Goal: Task Accomplishment & Management: Use online tool/utility

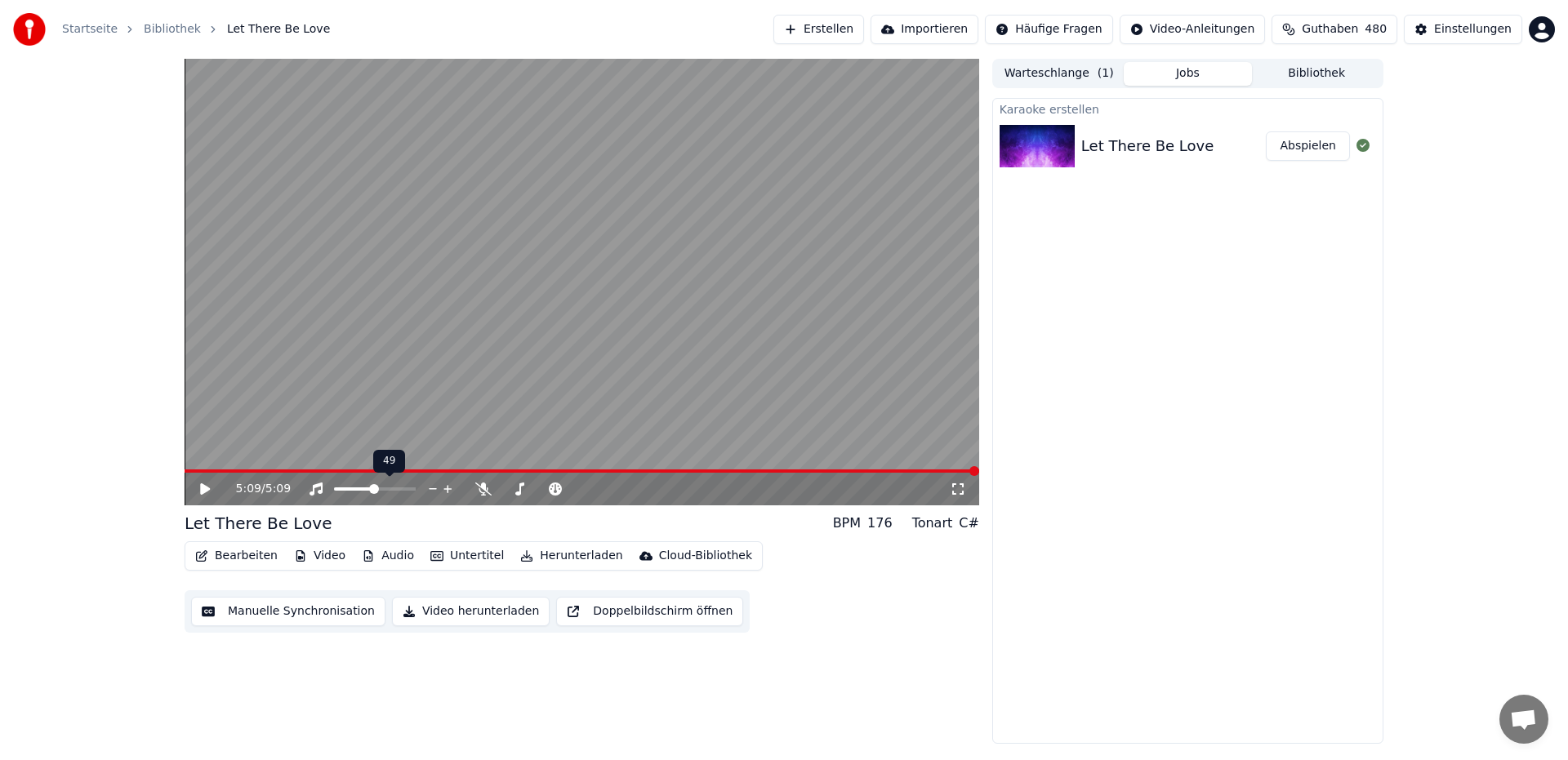
click at [373, 494] on span at bounding box center [373, 489] width 10 height 10
click at [207, 493] on icon at bounding box center [217, 489] width 38 height 13
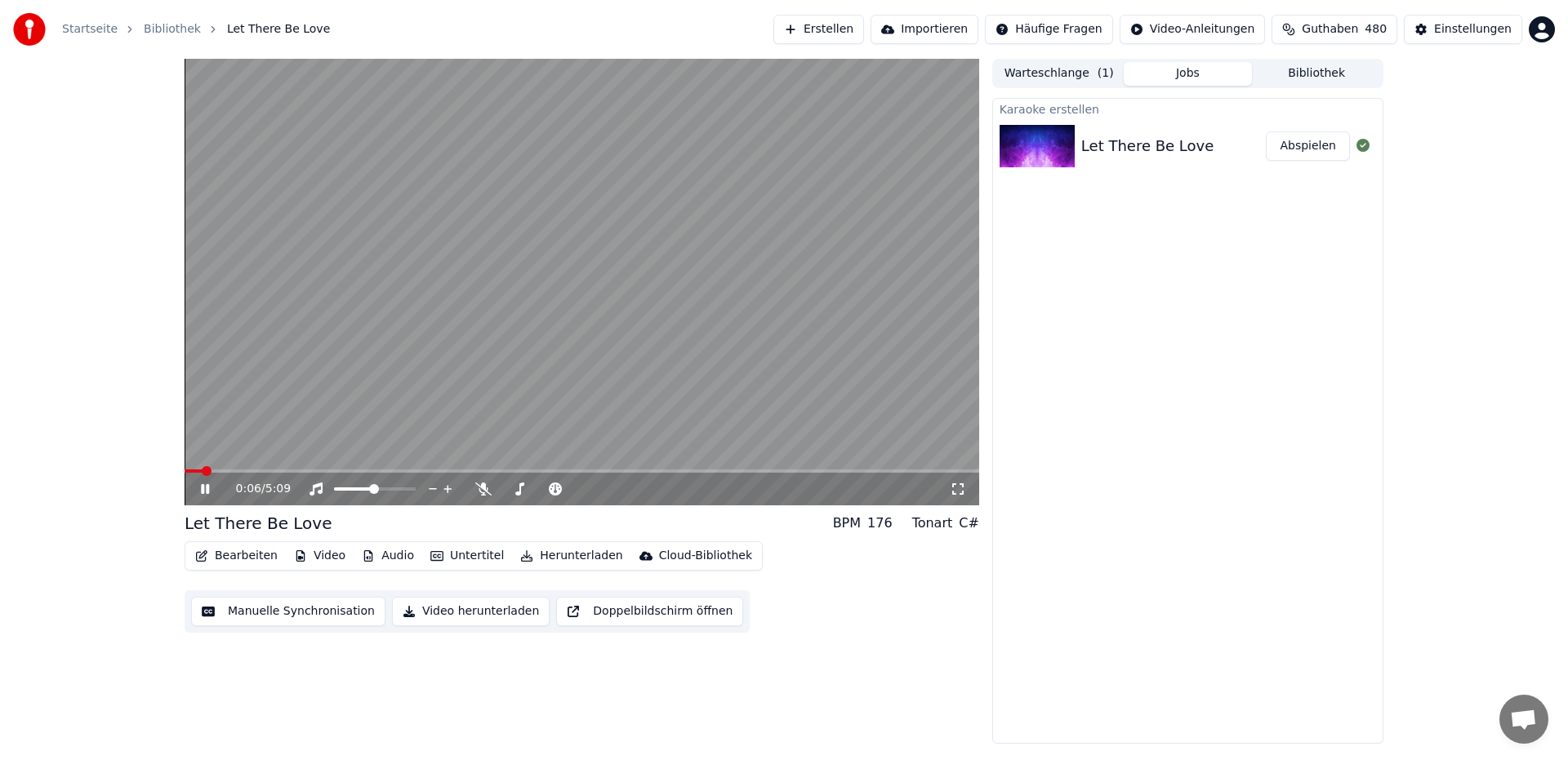
click at [678, 151] on video at bounding box center [582, 282] width 794 height 446
click at [927, 374] on video at bounding box center [582, 282] width 794 height 446
click at [927, 375] on video at bounding box center [582, 282] width 794 height 446
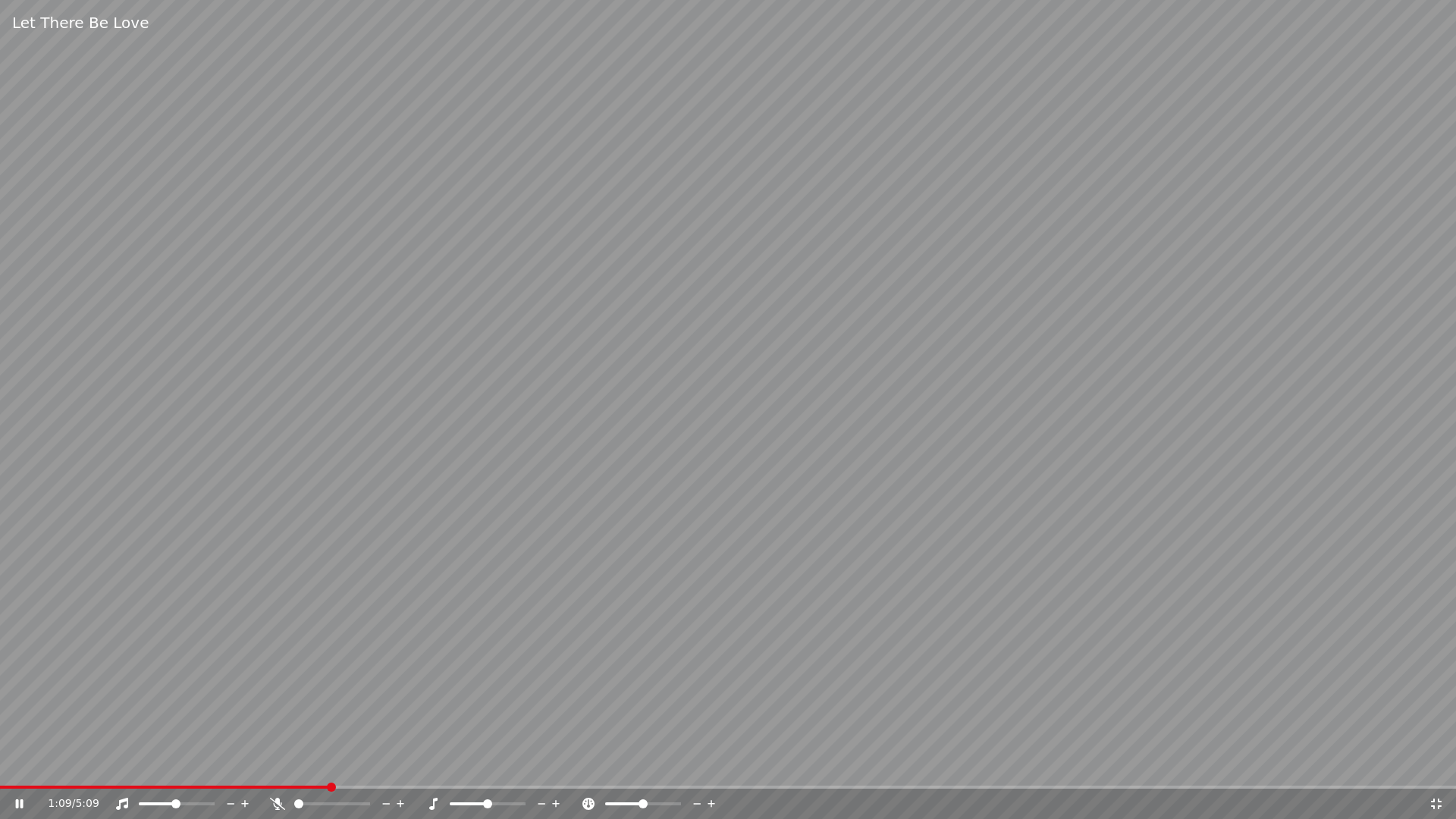
click at [1251, 434] on video at bounding box center [728, 410] width 1456 height 819
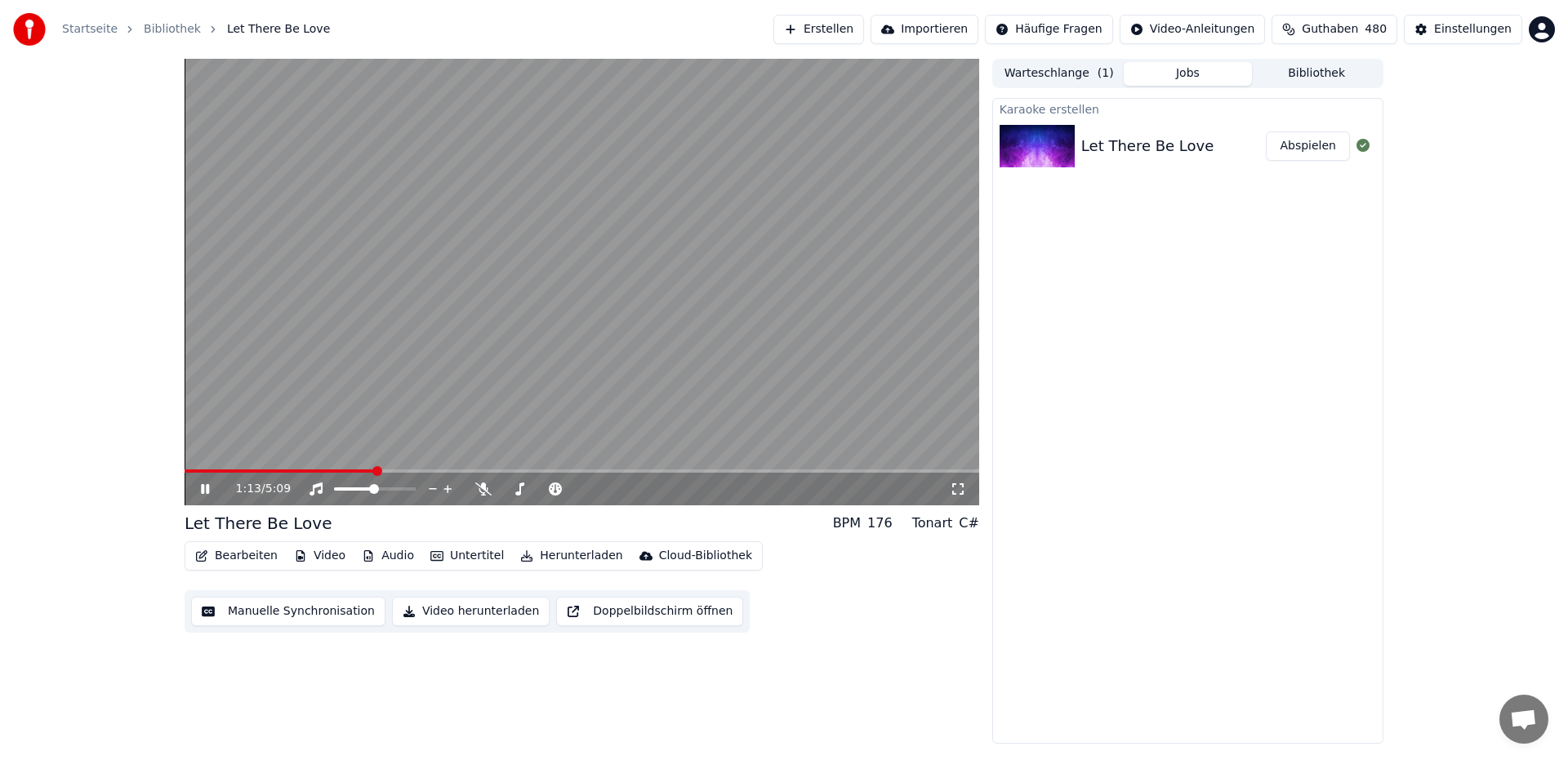
click at [734, 319] on video at bounding box center [582, 282] width 794 height 446
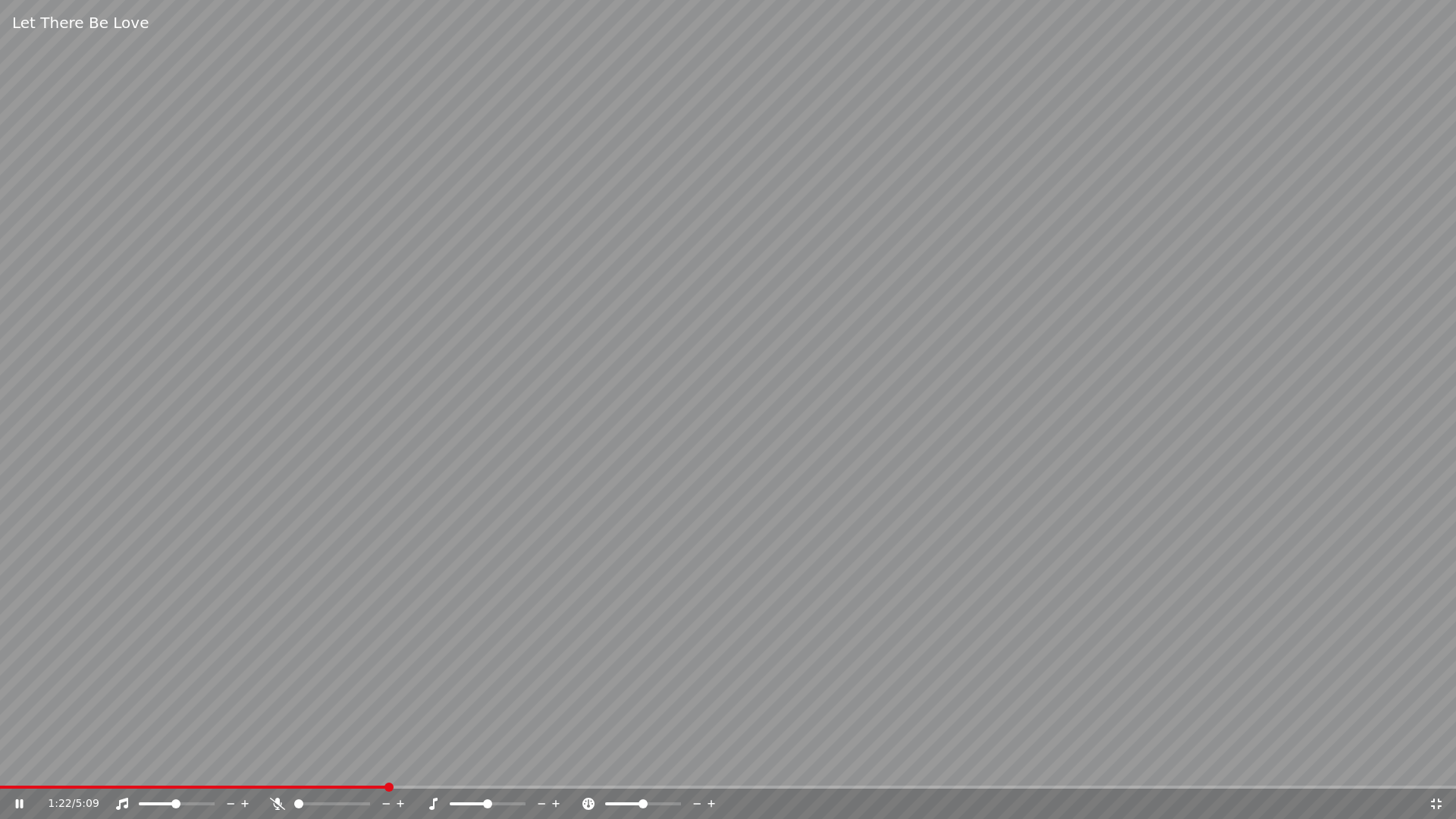
click at [540, 705] on icon at bounding box center [542, 804] width 8 height 2
click at [542, 705] on icon at bounding box center [542, 803] width 14 height 15
click at [11, 705] on span at bounding box center [230, 786] width 461 height 3
click at [0, 705] on span at bounding box center [4, 787] width 9 height 9
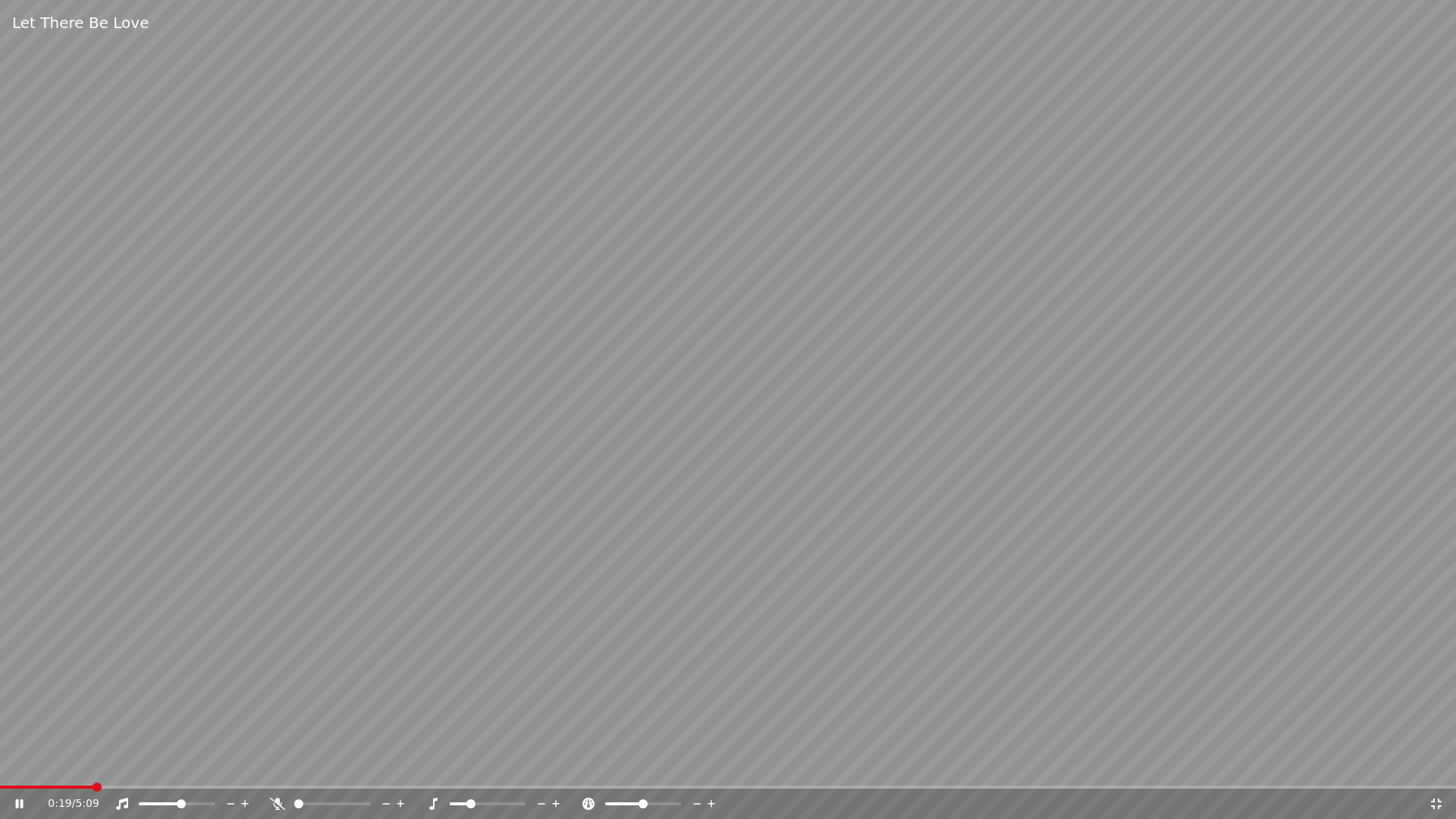
click at [183, 705] on span at bounding box center [181, 804] width 9 height 9
click at [538, 705] on icon at bounding box center [542, 803] width 14 height 15
drag, startPoint x: 297, startPoint y: 808, endPoint x: 325, endPoint y: 808, distance: 28.0
click at [341, 705] on div at bounding box center [346, 803] width 122 height 15
click at [347, 705] on span at bounding box center [345, 804] width 9 height 9
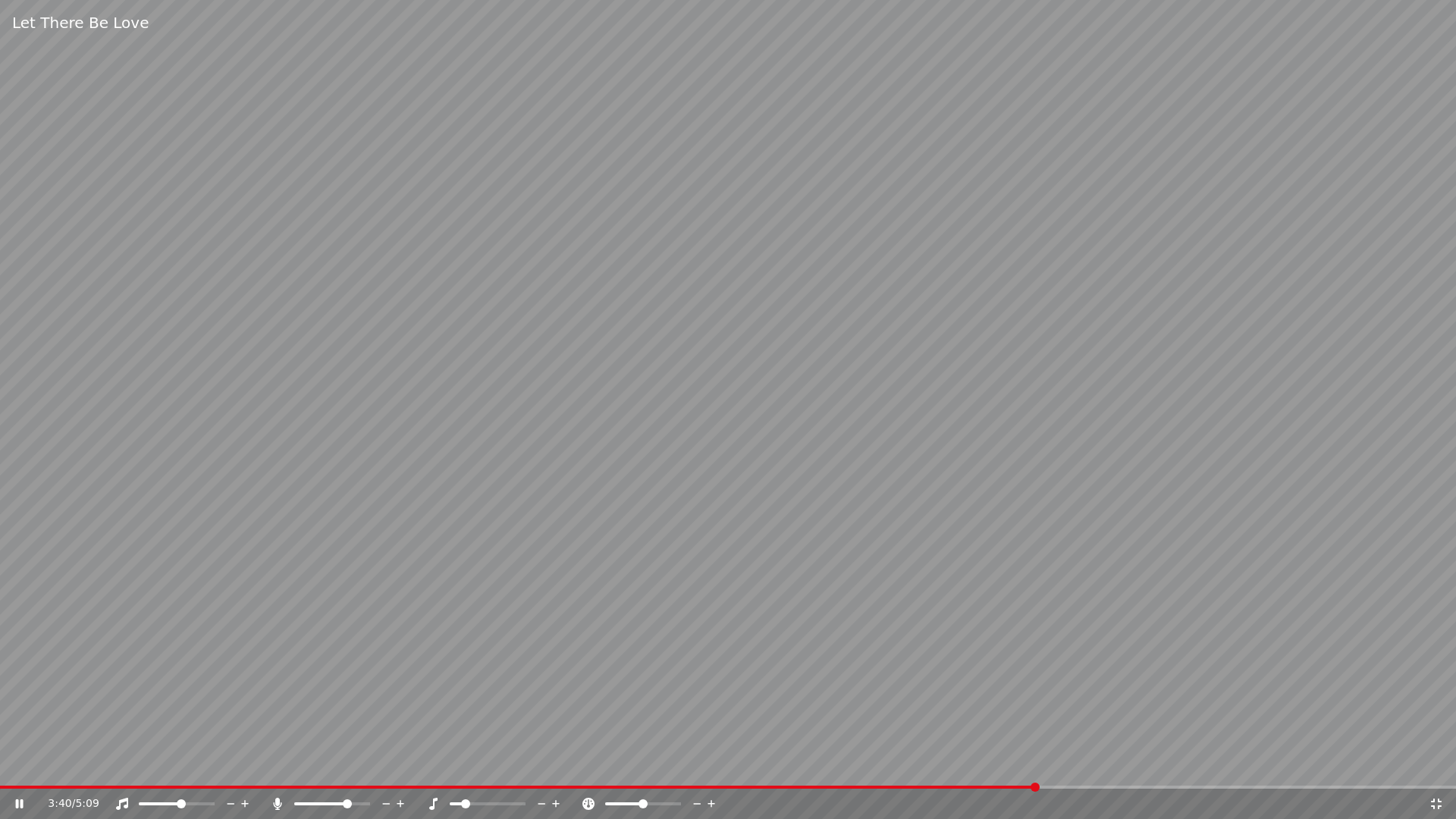
click at [349, 705] on span at bounding box center [347, 804] width 9 height 9
click at [8, 705] on span at bounding box center [4, 786] width 9 height 3
click at [24, 705] on span at bounding box center [28, 787] width 9 height 9
click at [539, 586] on video at bounding box center [728, 410] width 1456 height 819
click at [538, 588] on video at bounding box center [728, 410] width 1456 height 819
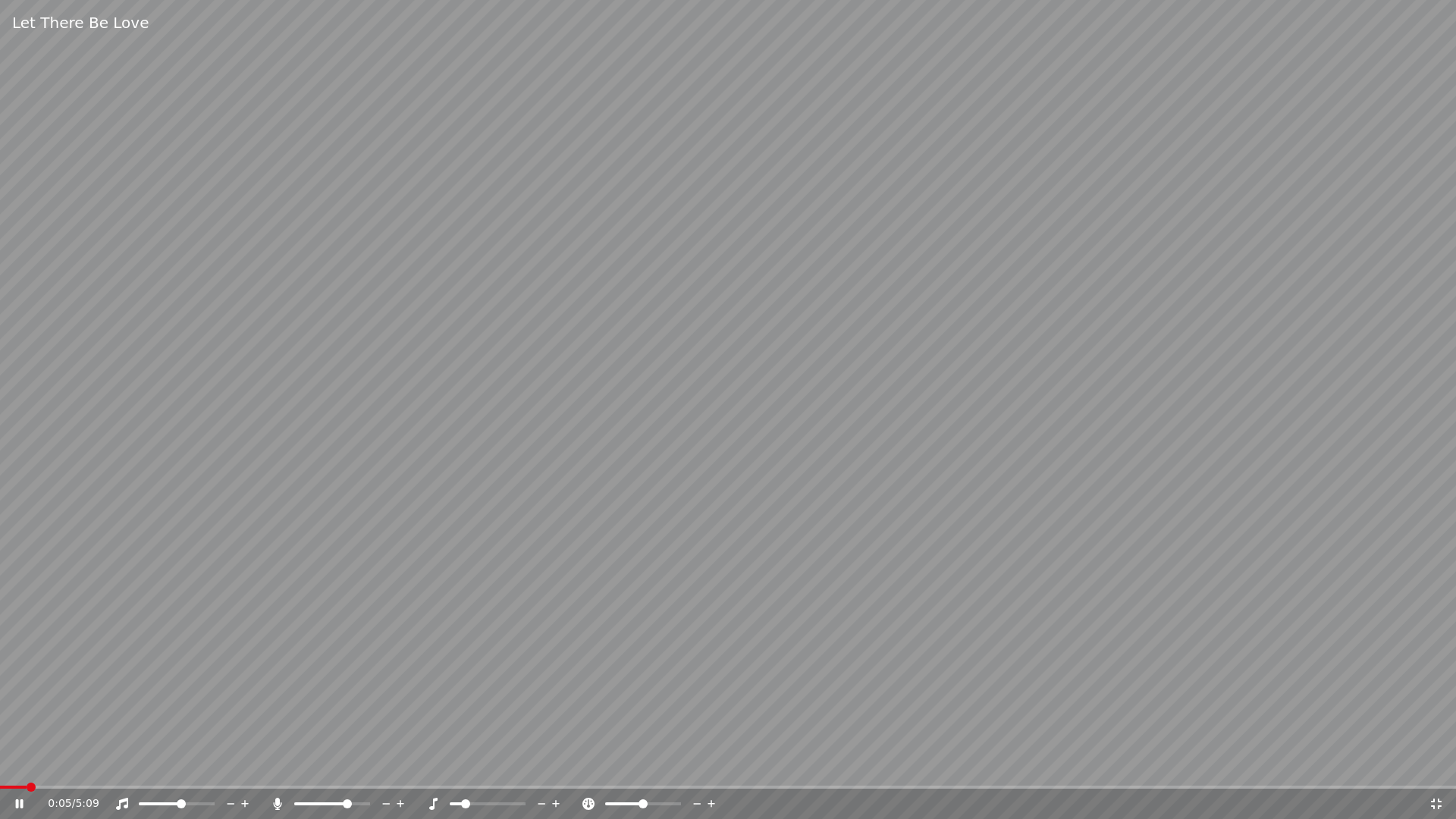
click at [659, 521] on video at bounding box center [728, 410] width 1456 height 819
click at [658, 521] on video at bounding box center [728, 410] width 1456 height 819
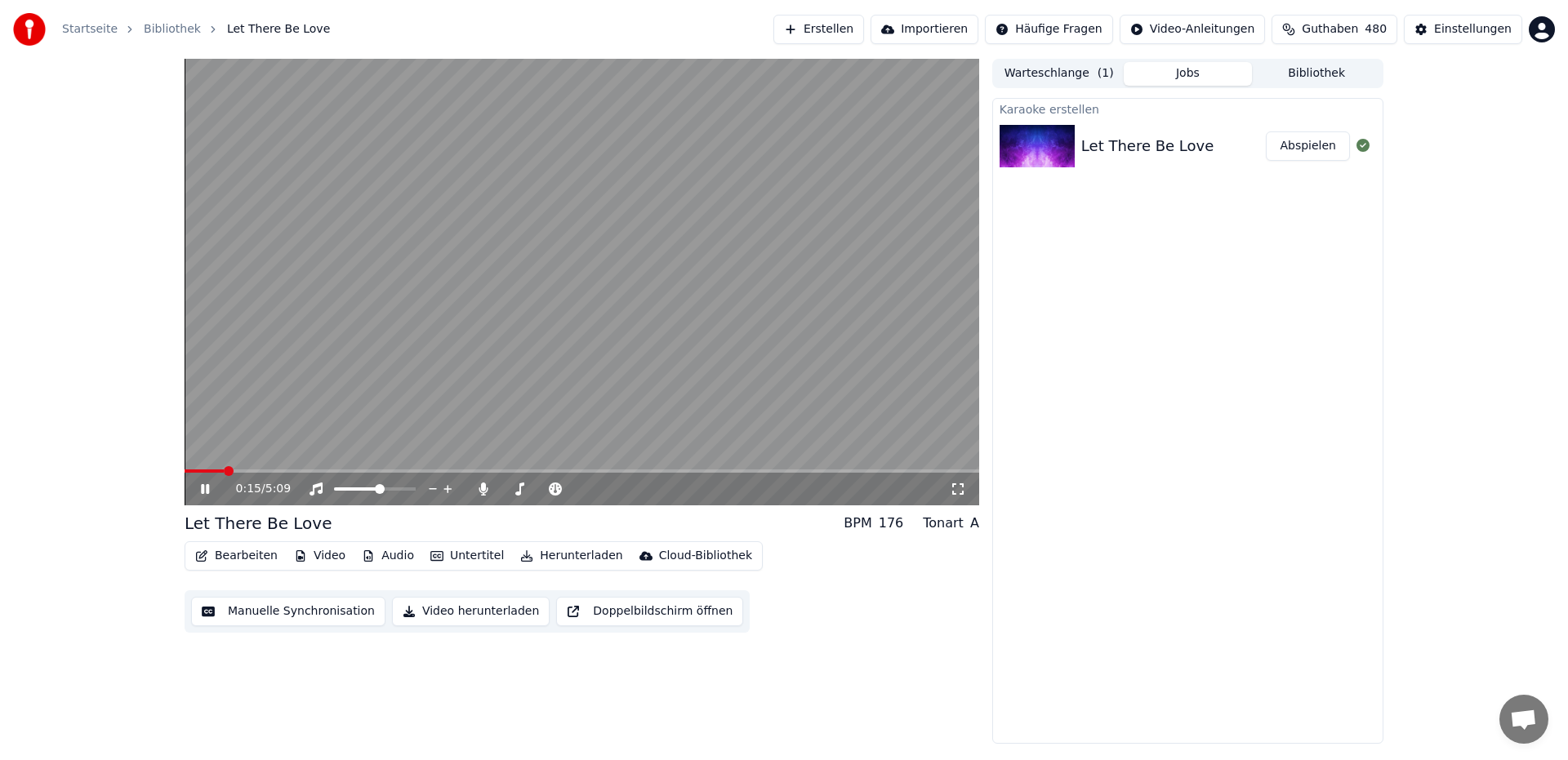
click at [446, 228] on video at bounding box center [582, 282] width 794 height 446
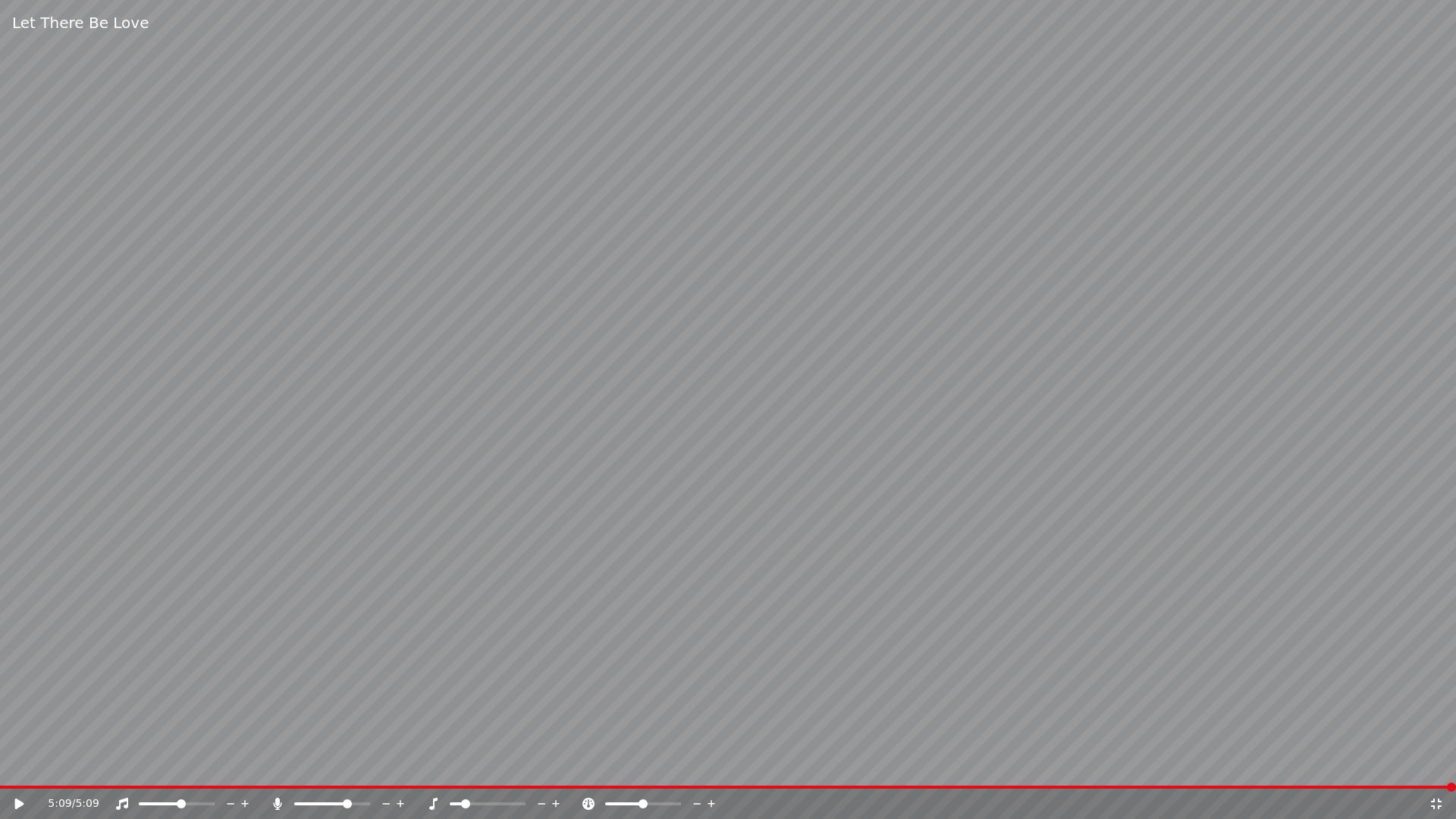
click at [836, 255] on video at bounding box center [728, 410] width 1456 height 819
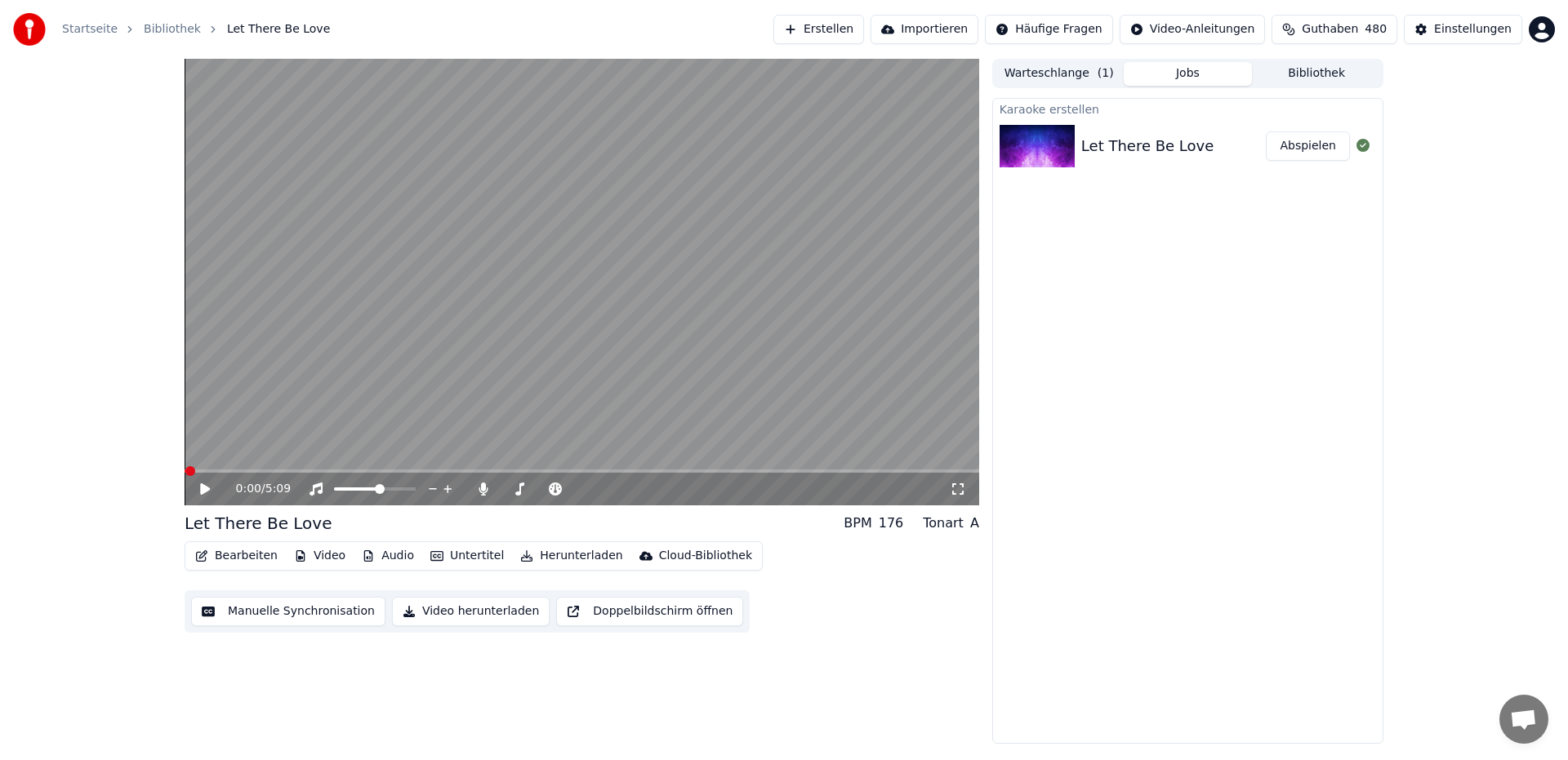
click at [1356, 71] on button "Bibliothek" at bounding box center [1316, 73] width 129 height 24
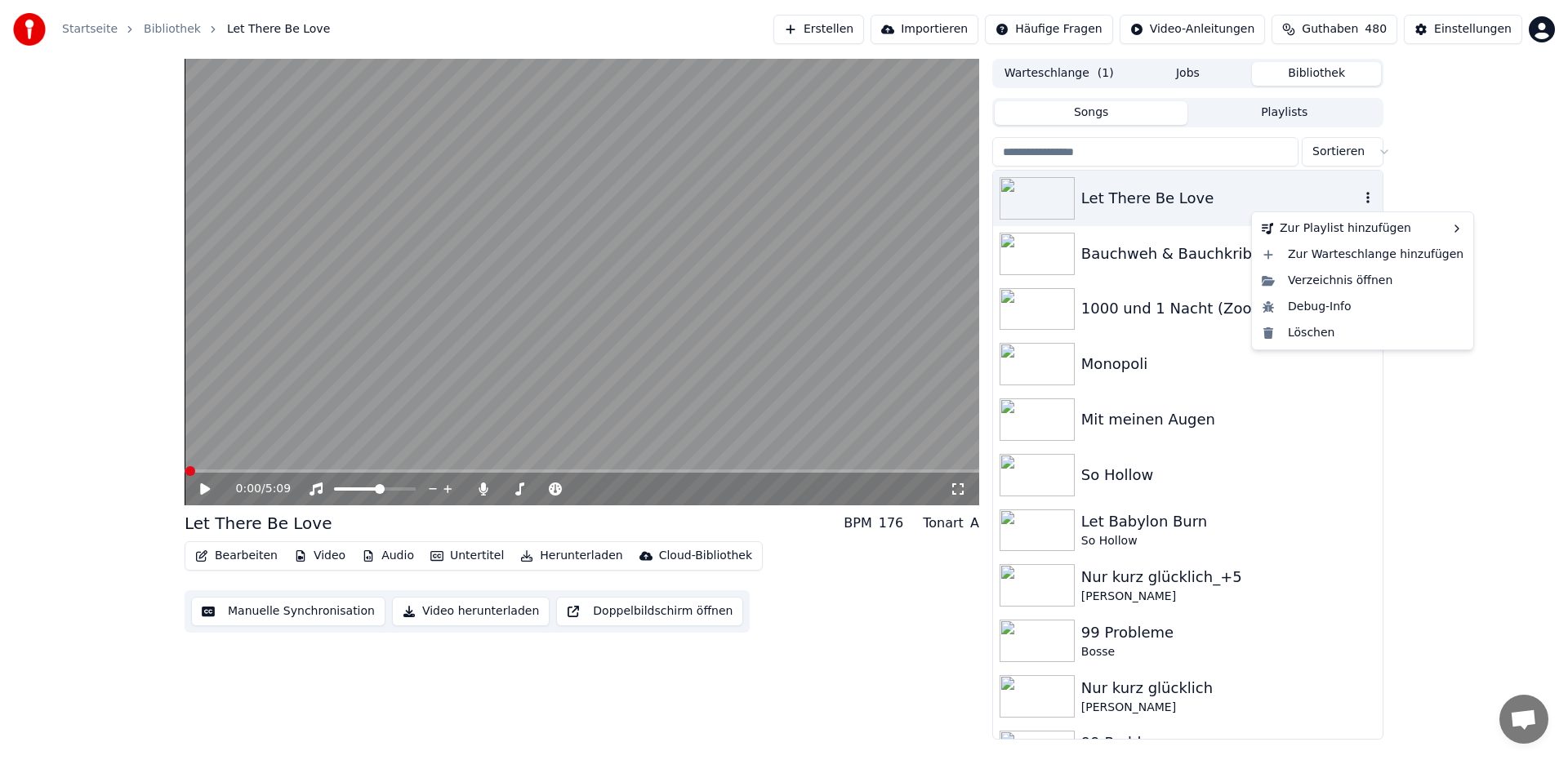
click at [1360, 198] on icon "button" at bounding box center [1367, 198] width 16 height 13
click at [1315, 339] on div "Löschen" at bounding box center [1363, 332] width 215 height 26
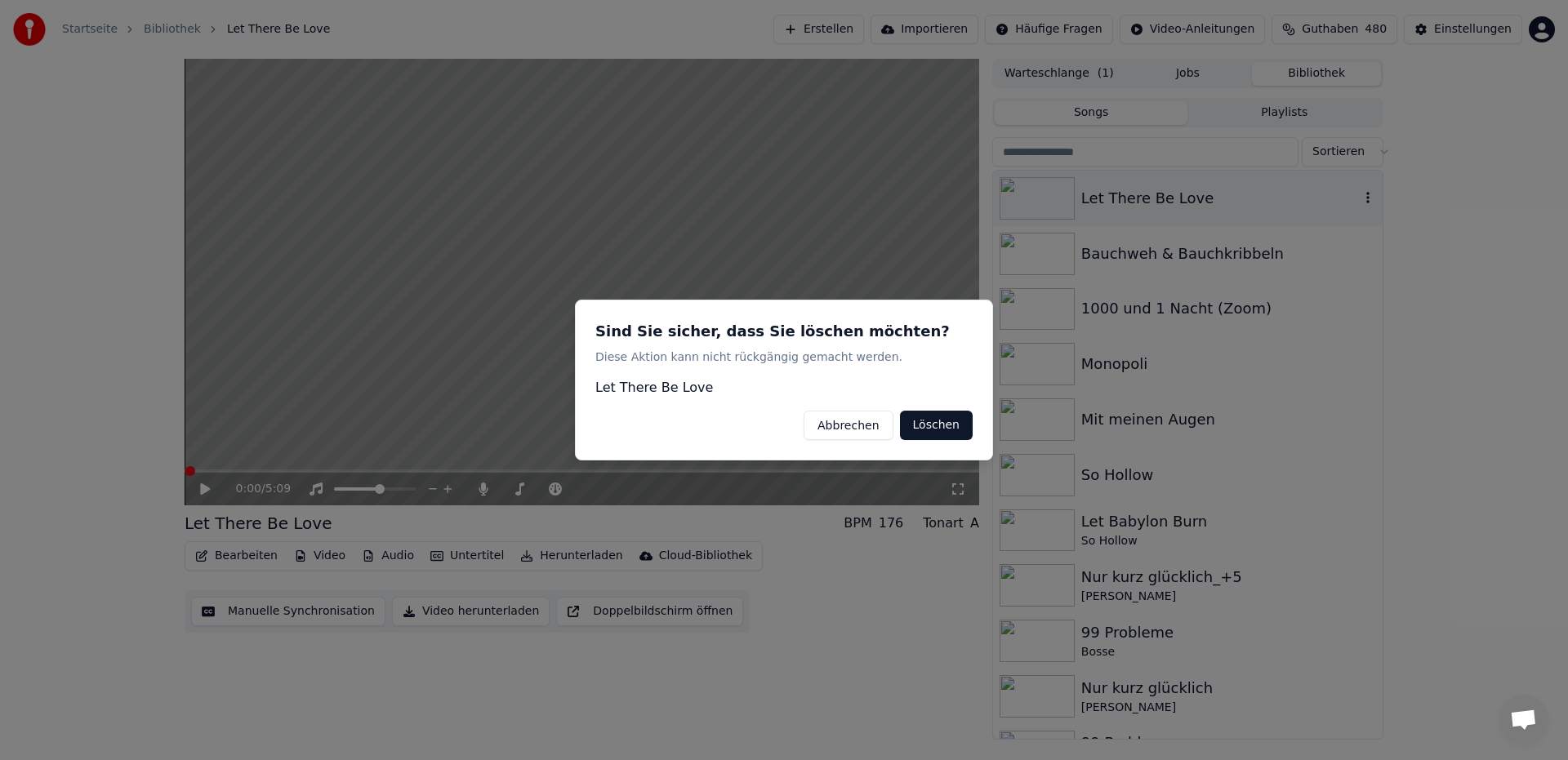
click at [939, 431] on button "Löschen" at bounding box center [936, 425] width 72 height 29
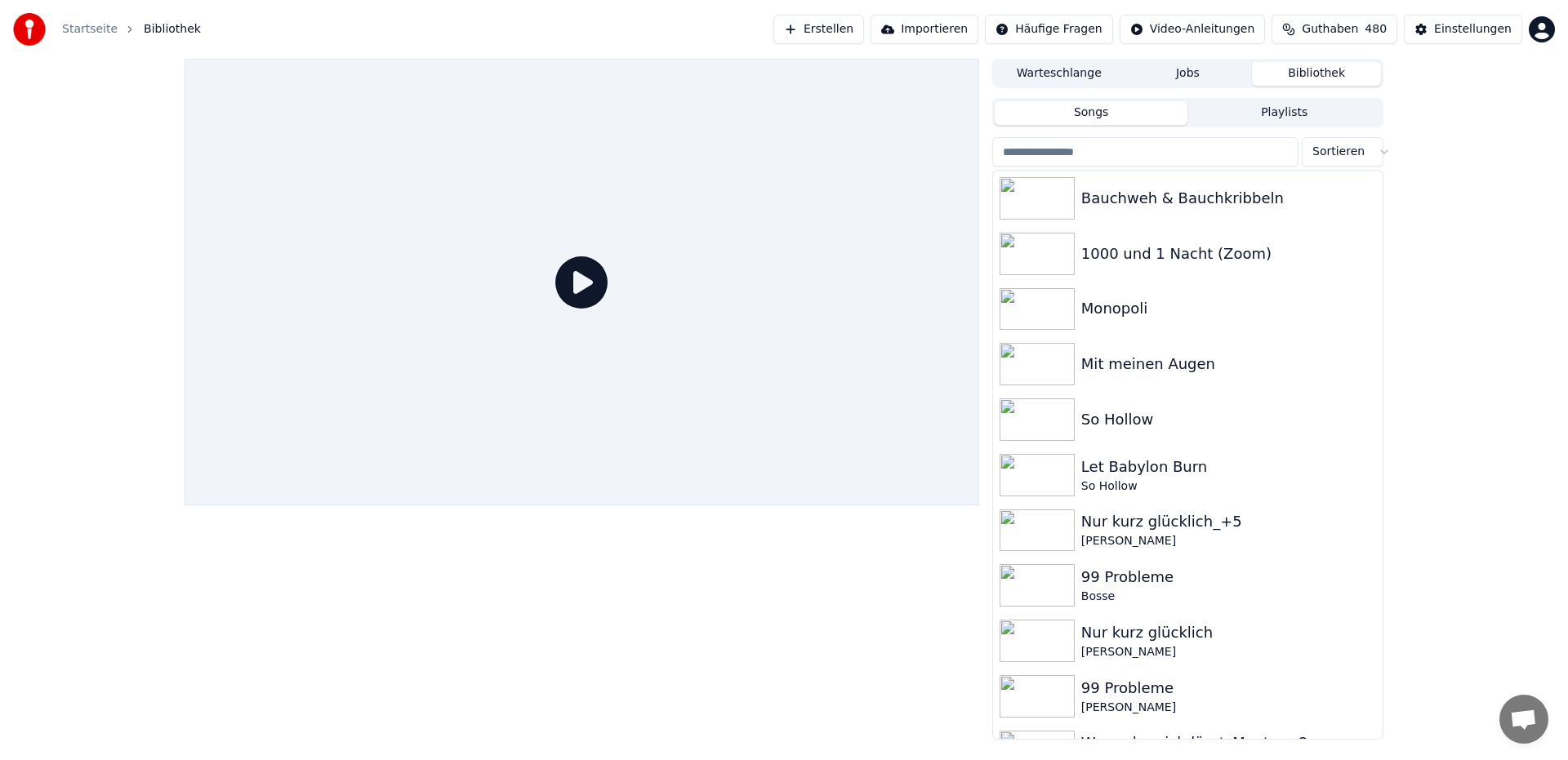
click at [106, 31] on link "Startseite" at bounding box center [89, 28] width 55 height 16
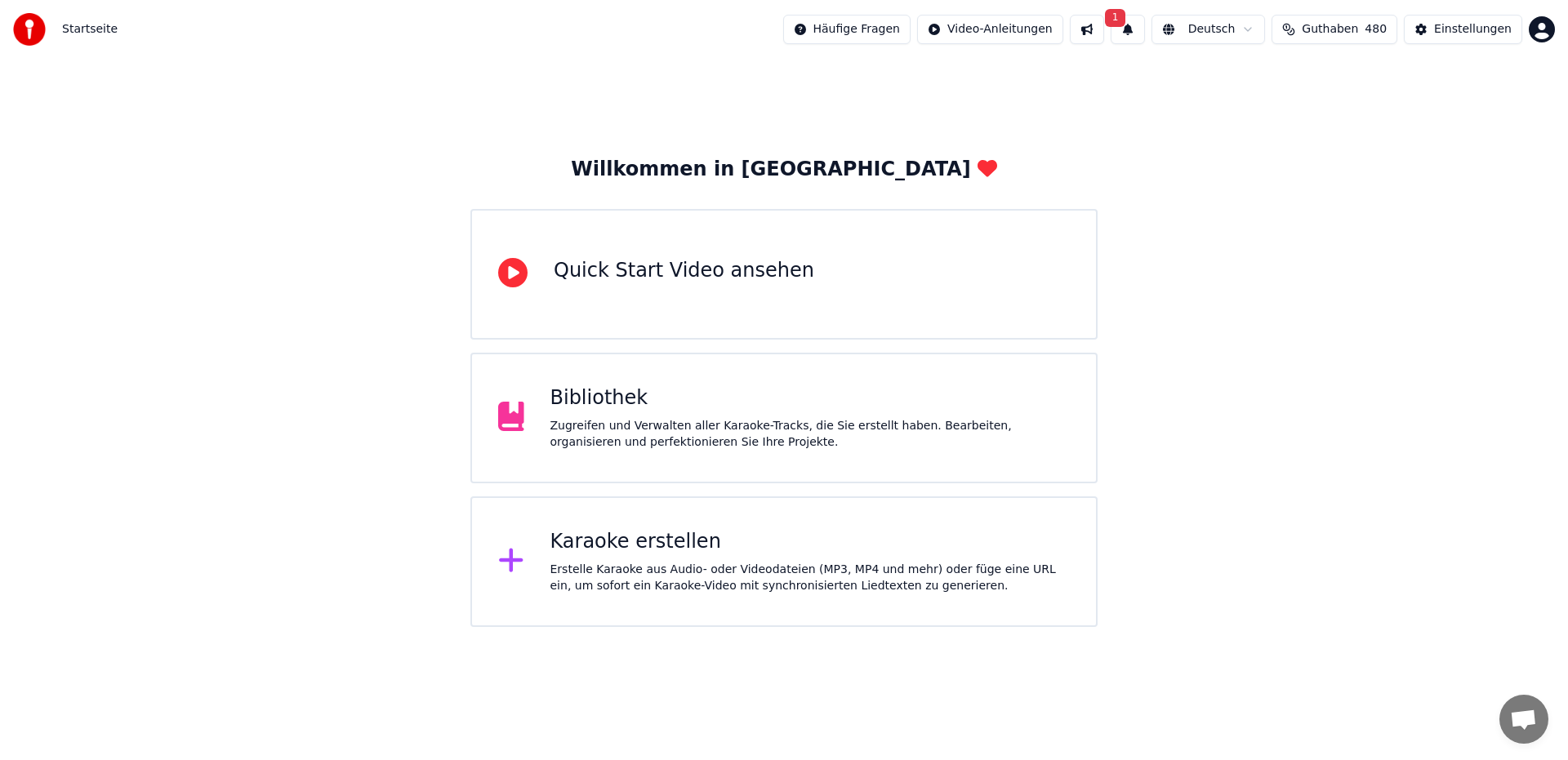
click at [630, 543] on div "Karaoke erstellen" at bounding box center [810, 542] width 520 height 26
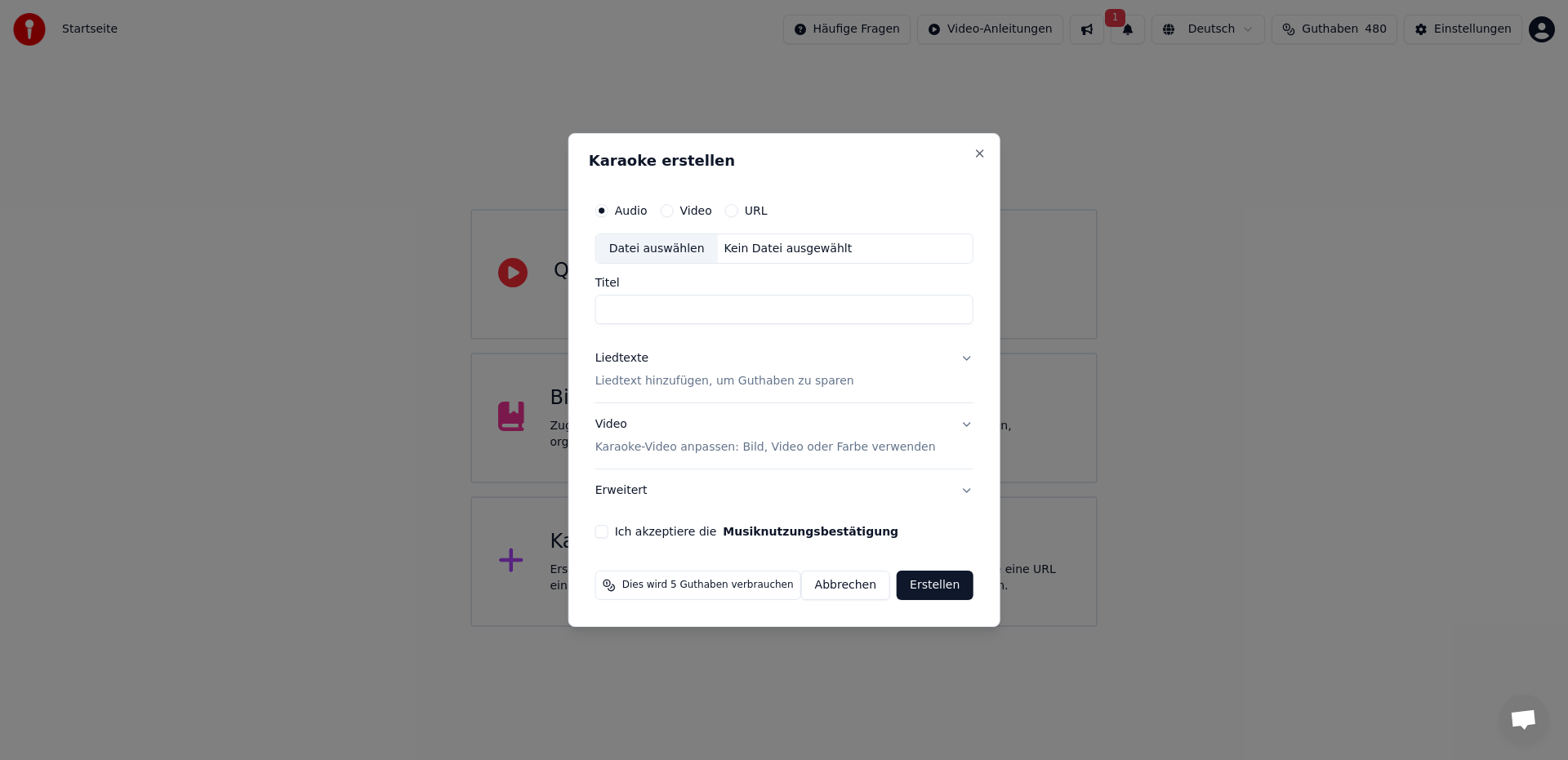
click at [672, 250] on div "Datei auswählen" at bounding box center [657, 249] width 122 height 29
type input "**********"
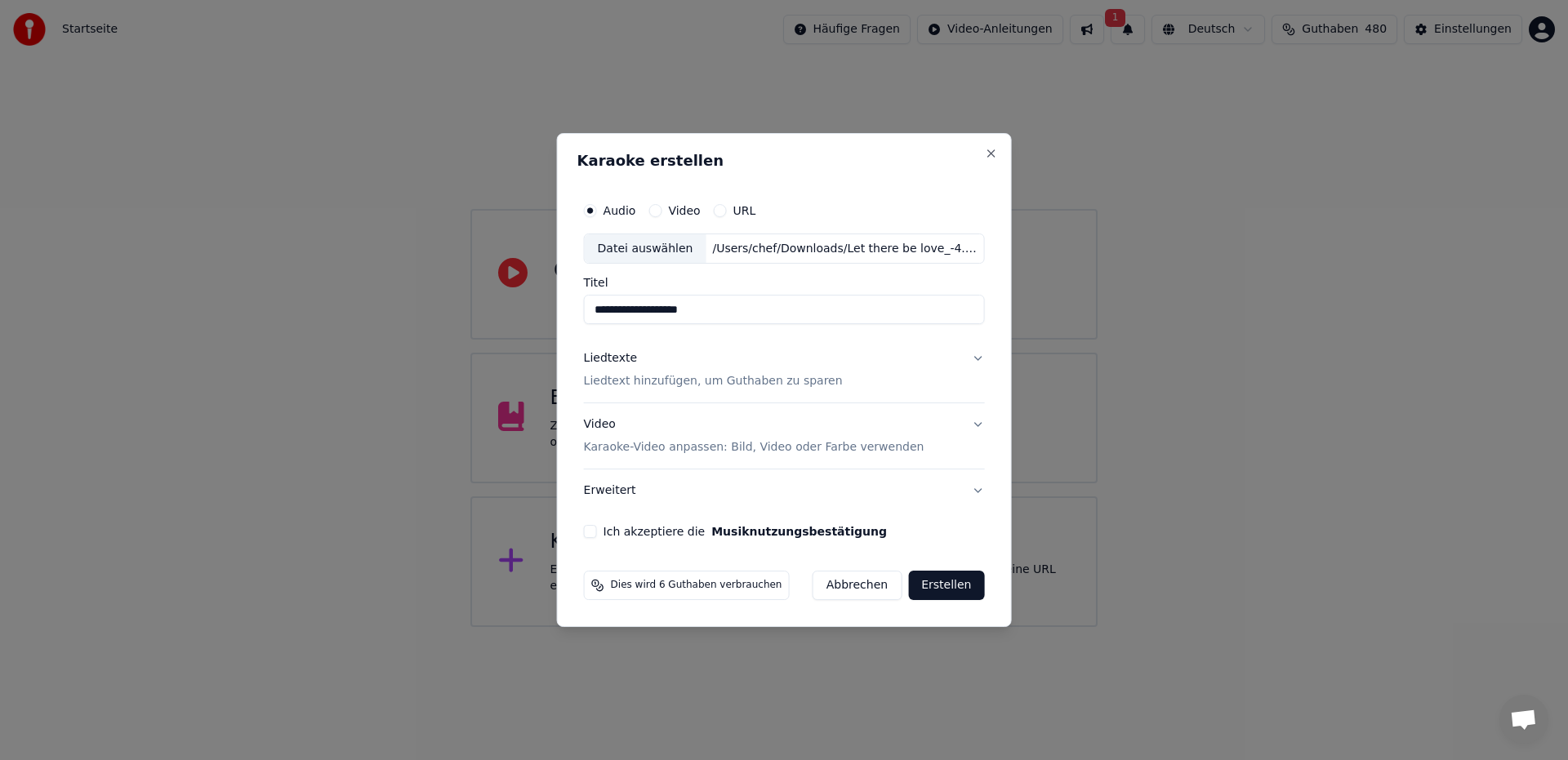
click at [969, 357] on button "Liedtexte Liedtext hinzufügen, um Guthaben zu sparen" at bounding box center [784, 370] width 401 height 66
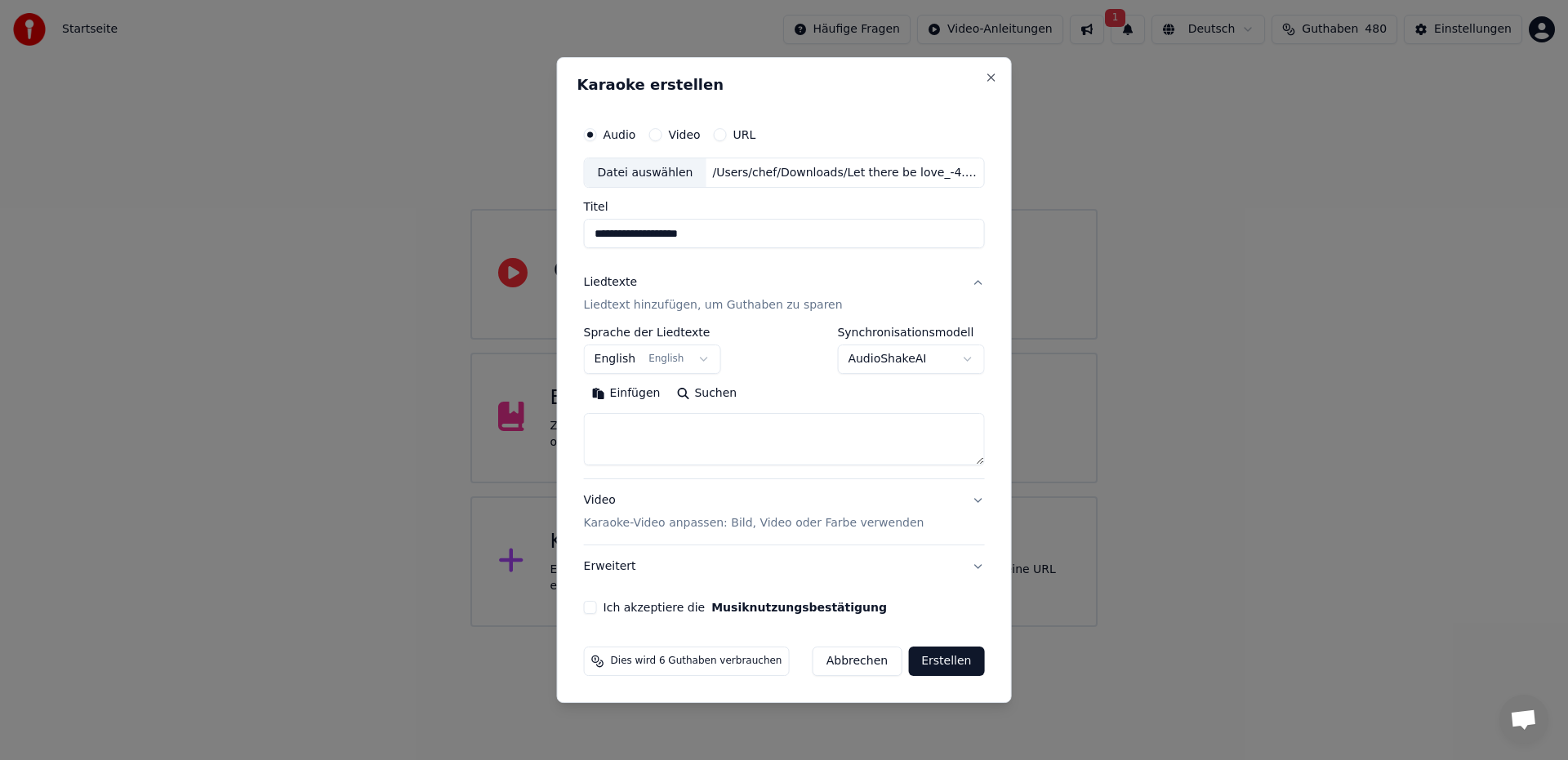
click at [958, 359] on body "**********" at bounding box center [784, 314] width 1568 height 627
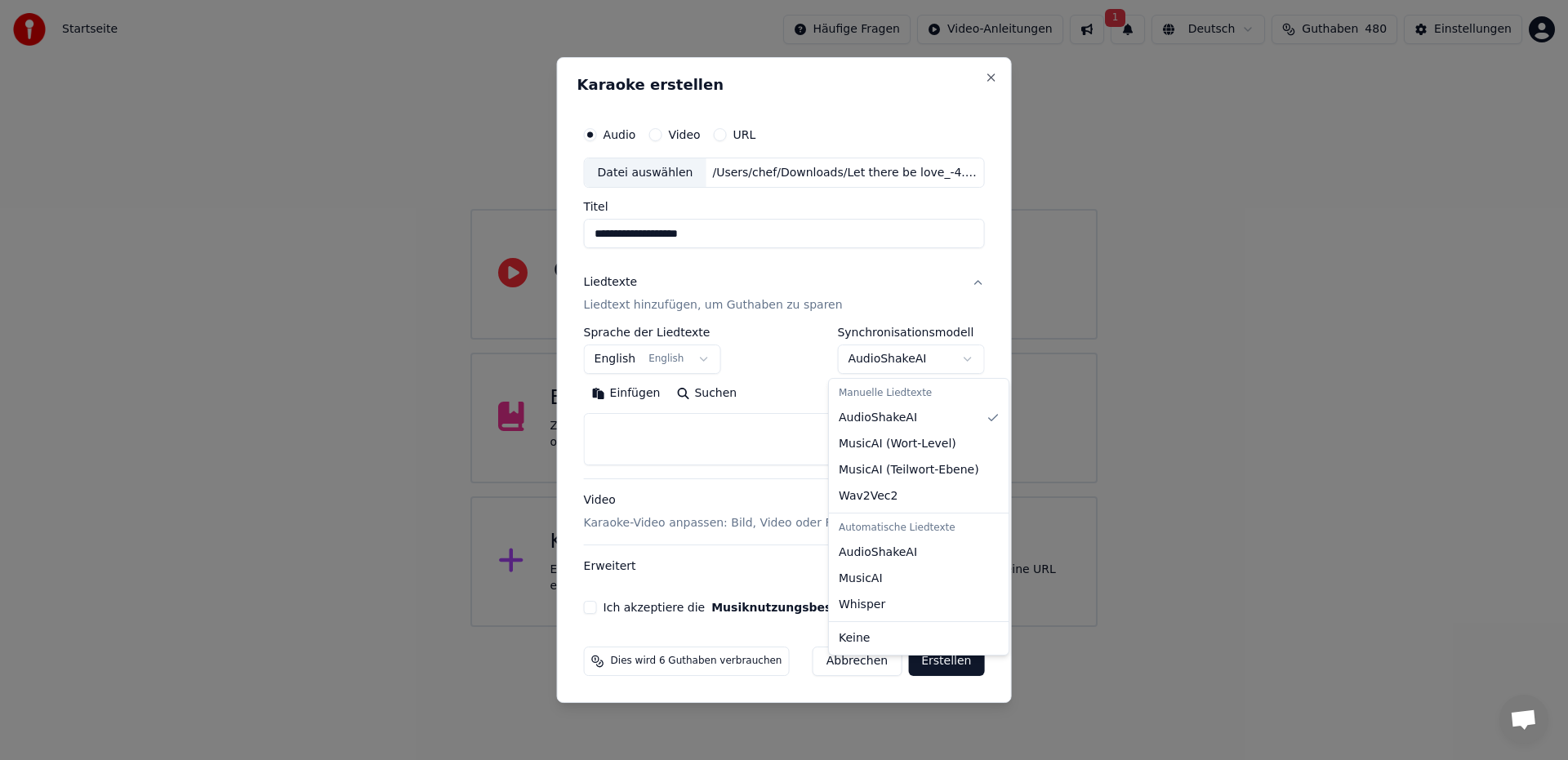
select select "**********"
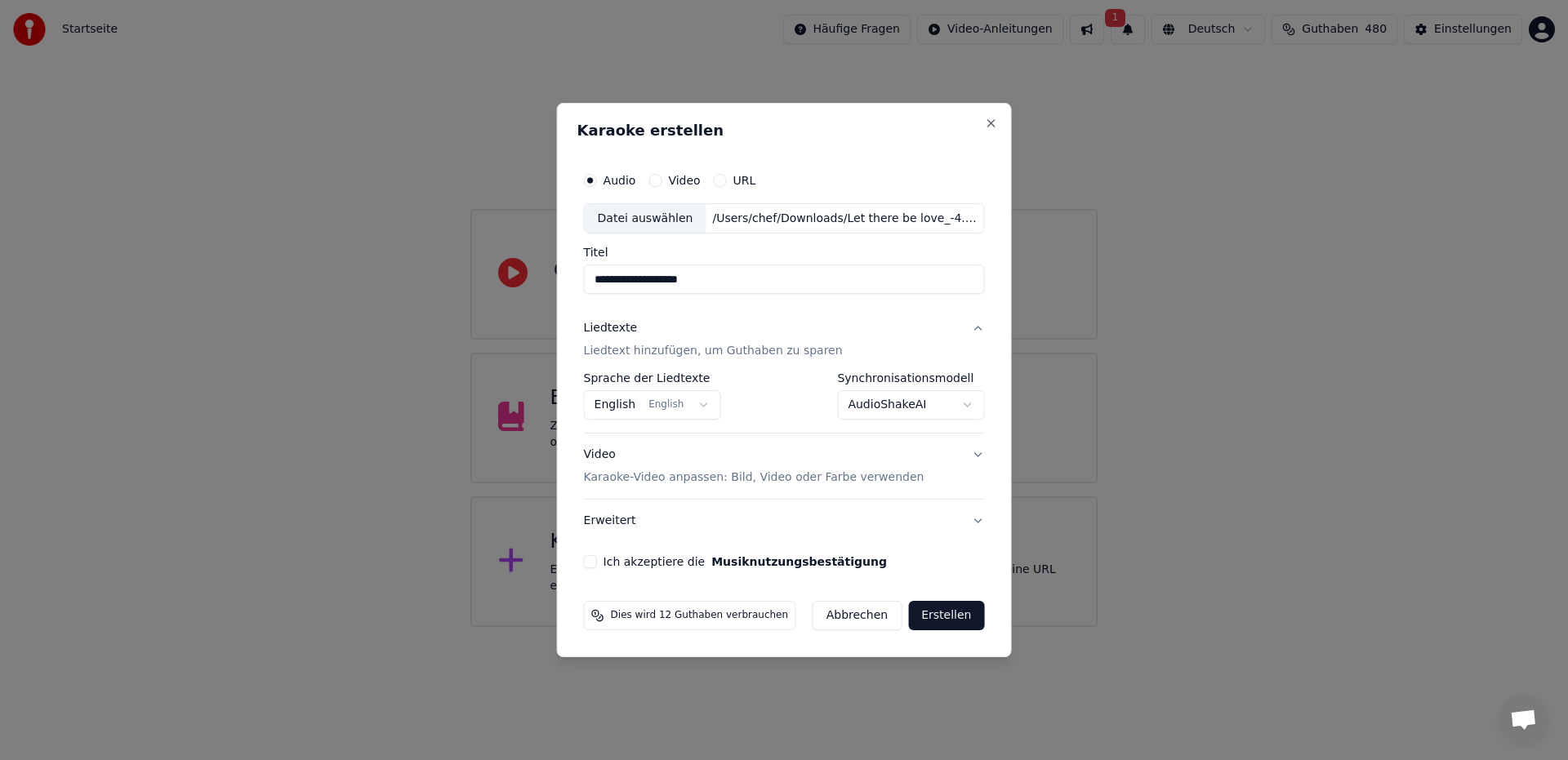
click at [597, 565] on button "Ich akzeptiere die Musiknutzungsbestätigung" at bounding box center [590, 561] width 13 height 13
click at [943, 618] on button "Erstellen" at bounding box center [947, 615] width 76 height 29
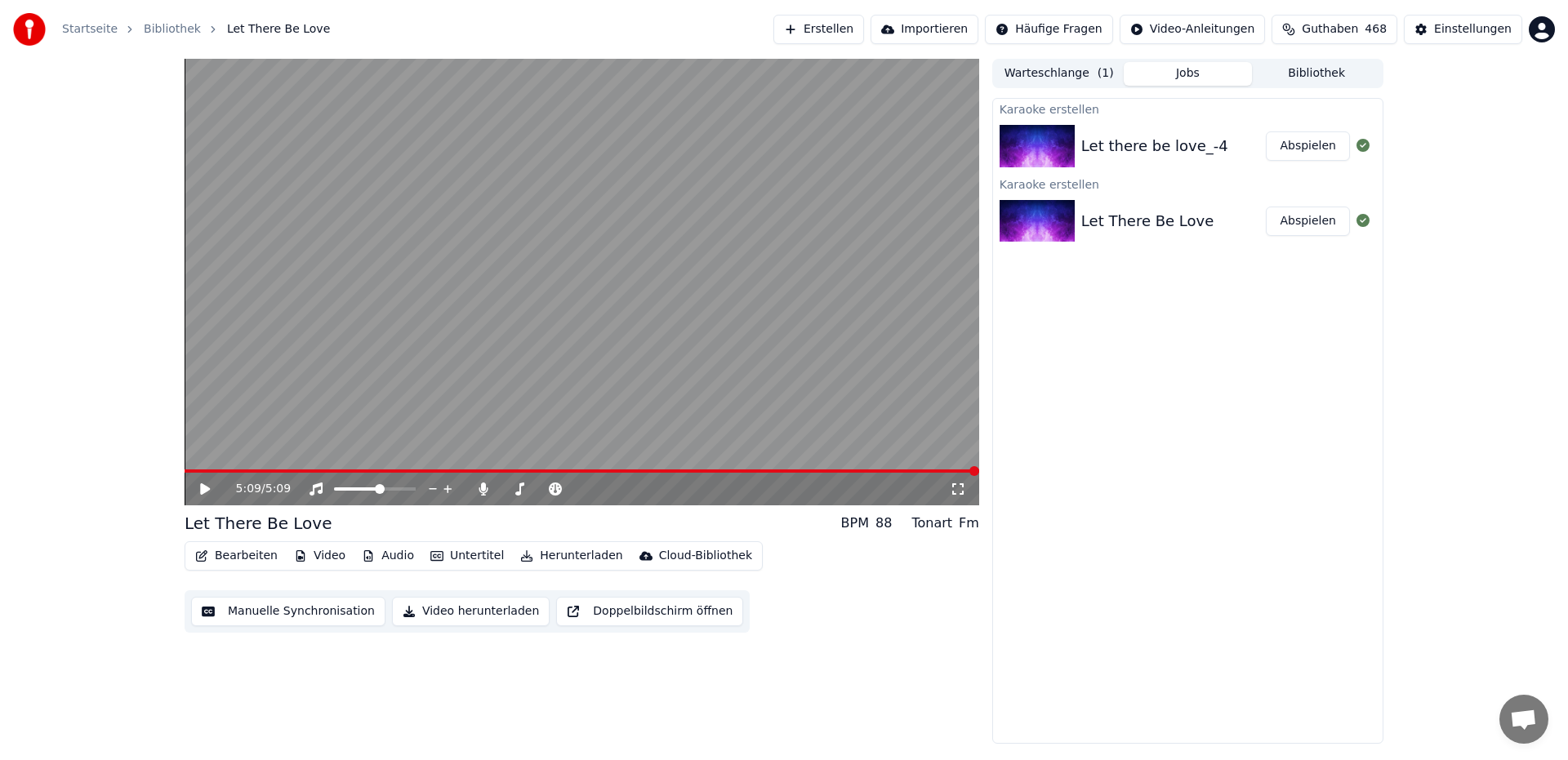
click at [201, 490] on icon at bounding box center [205, 489] width 10 height 11
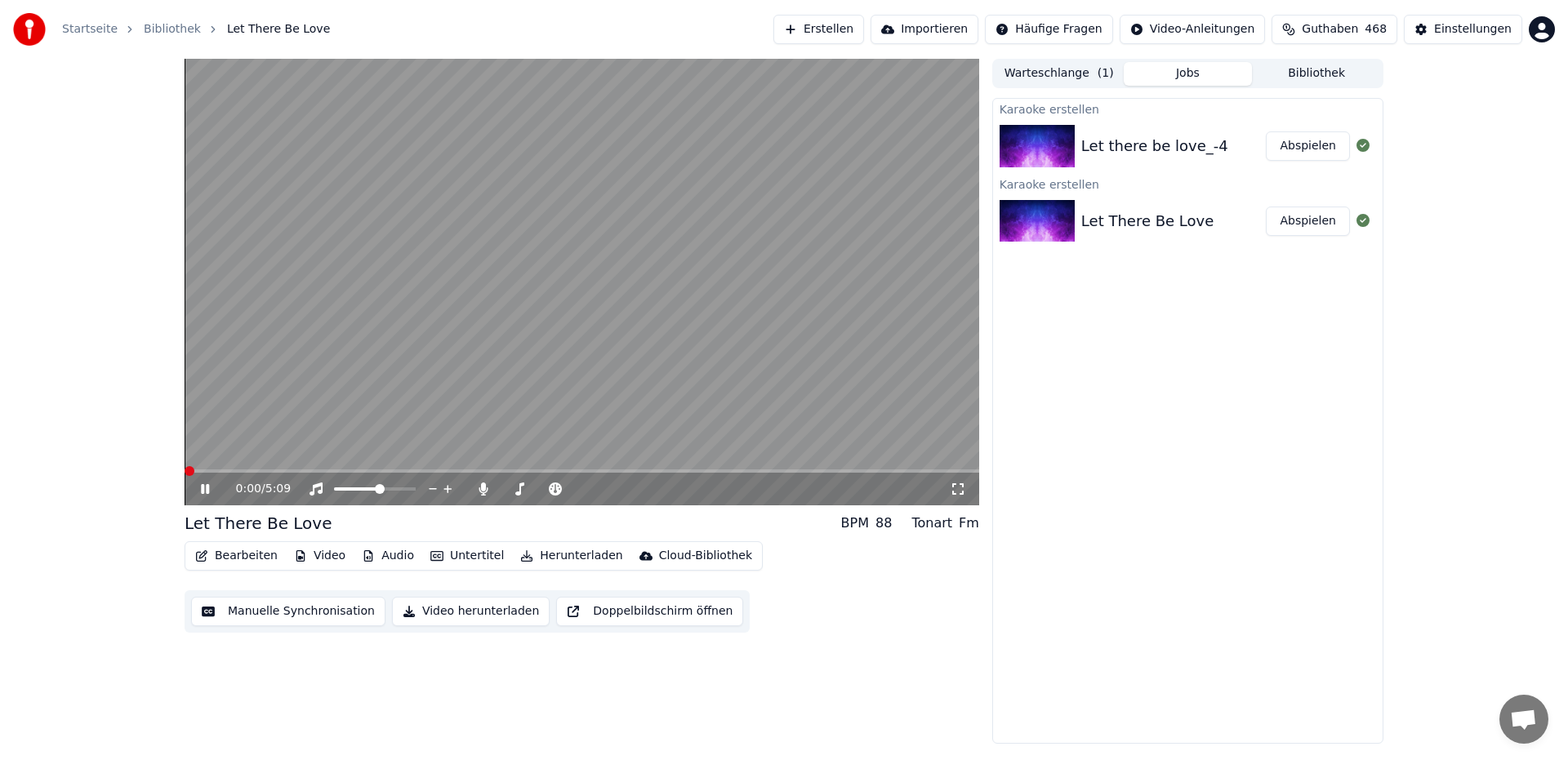
click at [184, 466] on span at bounding box center [189, 471] width 10 height 10
click at [508, 212] on video at bounding box center [582, 282] width 794 height 446
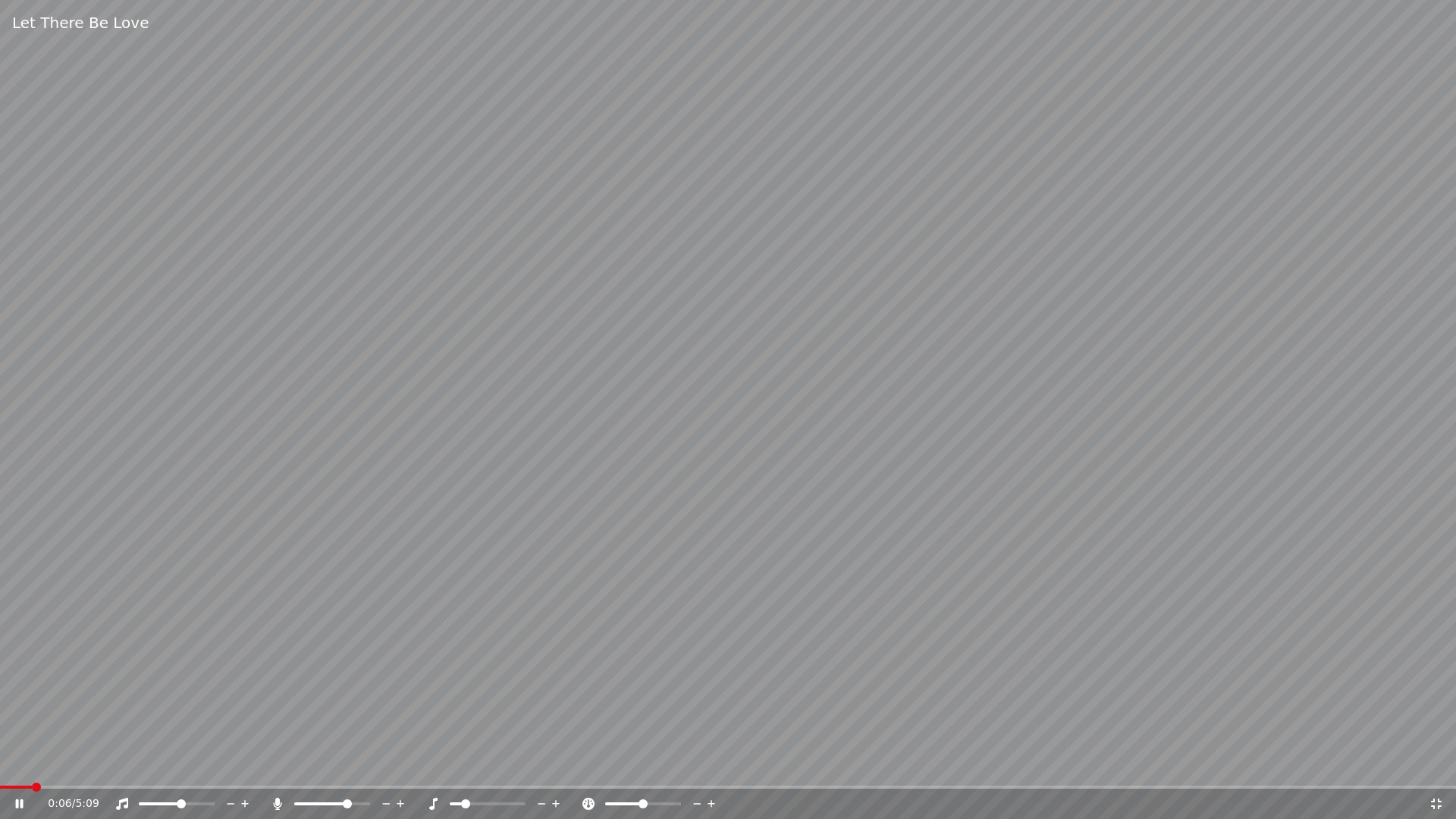
click at [554, 705] on icon at bounding box center [556, 803] width 14 height 15
click at [603, 570] on video at bounding box center [728, 410] width 1456 height 819
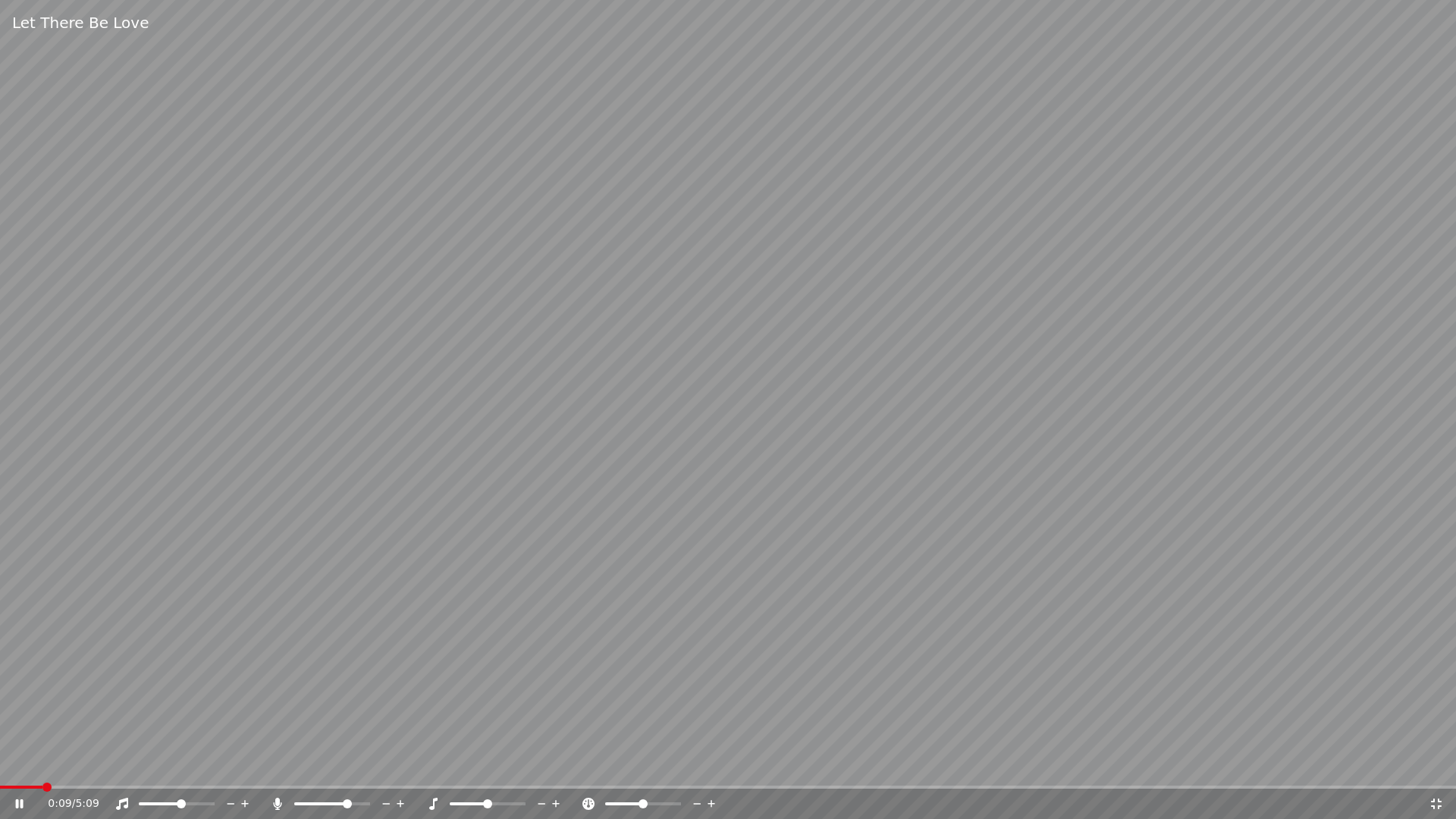
click at [603, 570] on video at bounding box center [728, 410] width 1456 height 819
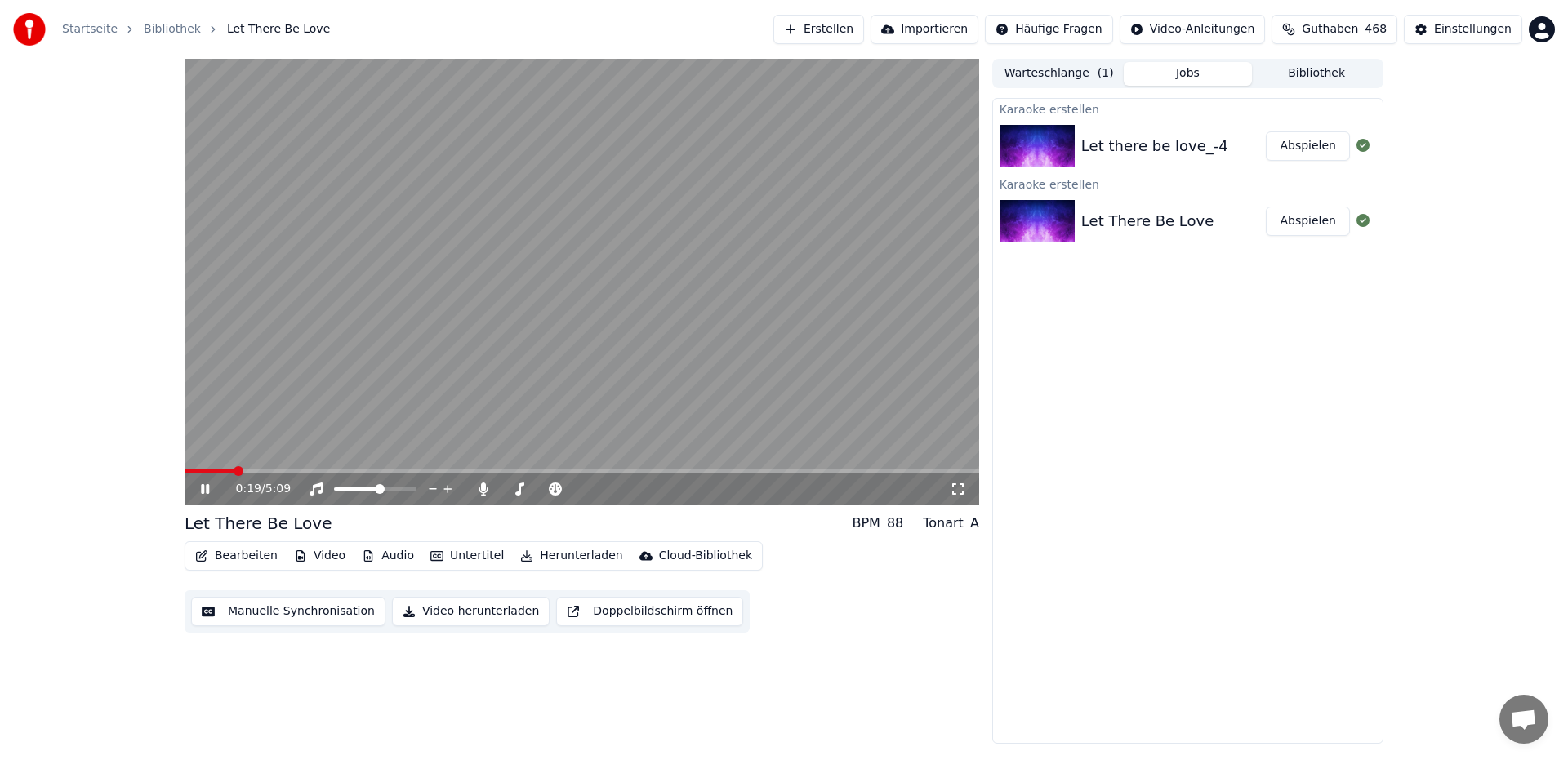
click at [325, 227] on video at bounding box center [582, 282] width 794 height 446
click at [325, 228] on video at bounding box center [582, 282] width 794 height 446
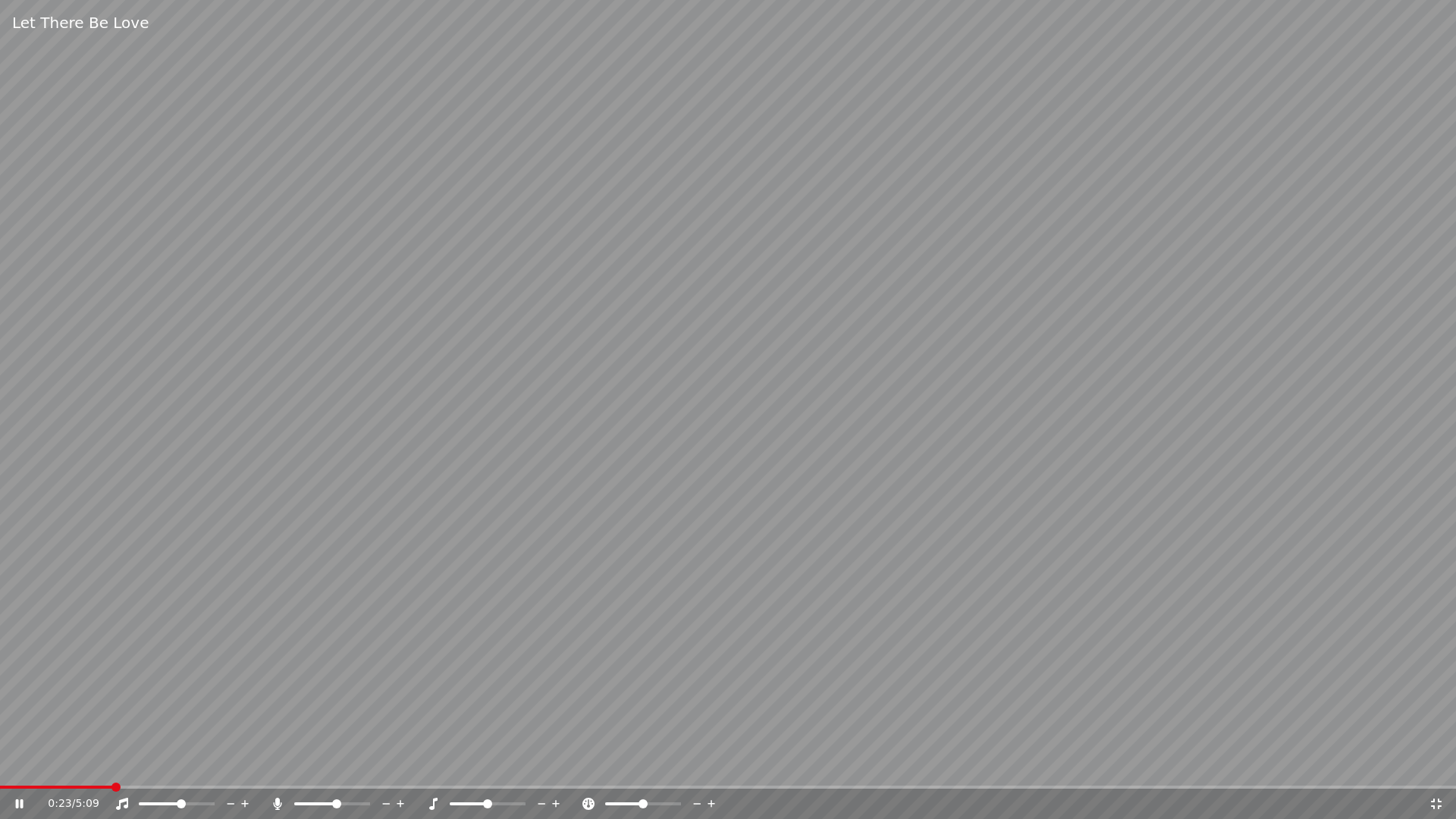
click at [337, 705] on span at bounding box center [336, 804] width 9 height 9
click at [17, 705] on span at bounding box center [9, 786] width 19 height 3
click at [0, 705] on span at bounding box center [0, 786] width 0 height 3
click at [294, 705] on span at bounding box center [298, 804] width 9 height 9
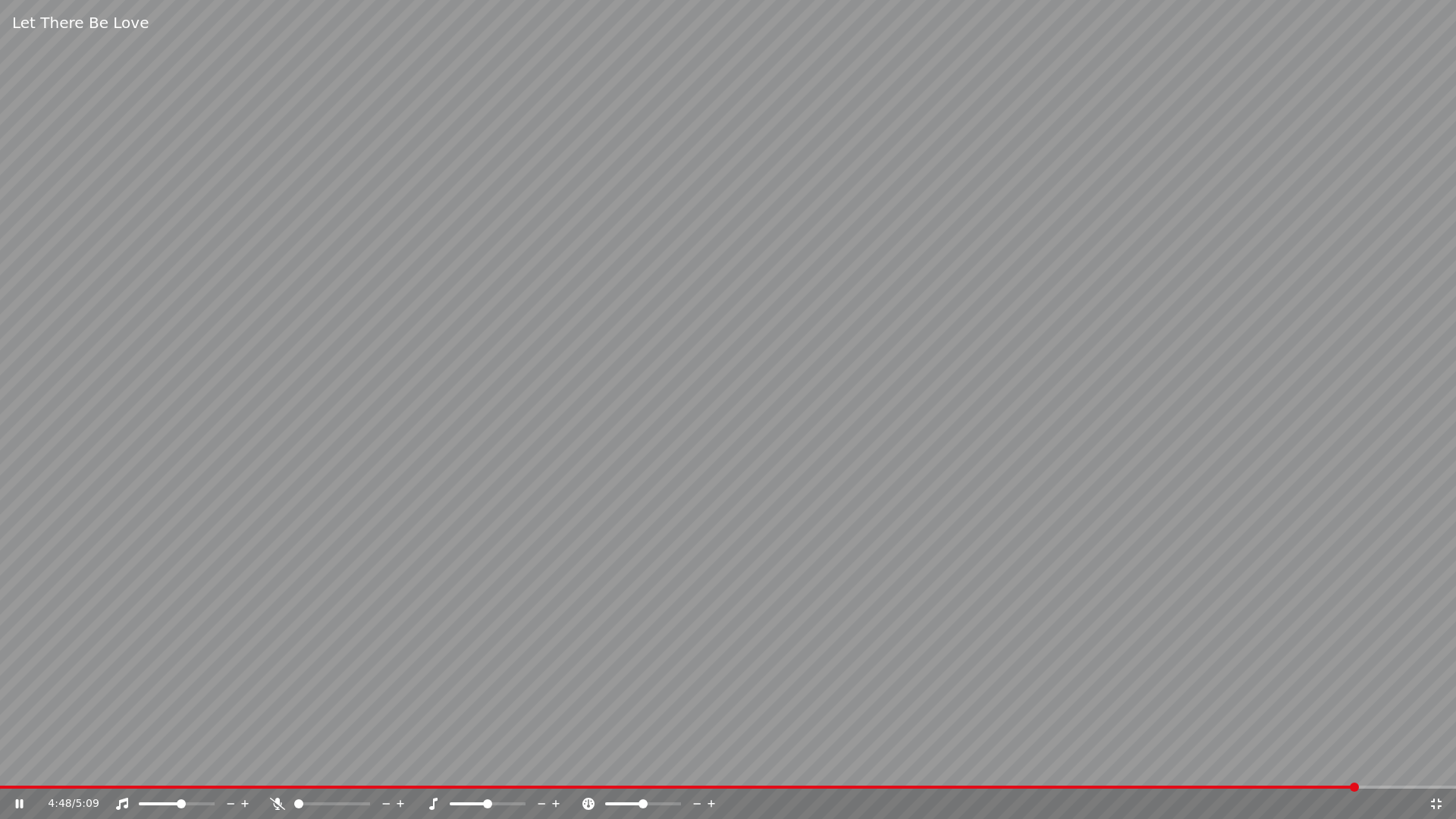
click at [542, 705] on icon at bounding box center [542, 803] width 14 height 15
click at [250, 555] on video at bounding box center [728, 410] width 1456 height 819
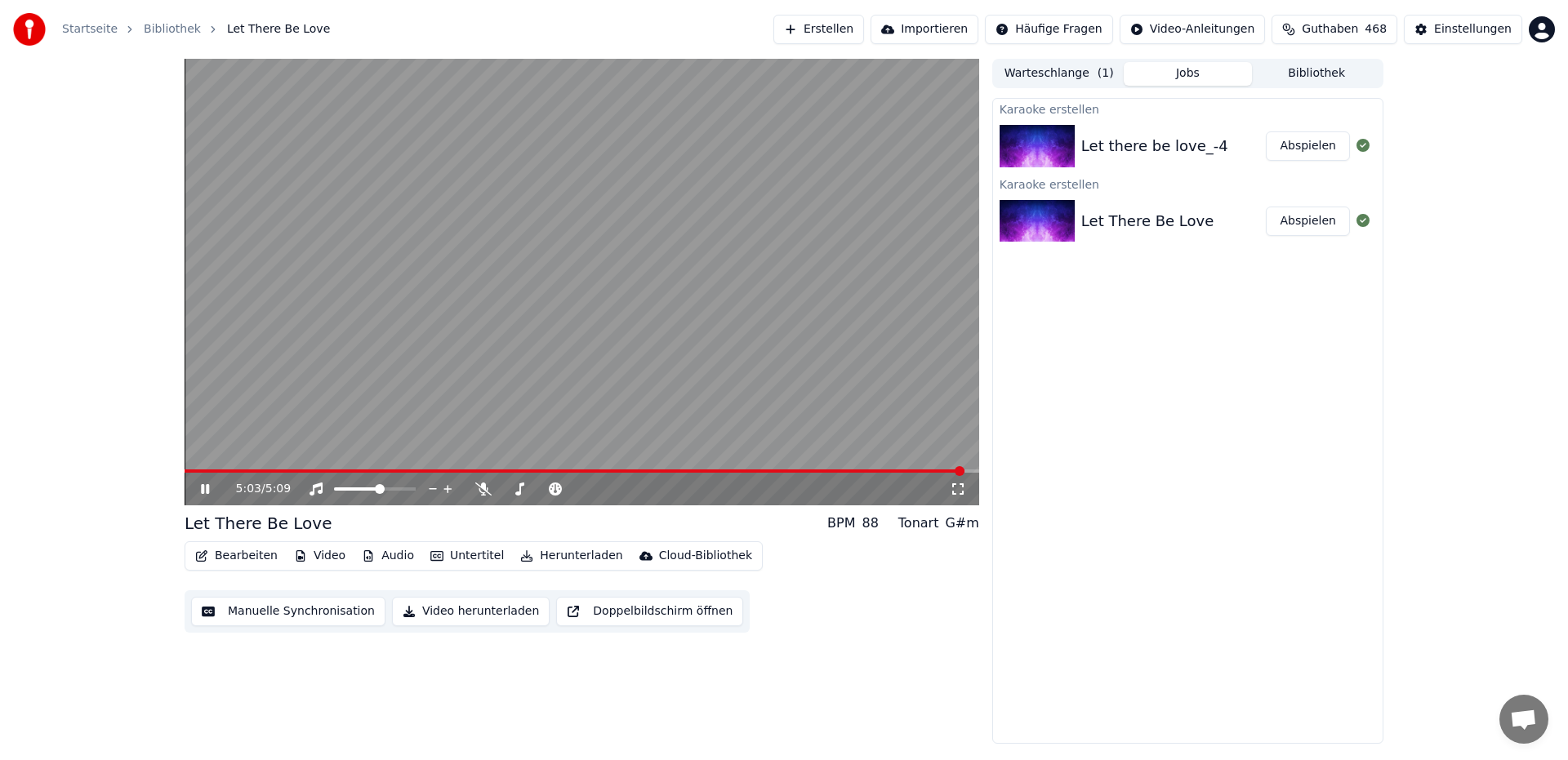
click at [198, 470] on span at bounding box center [574, 470] width 780 height 3
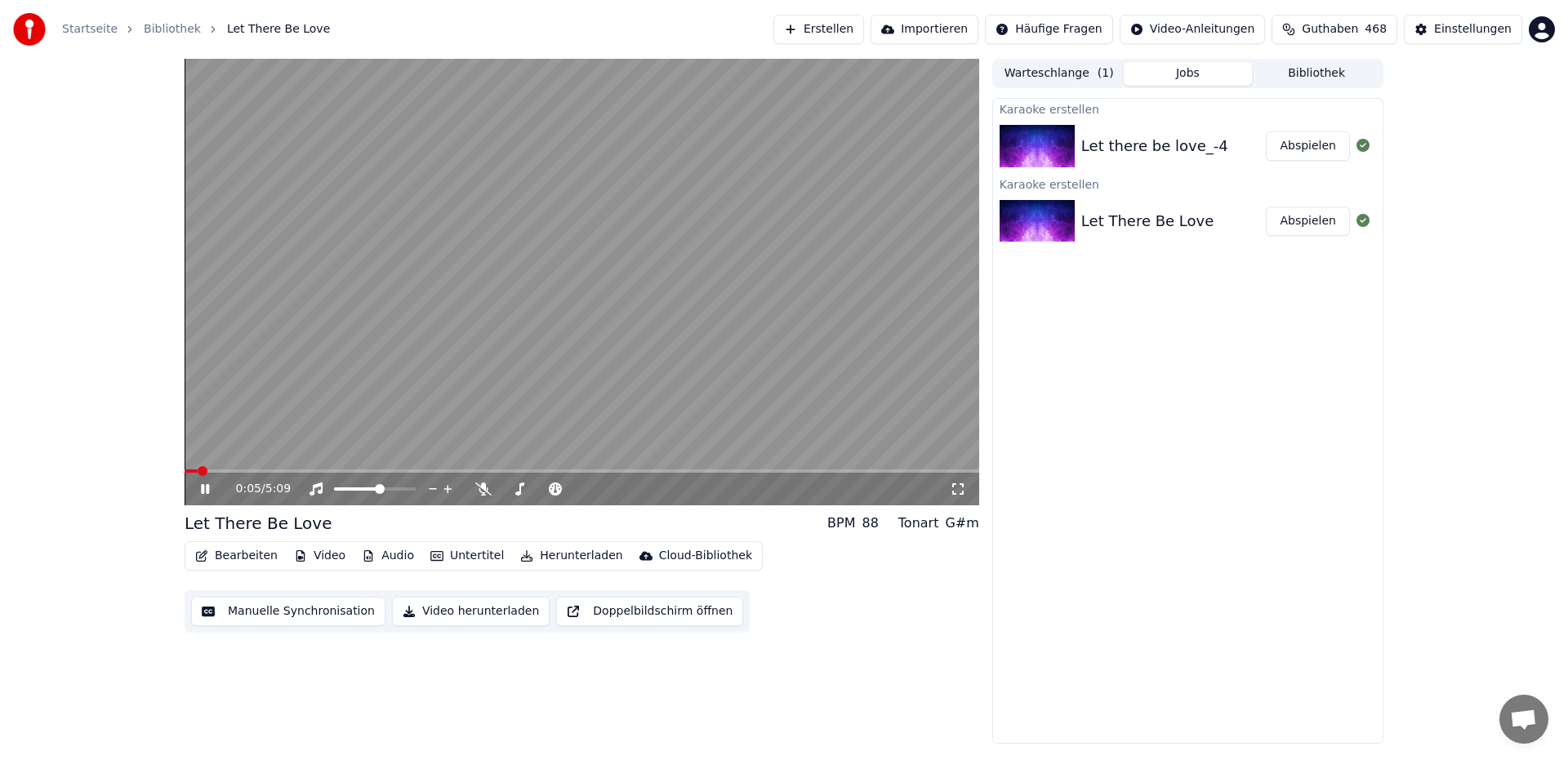
click at [198, 474] on span at bounding box center [202, 471] width 10 height 10
click at [296, 161] on video at bounding box center [582, 282] width 794 height 446
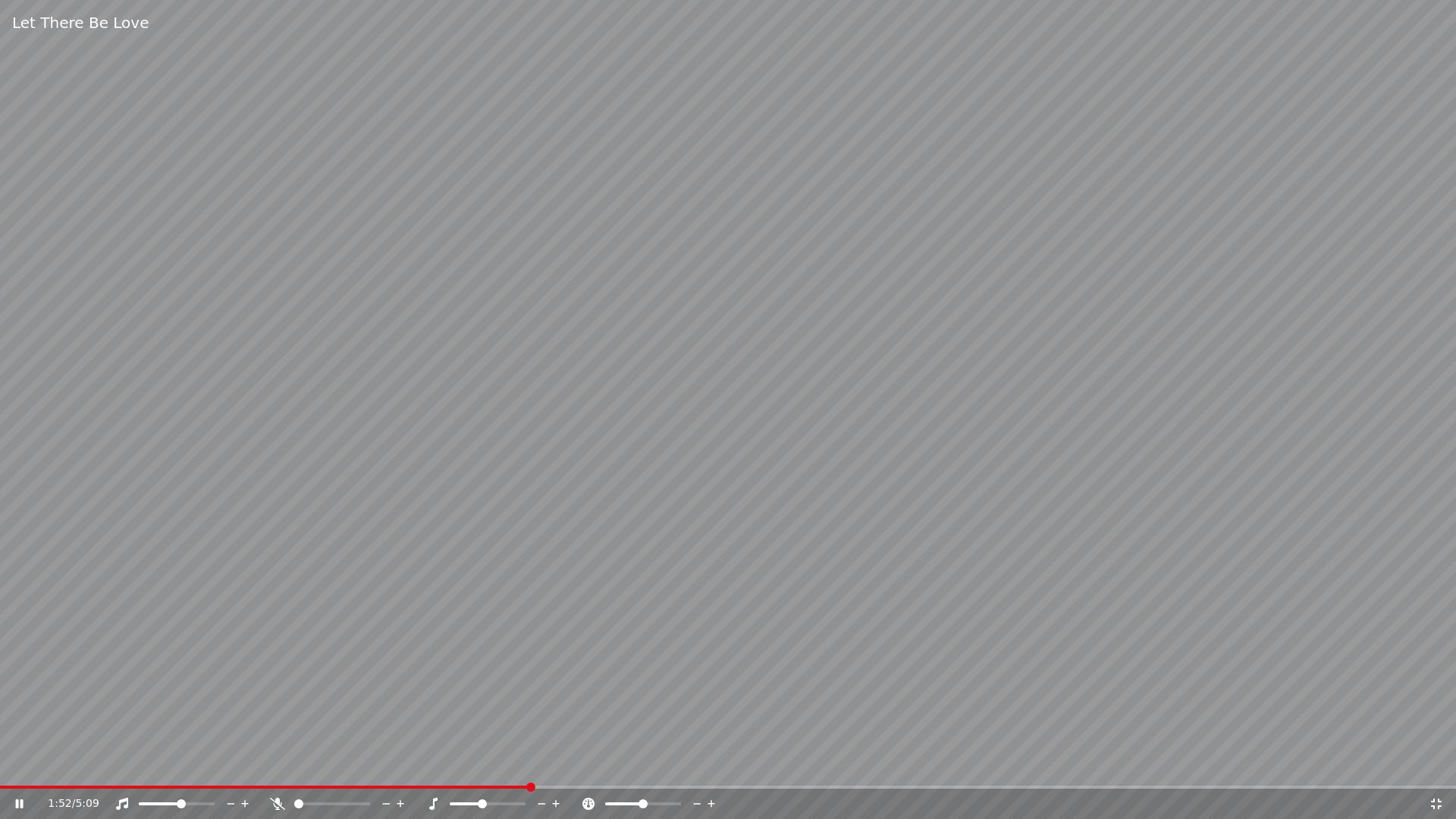
click at [558, 705] on icon at bounding box center [556, 803] width 14 height 15
click at [1205, 705] on div "4:39 / 5:09" at bounding box center [728, 804] width 1456 height 30
click at [1237, 705] on span at bounding box center [661, 786] width 1323 height 3
click at [1111, 705] on span at bounding box center [1107, 787] width 9 height 9
click at [928, 340] on video at bounding box center [728, 410] width 1456 height 819
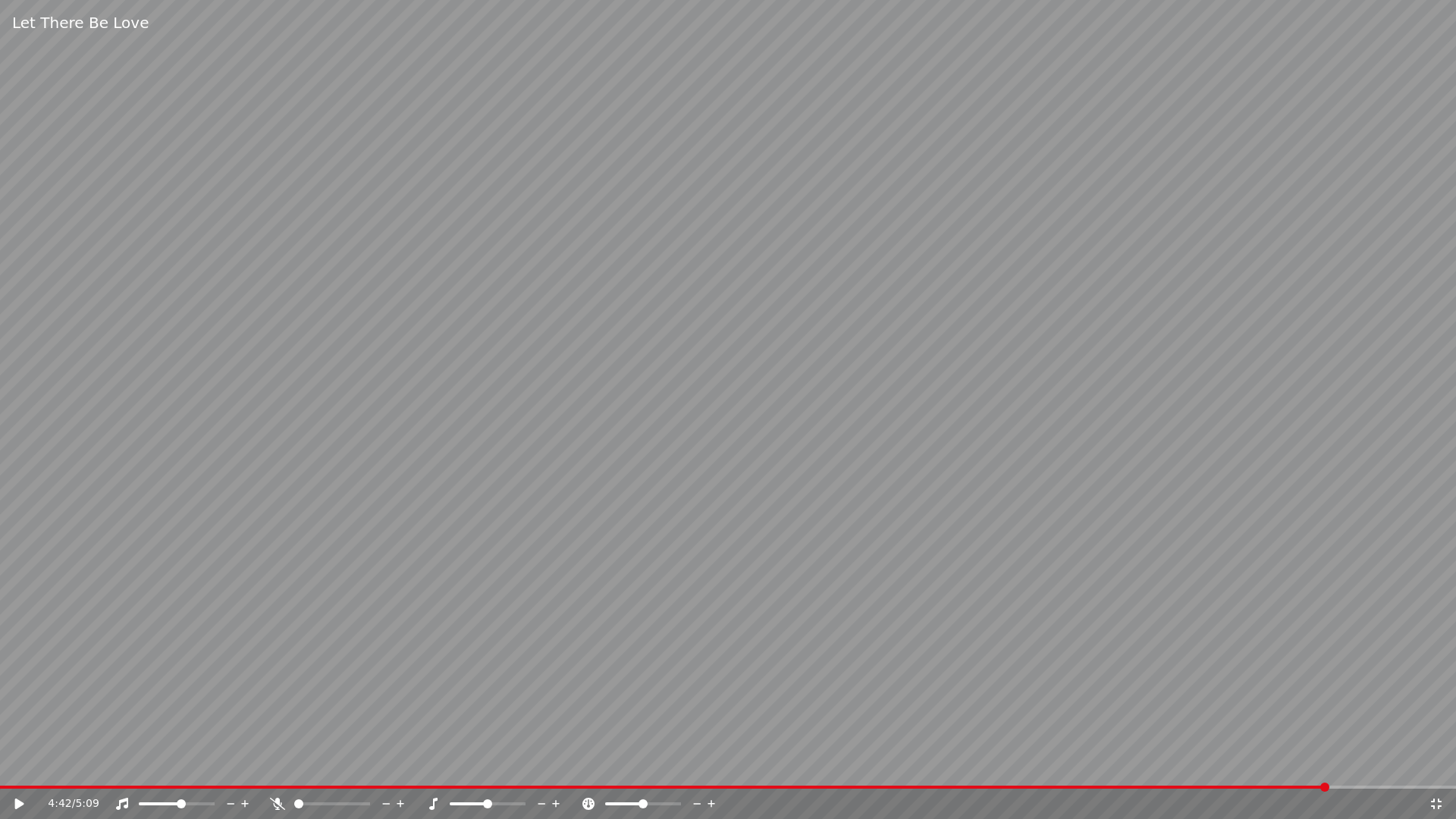
click at [928, 340] on video at bounding box center [728, 410] width 1456 height 819
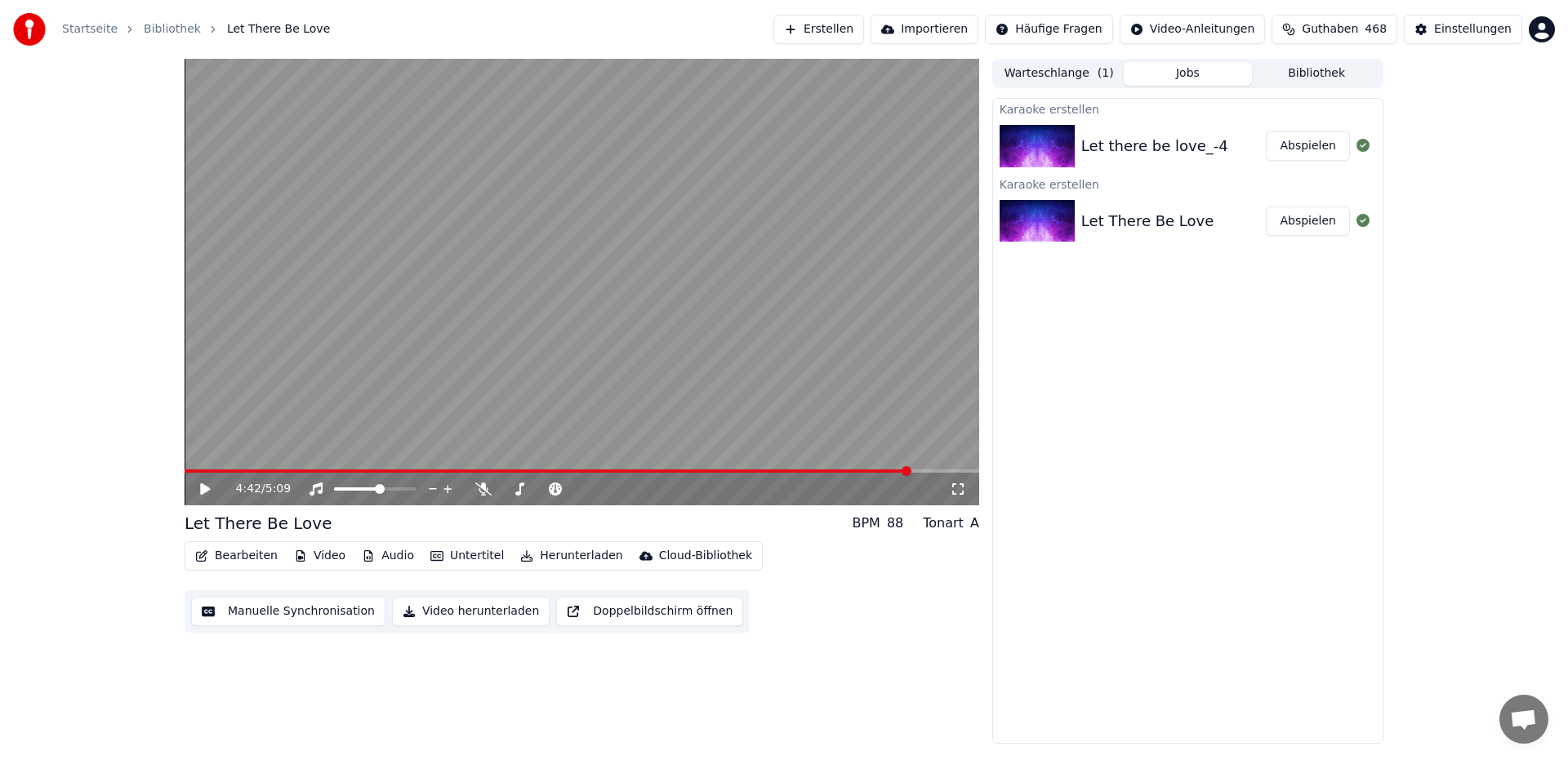
click at [152, 28] on link "Bibliothek" at bounding box center [172, 28] width 57 height 16
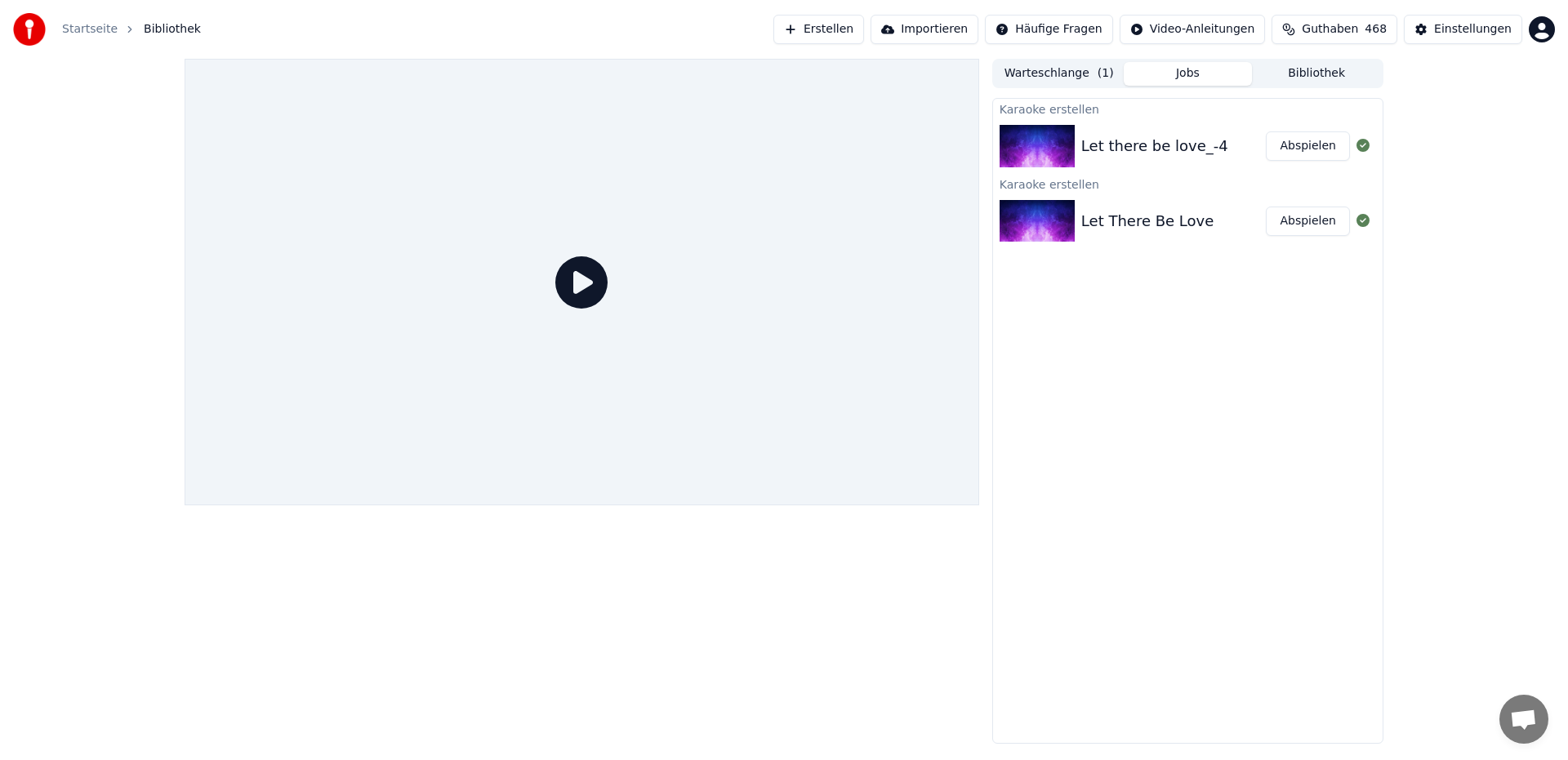
click at [76, 29] on link "Startseite" at bounding box center [89, 28] width 55 height 16
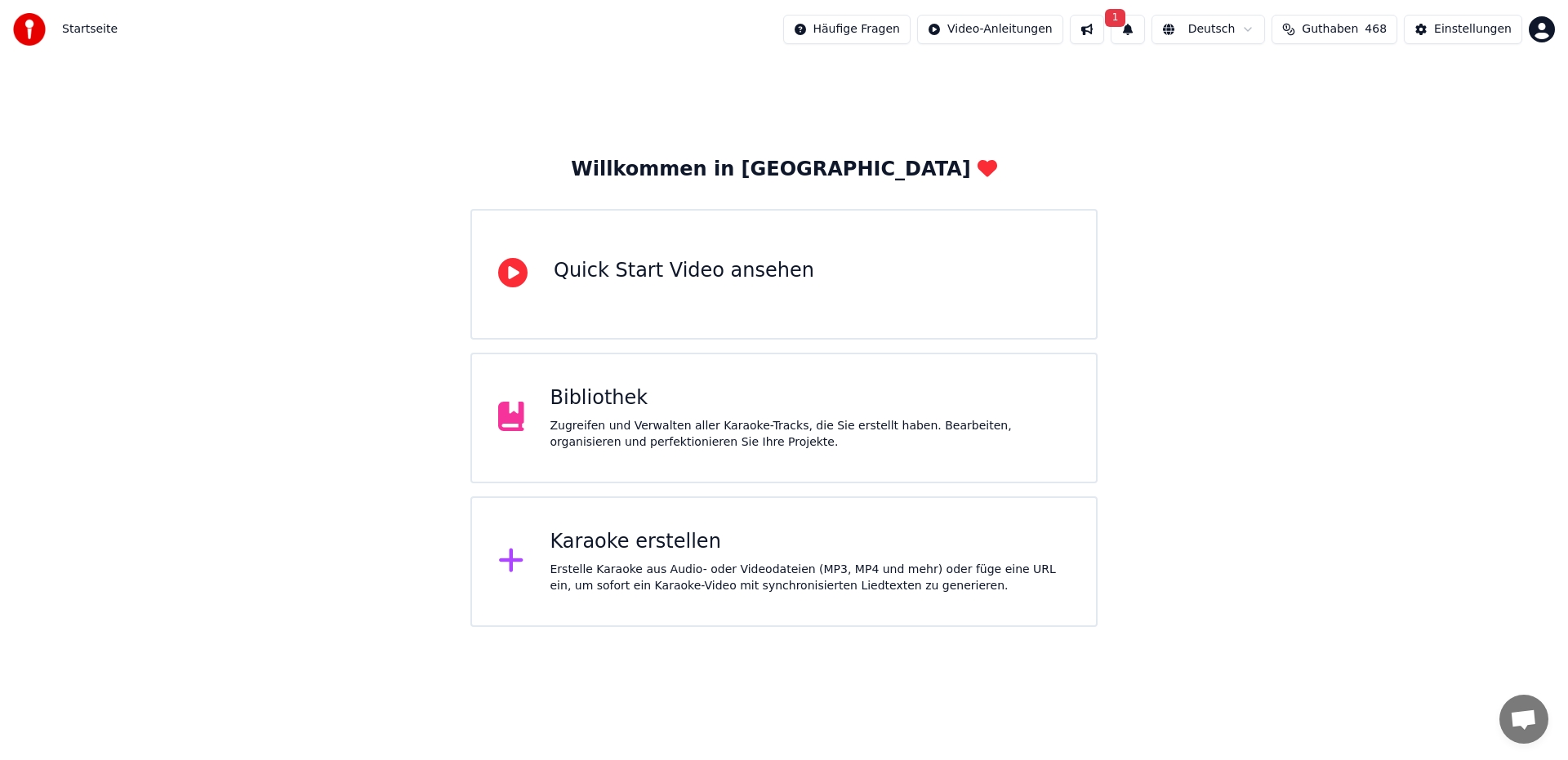
click at [651, 564] on div "Erstelle Karaoke aus Audio- oder Videodateien (MP3, MP4 und mehr) oder füge ein…" at bounding box center [810, 578] width 520 height 32
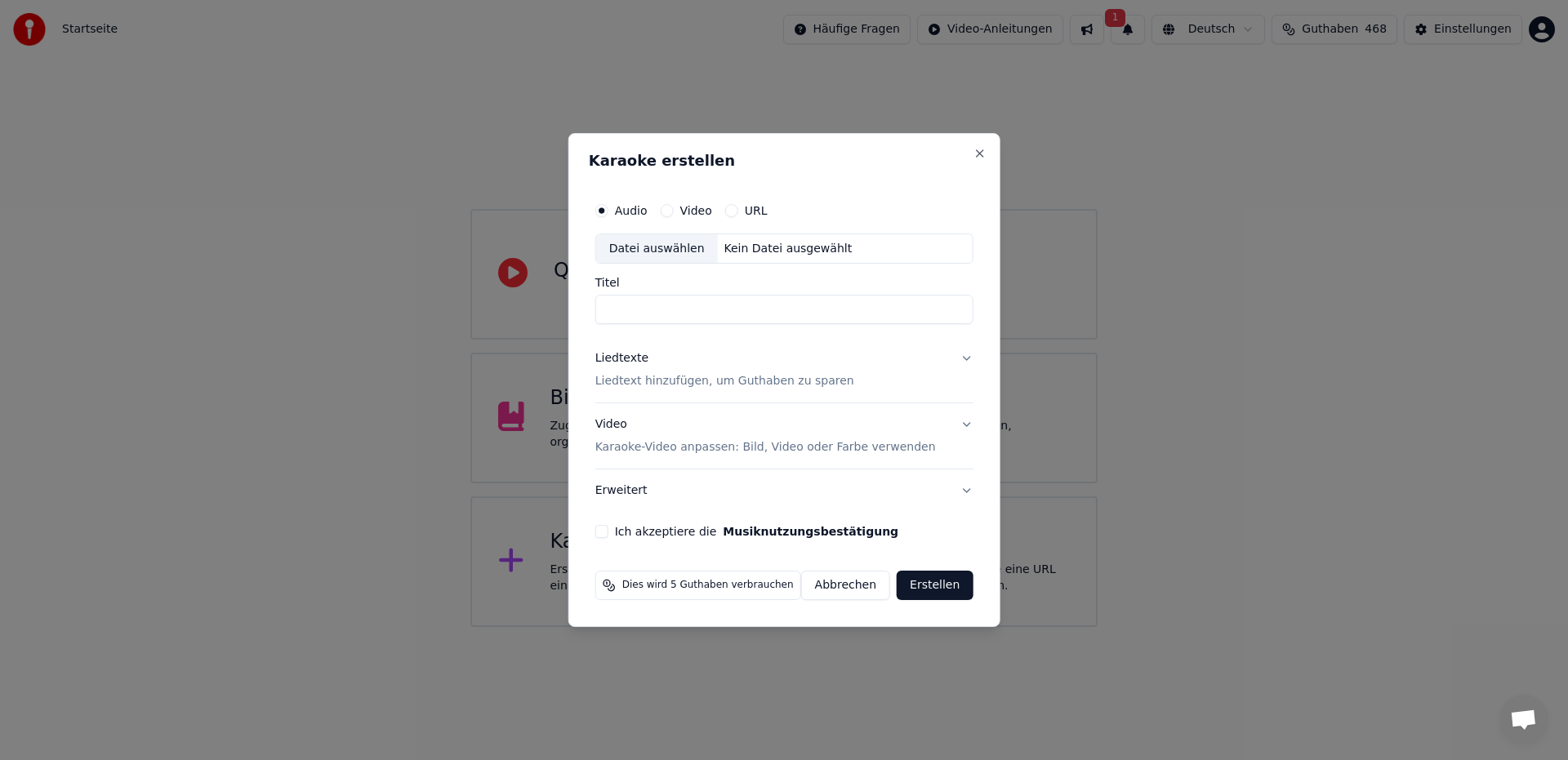
click at [671, 251] on div "Datei auswählen" at bounding box center [657, 249] width 122 height 29
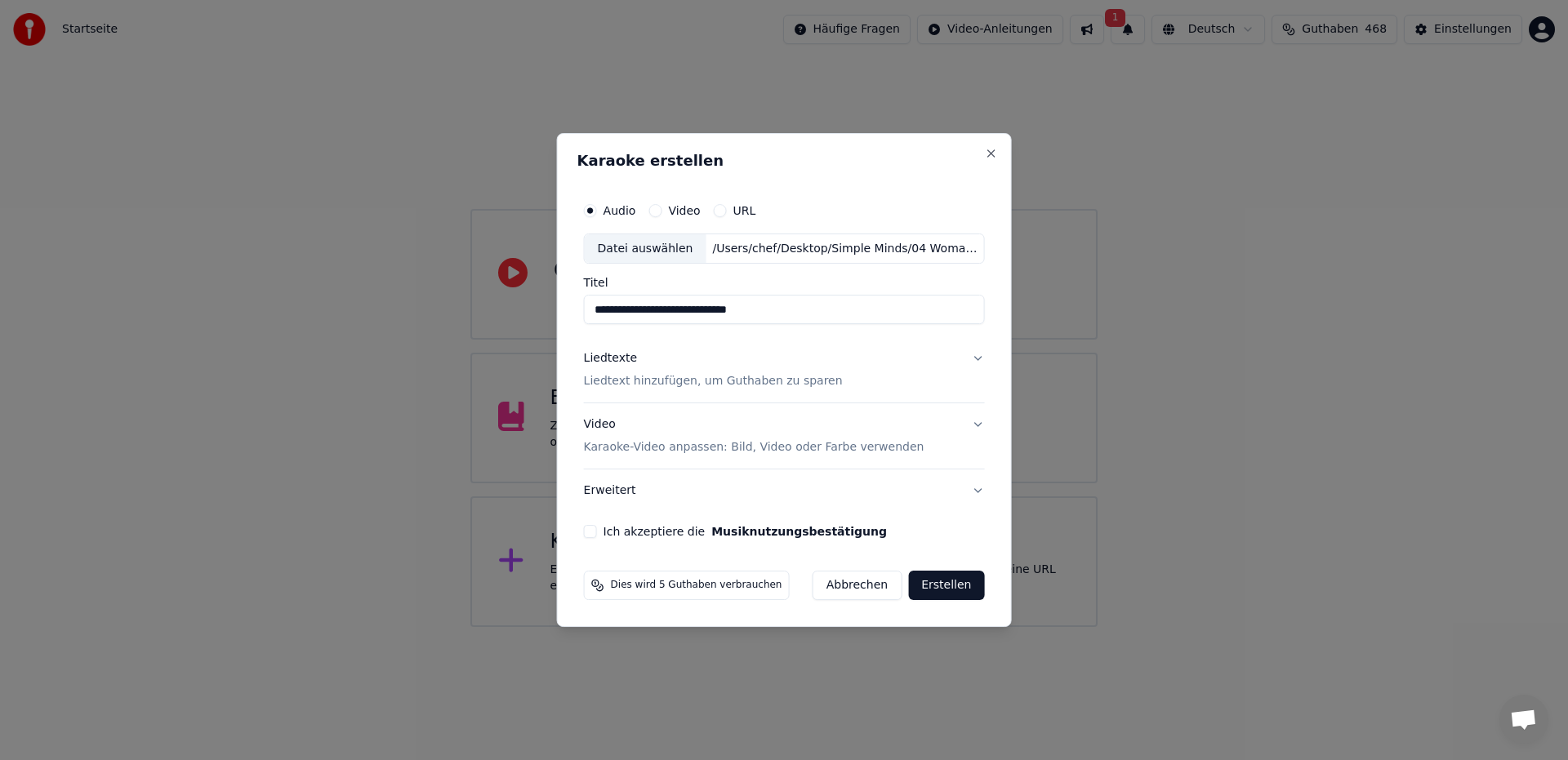
drag, startPoint x: 620, startPoint y: 311, endPoint x: 480, endPoint y: 303, distance: 140.2
click at [480, 303] on body "**********" at bounding box center [784, 314] width 1568 height 627
drag, startPoint x: 769, startPoint y: 313, endPoint x: 658, endPoint y: 306, distance: 111.2
click at [658, 306] on input "**********" at bounding box center [784, 310] width 401 height 29
type input "*****"
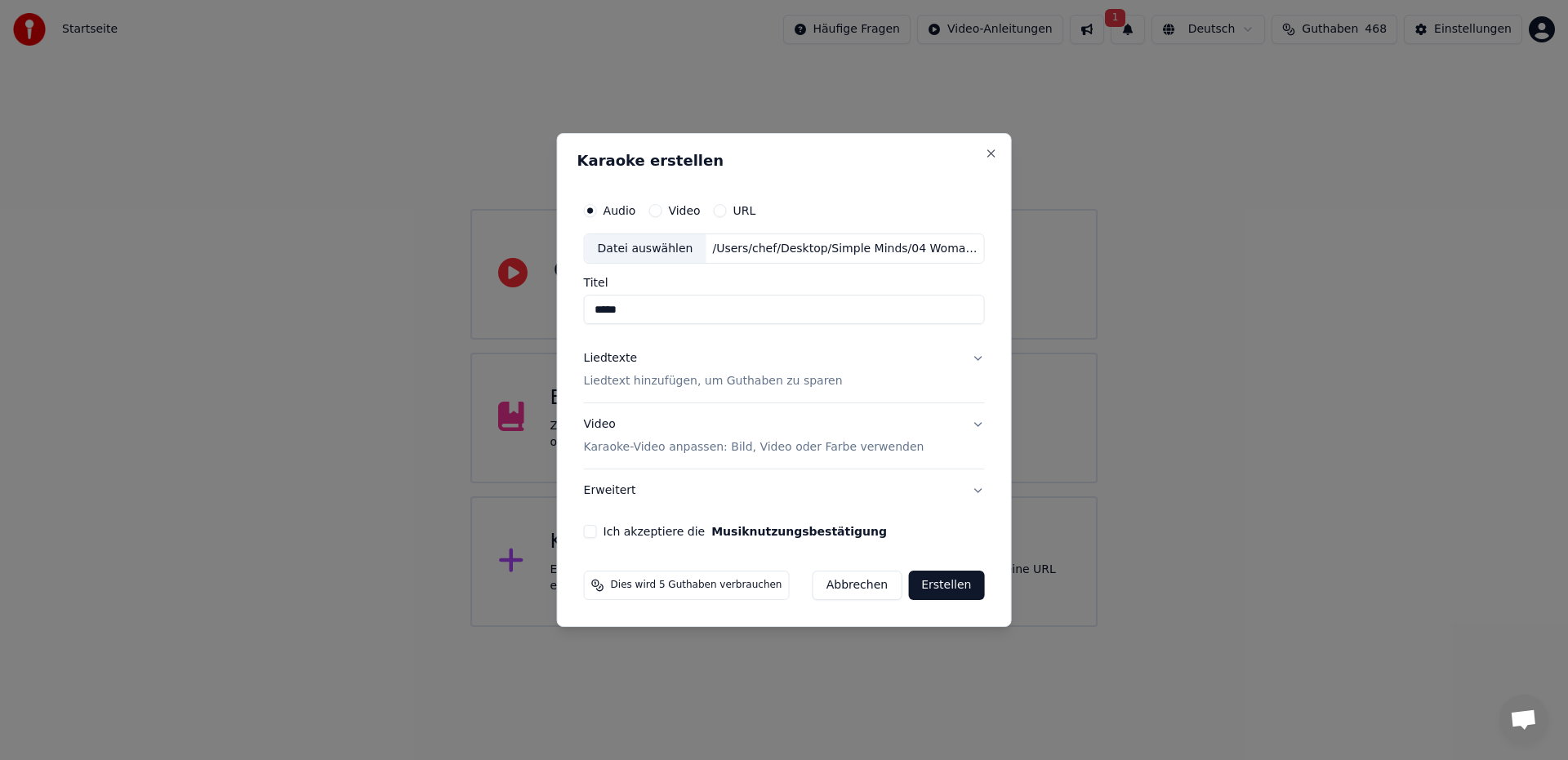
click at [976, 359] on button "Liedtexte Liedtext hinzufügen, um Guthaben zu sparen" at bounding box center [784, 370] width 401 height 66
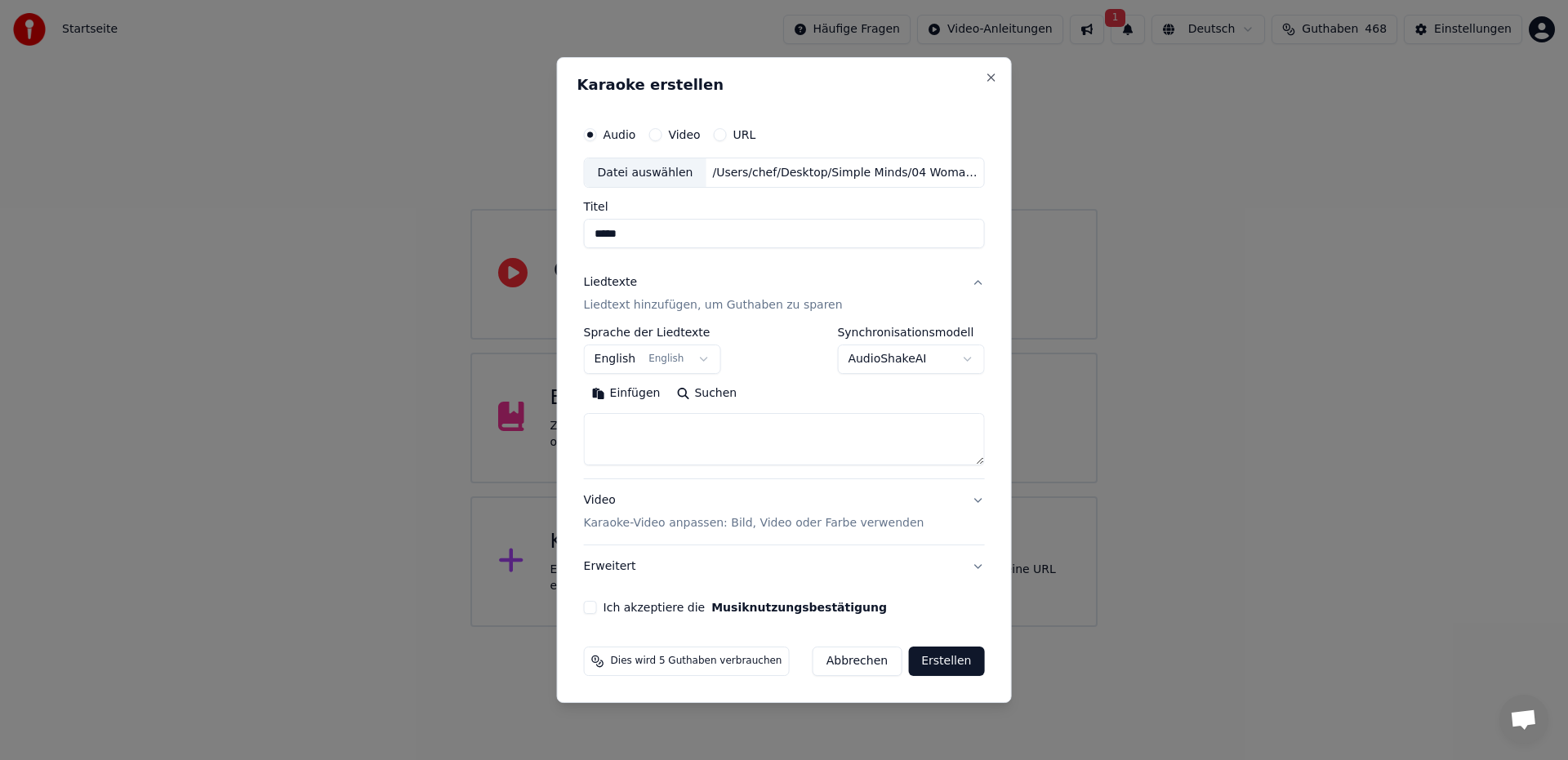
click at [965, 357] on body "**********" at bounding box center [784, 314] width 1568 height 627
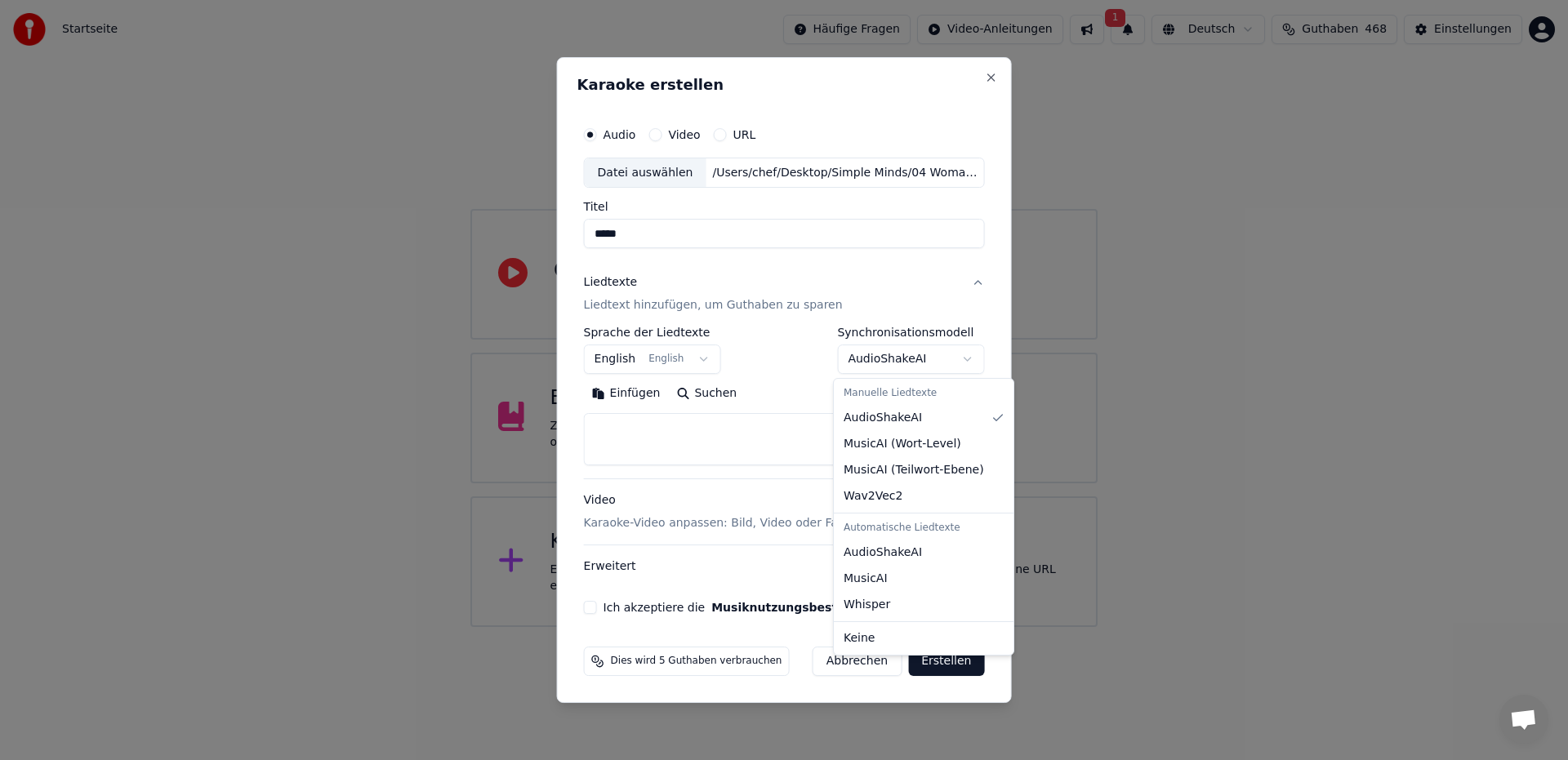
select select "**********"
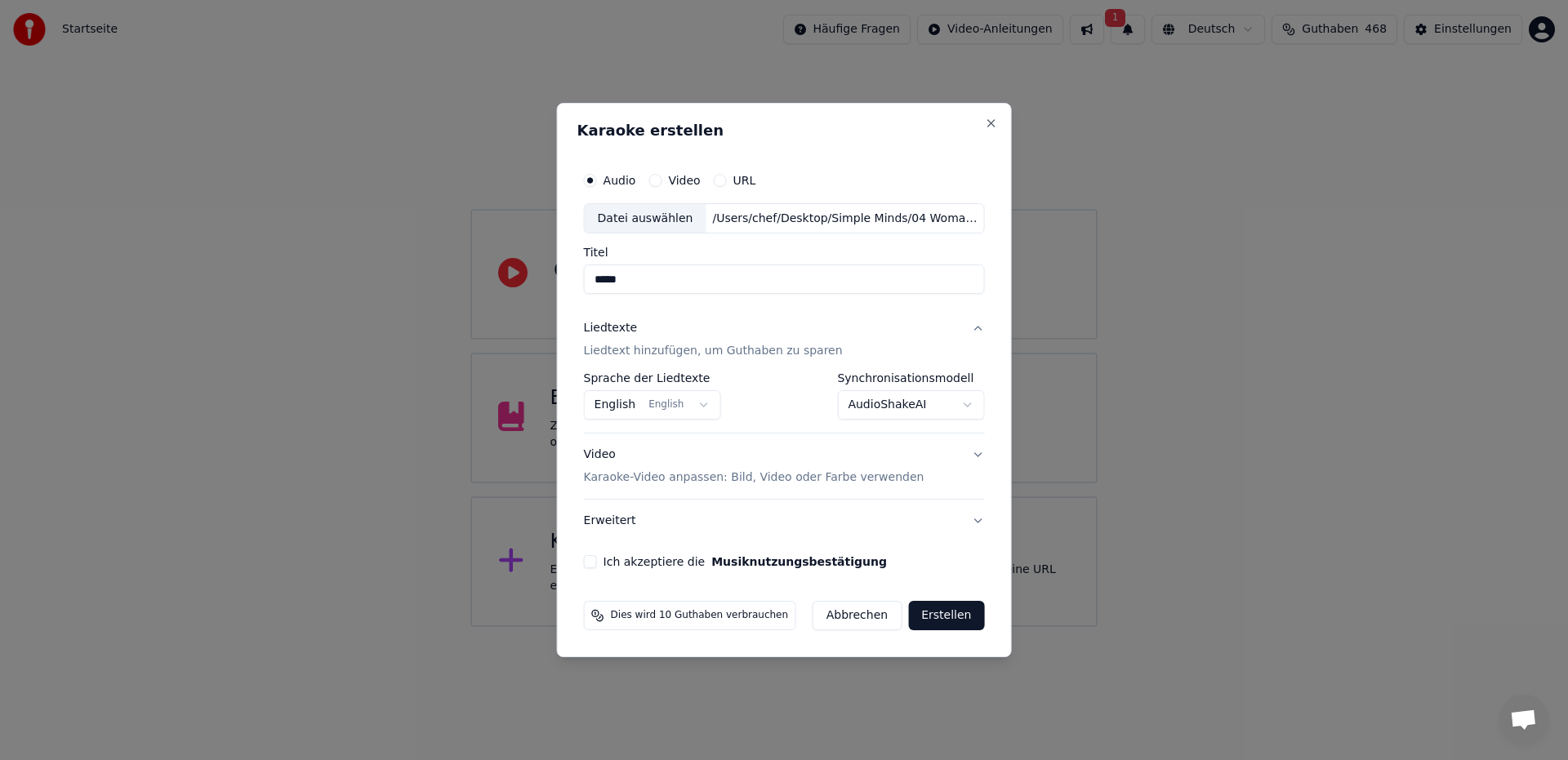
click at [595, 561] on button "Ich akzeptiere die Musiknutzungsbestätigung" at bounding box center [590, 561] width 13 height 13
click at [947, 616] on button "Erstellen" at bounding box center [947, 615] width 76 height 29
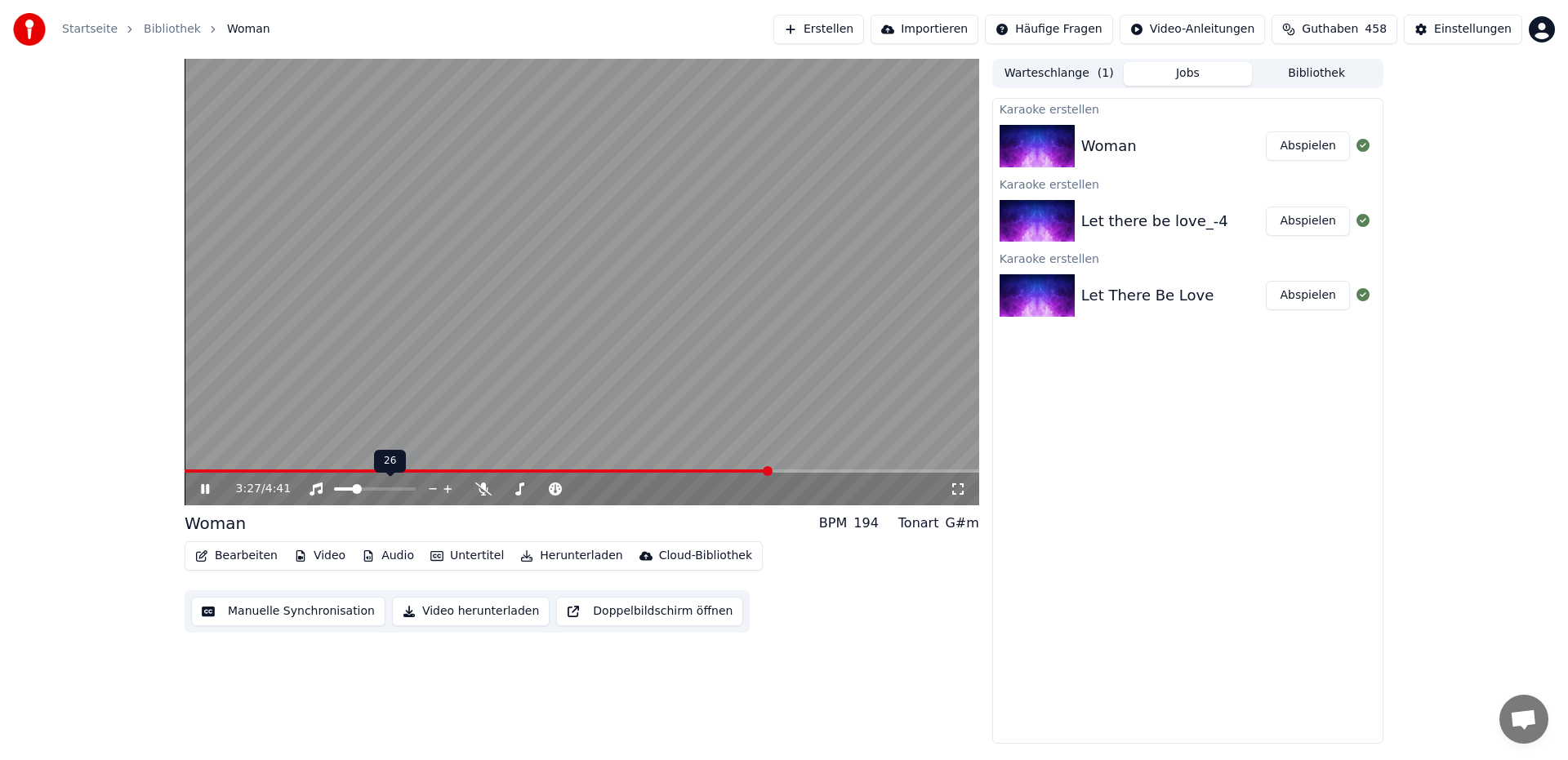
click at [355, 494] on span at bounding box center [356, 489] width 10 height 10
click at [205, 470] on span at bounding box center [479, 470] width 589 height 3
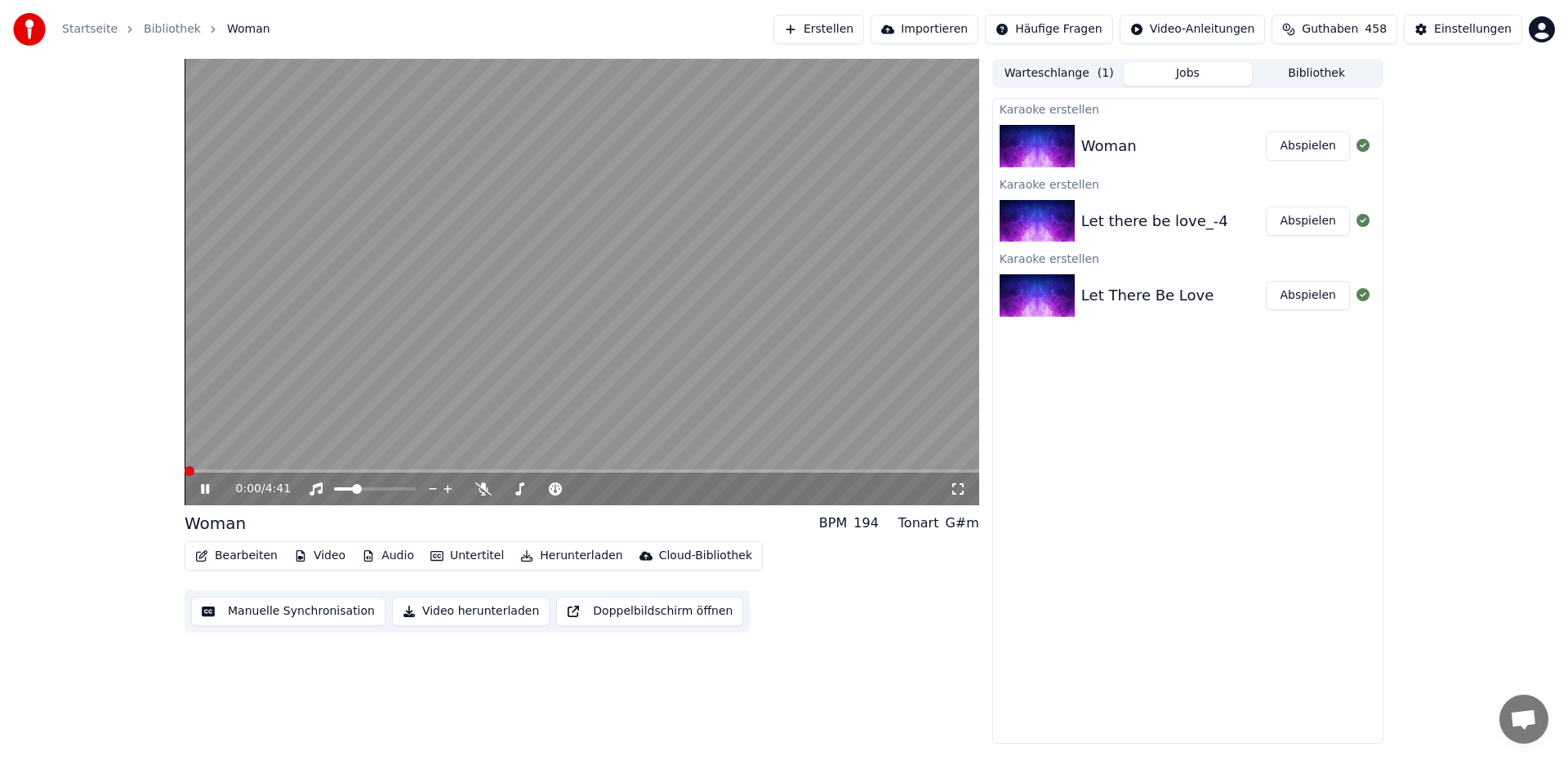
click at [184, 466] on span at bounding box center [189, 471] width 10 height 10
click at [531, 494] on span at bounding box center [532, 489] width 10 height 10
click at [363, 491] on div at bounding box center [390, 488] width 131 height 16
click at [366, 490] on span at bounding box center [368, 489] width 10 height 10
click at [372, 490] on span at bounding box center [373, 489] width 10 height 10
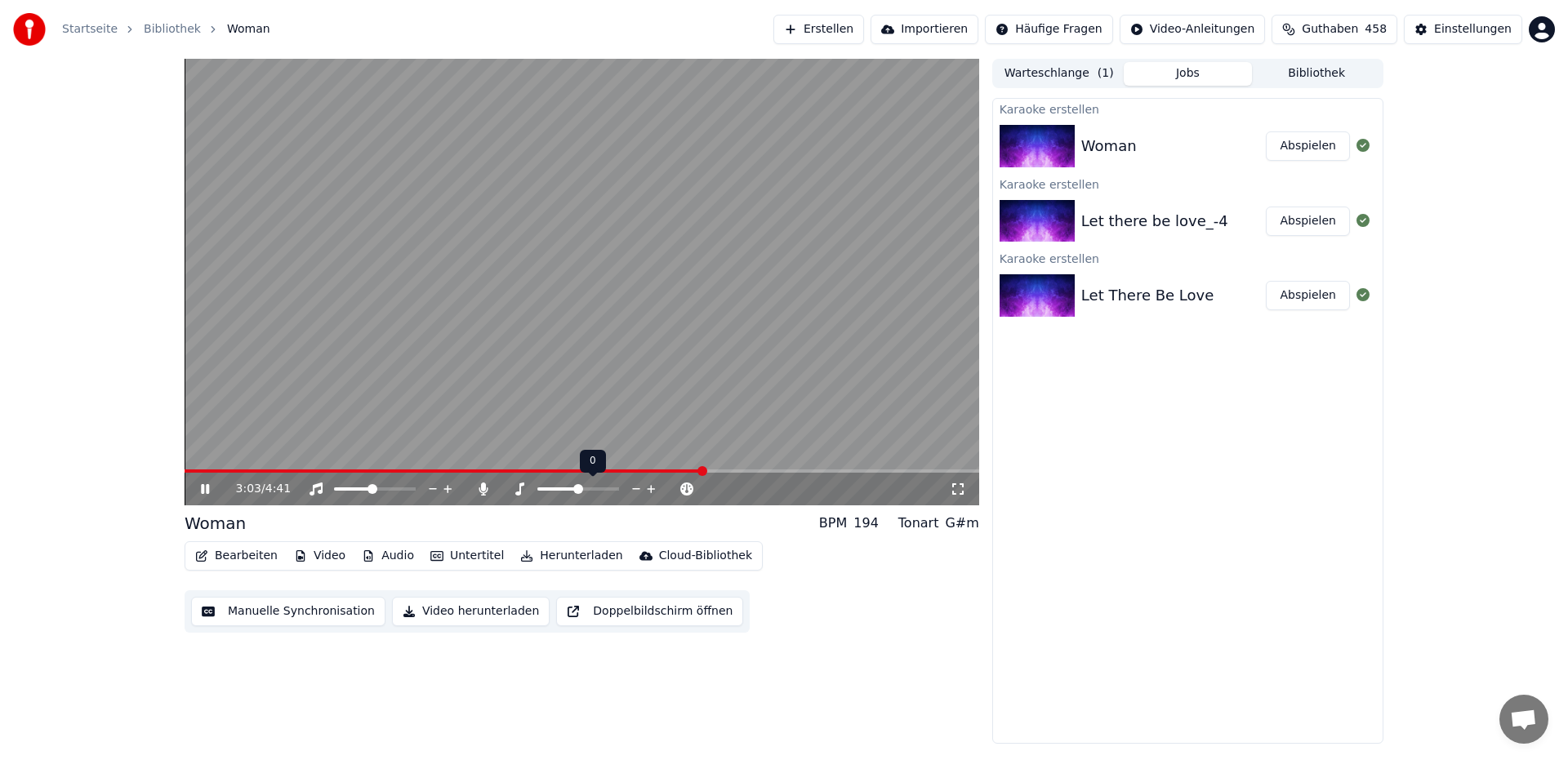
click at [637, 486] on icon at bounding box center [637, 488] width 15 height 16
click at [206, 469] on span at bounding box center [448, 470] width 526 height 3
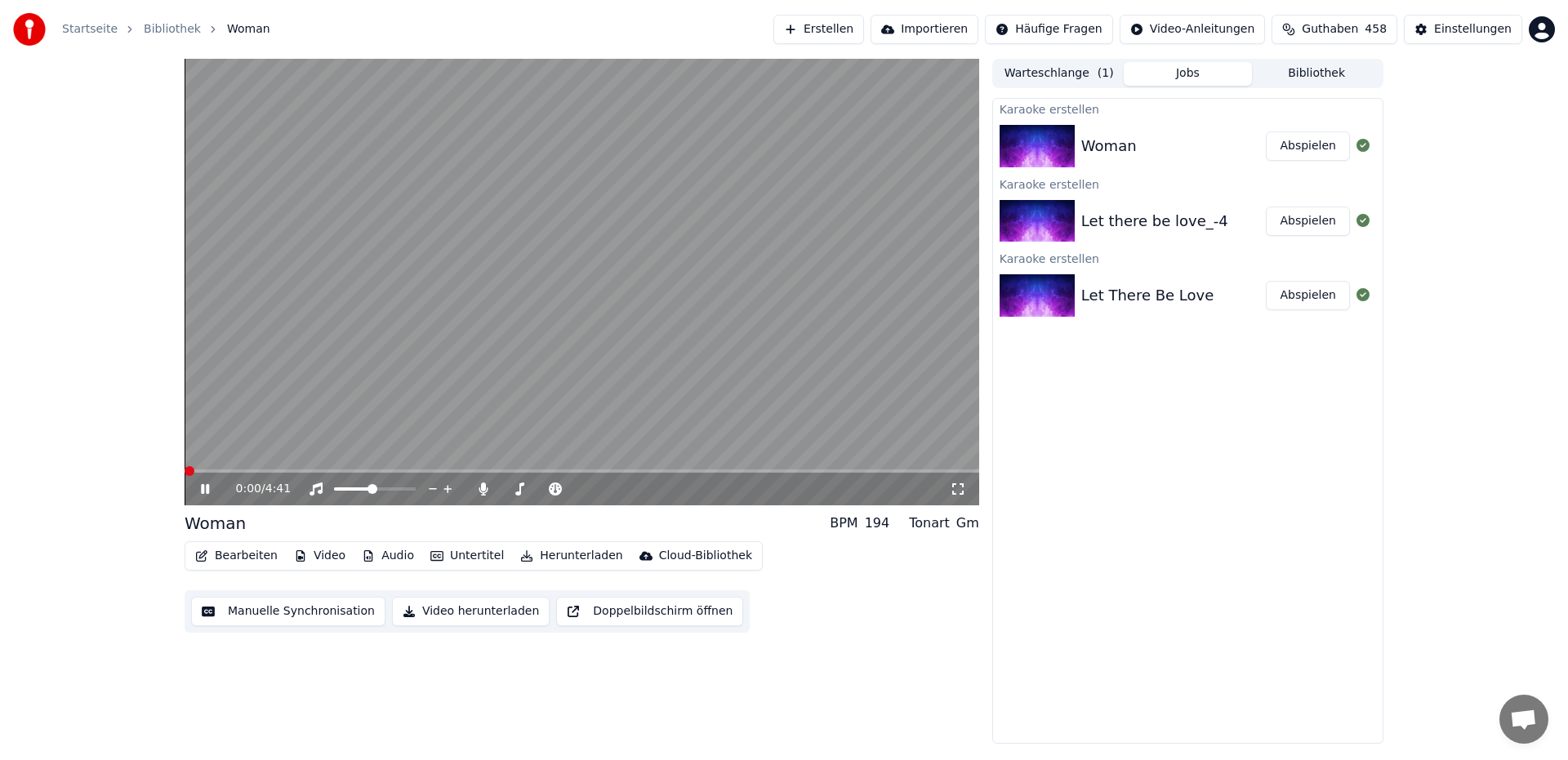
click at [184, 469] on span at bounding box center [184, 470] width 0 height 3
click at [376, 491] on span at bounding box center [376, 489] width 10 height 10
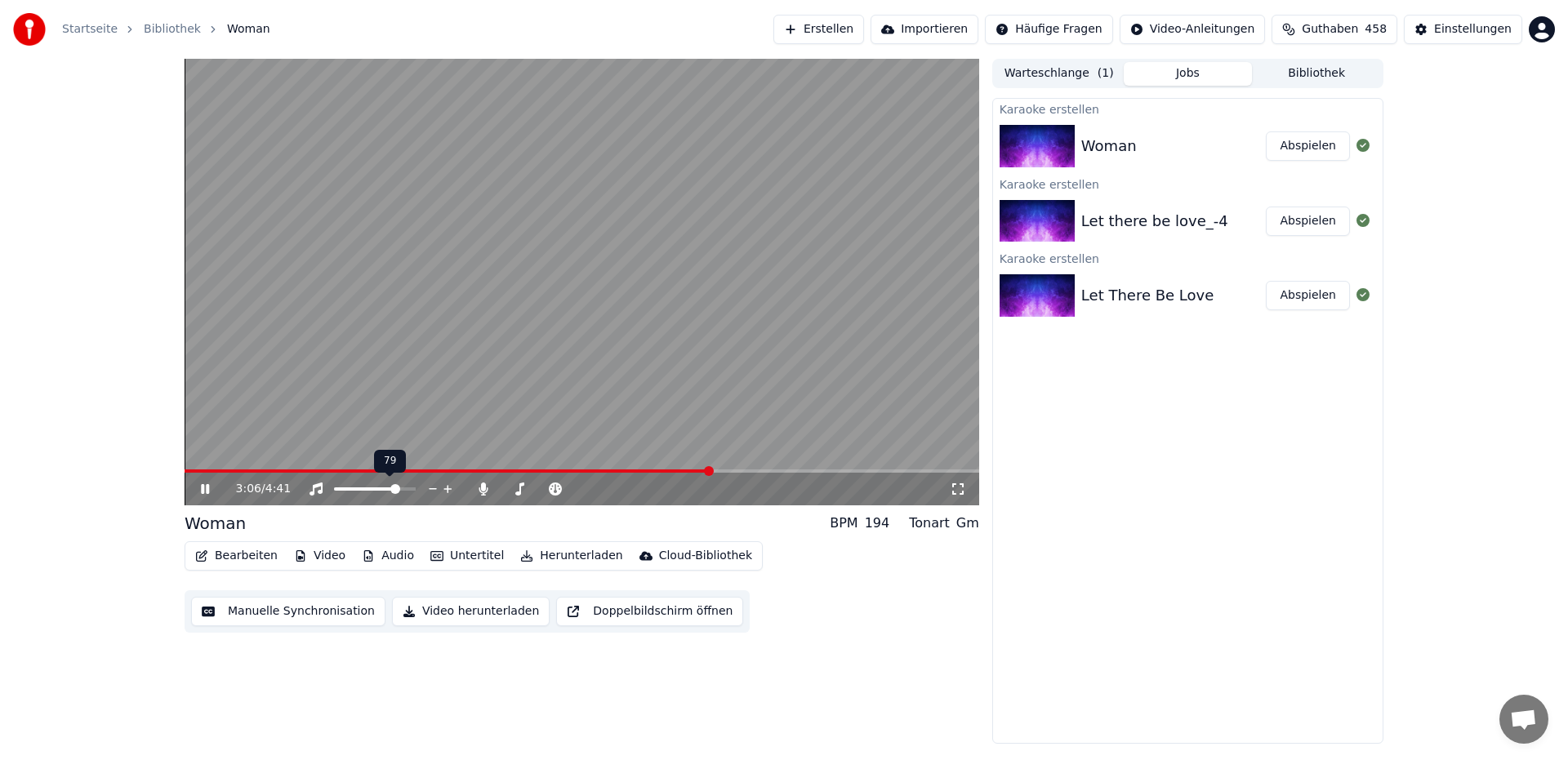
click at [398, 494] on span at bounding box center [395, 489] width 10 height 10
click at [633, 490] on icon at bounding box center [637, 488] width 15 height 16
click at [204, 488] on icon at bounding box center [205, 489] width 10 height 11
click at [199, 466] on span at bounding box center [203, 471] width 10 height 10
click at [502, 484] on span at bounding box center [507, 489] width 10 height 10
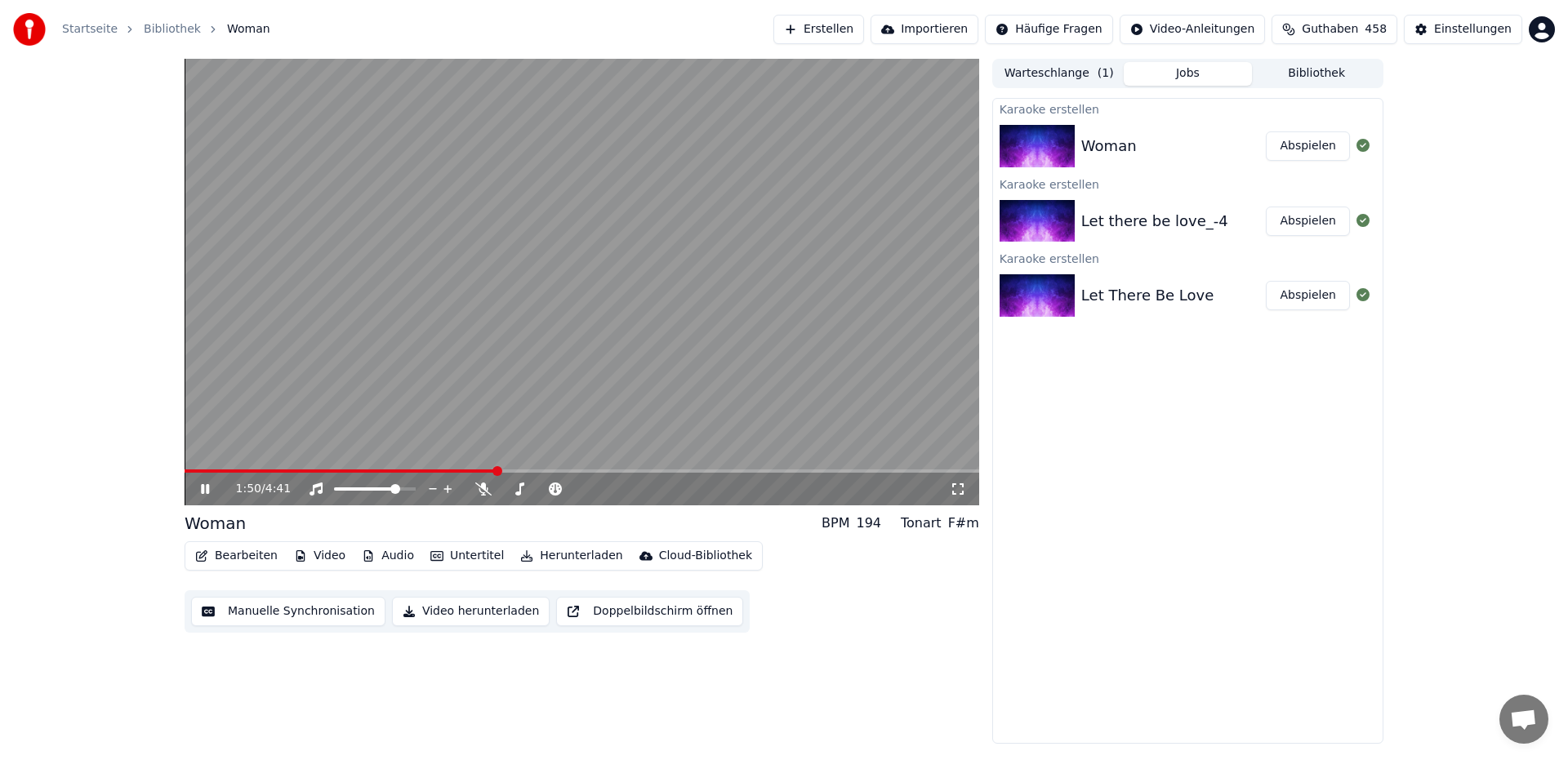
click at [191, 471] on span at bounding box center [340, 470] width 312 height 3
click at [184, 469] on span at bounding box center [188, 470] width 9 height 3
click at [202, 484] on icon at bounding box center [204, 489] width 9 height 10
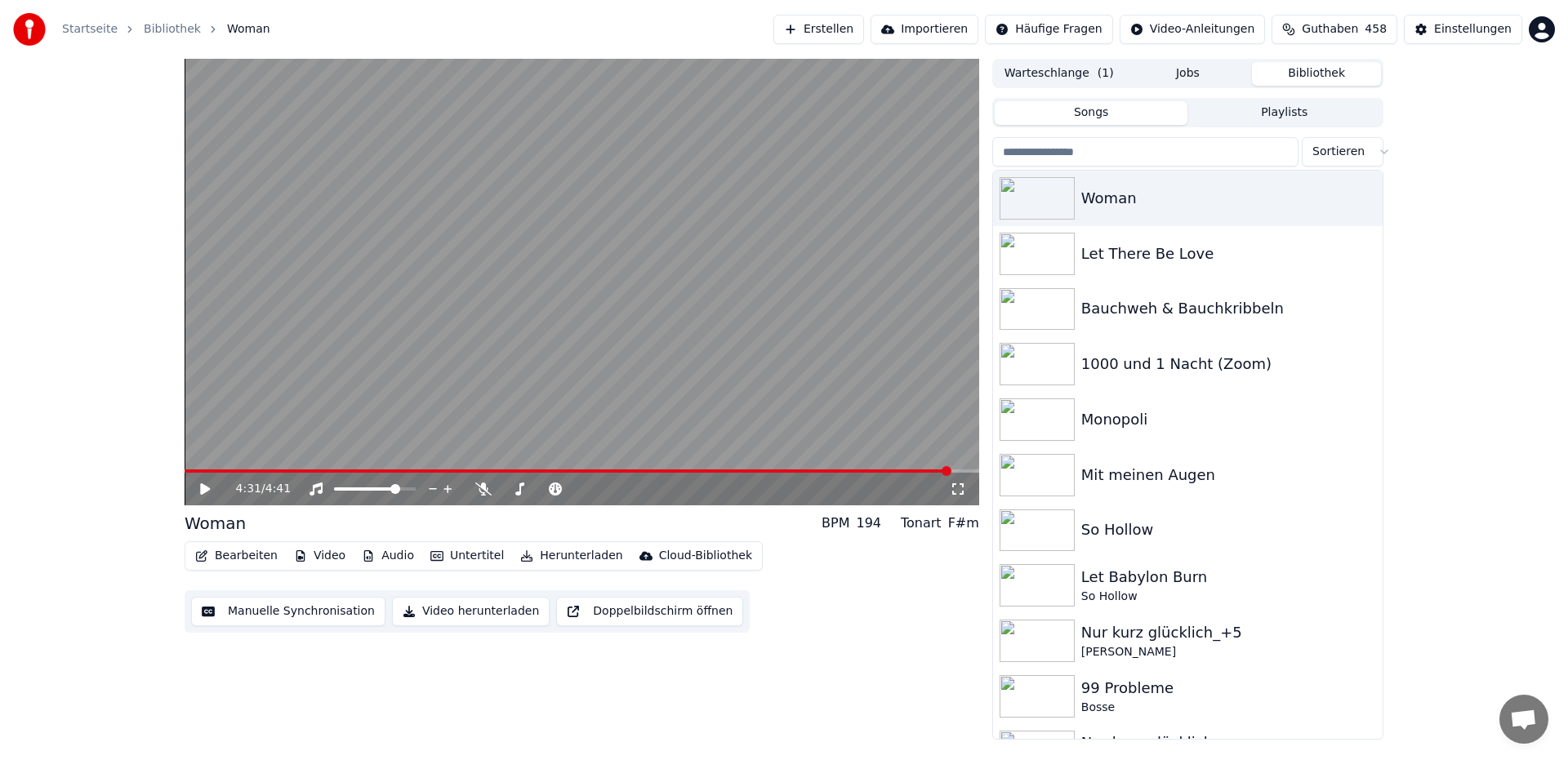
click at [1330, 72] on button "Bibliothek" at bounding box center [1316, 73] width 129 height 24
click at [1360, 199] on icon "button" at bounding box center [1367, 198] width 16 height 13
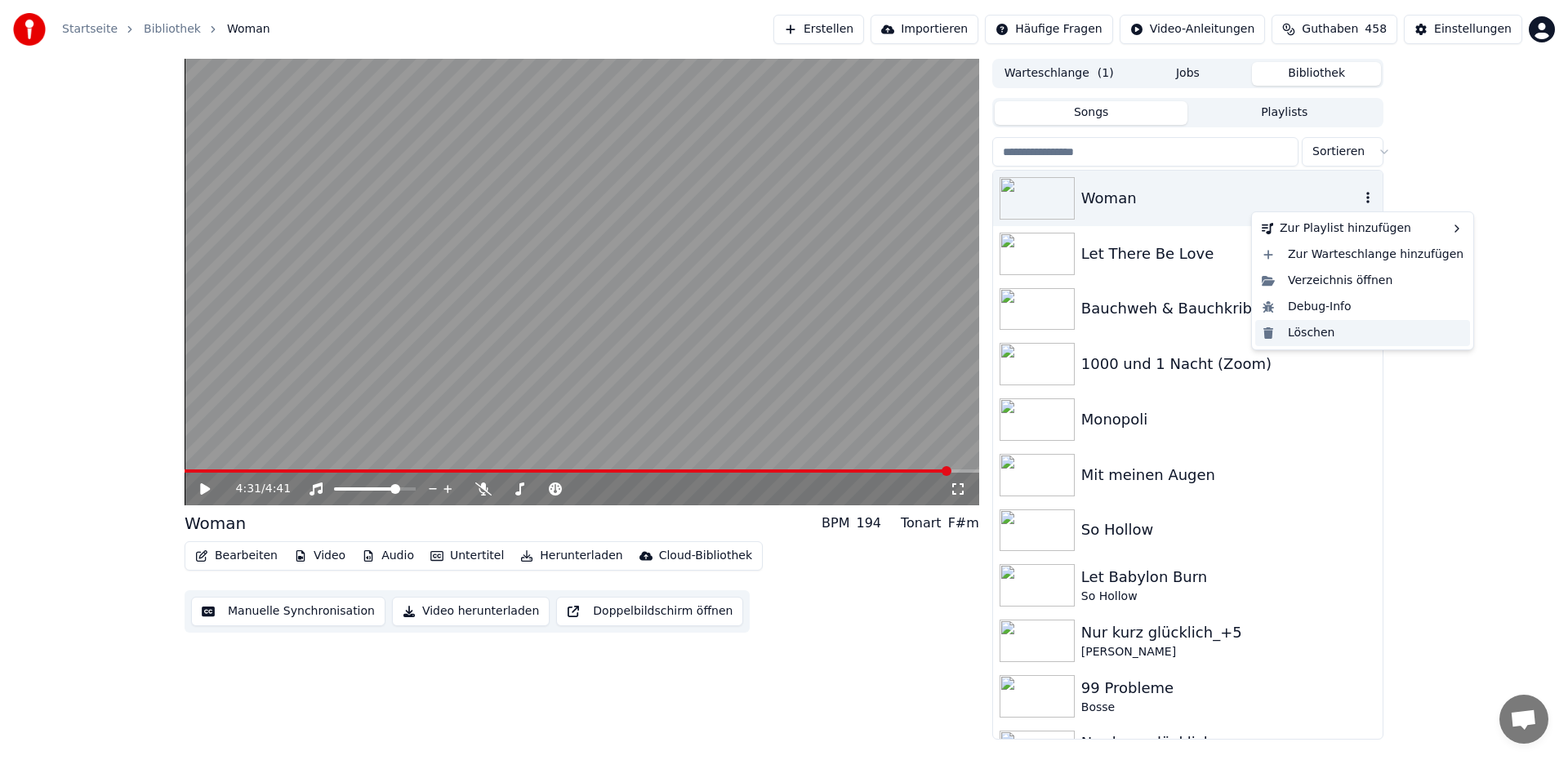
click at [1315, 335] on div "Löschen" at bounding box center [1363, 332] width 215 height 26
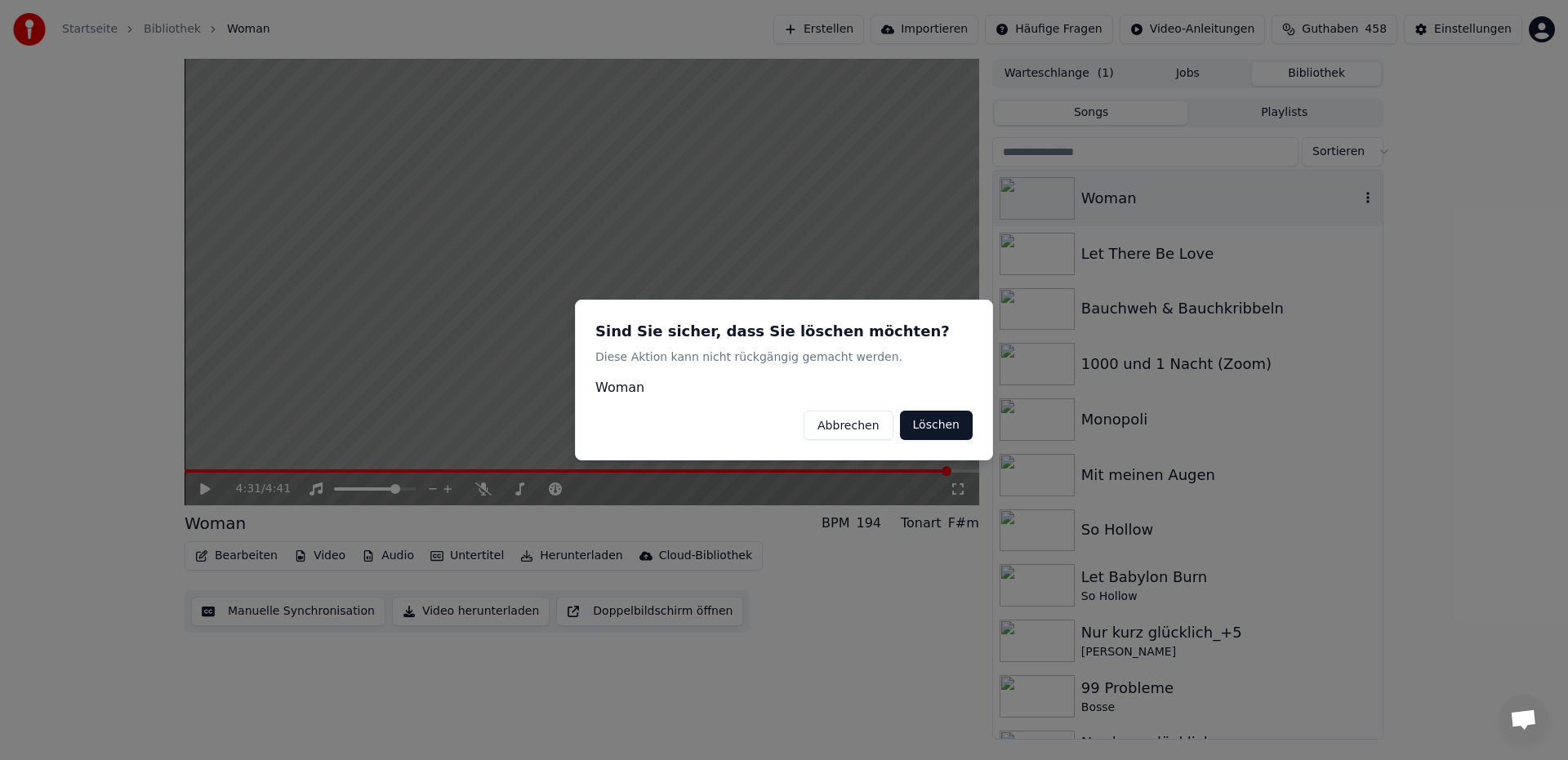
click at [945, 430] on button "Löschen" at bounding box center [936, 425] width 72 height 29
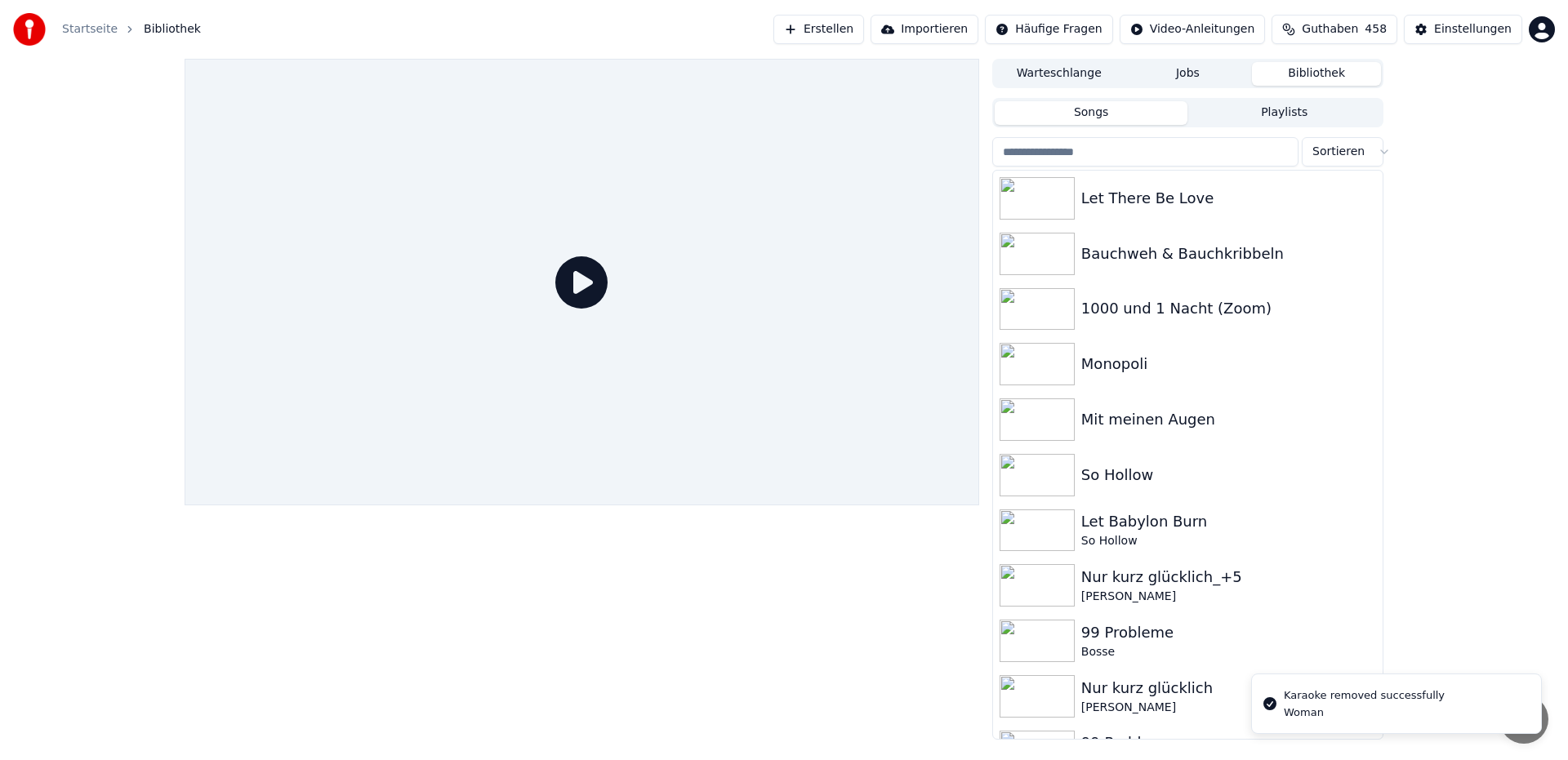
click at [86, 32] on link "Startseite" at bounding box center [89, 28] width 55 height 16
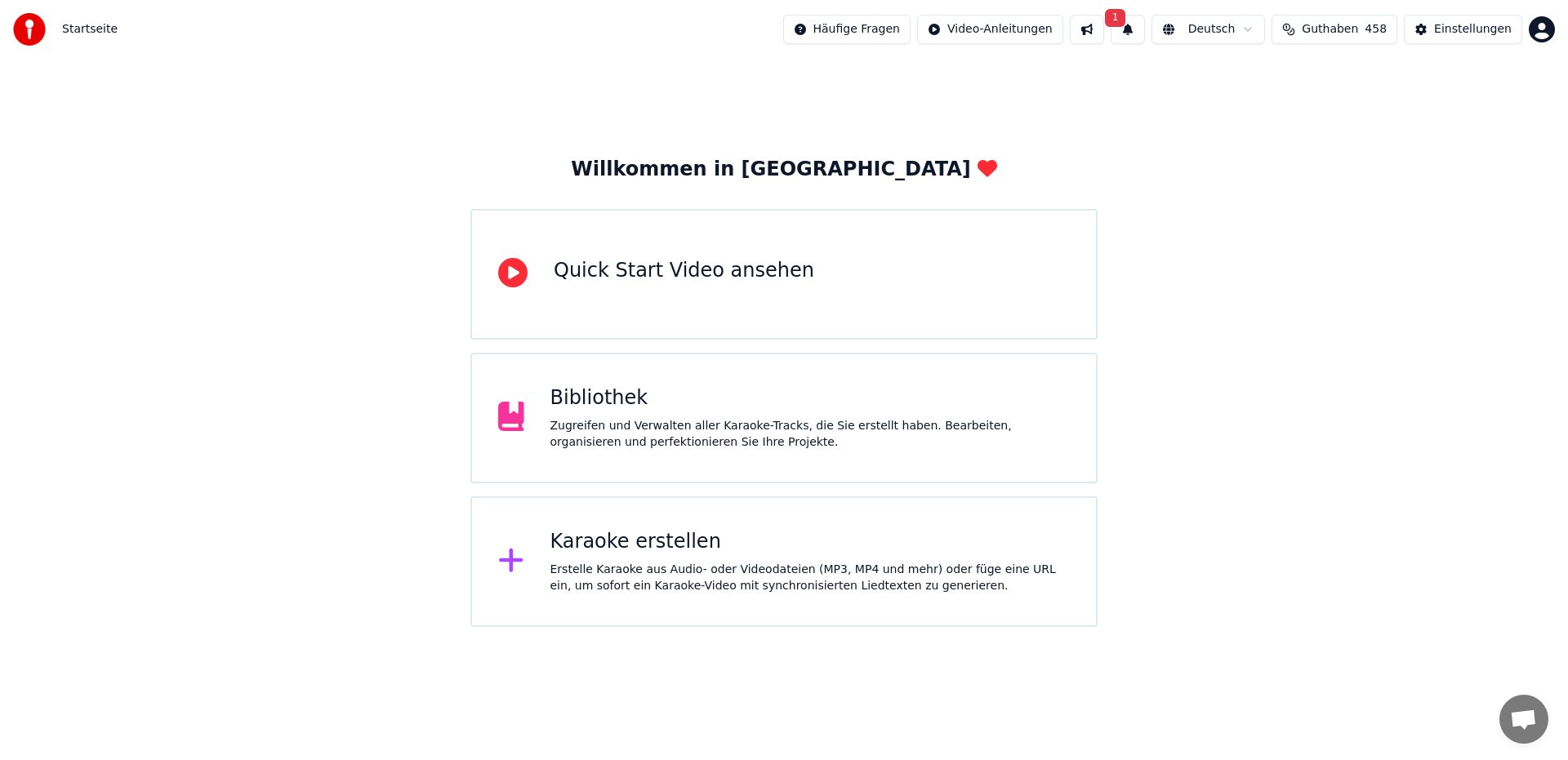
click at [600, 548] on div "Karaoke erstellen" at bounding box center [810, 542] width 520 height 26
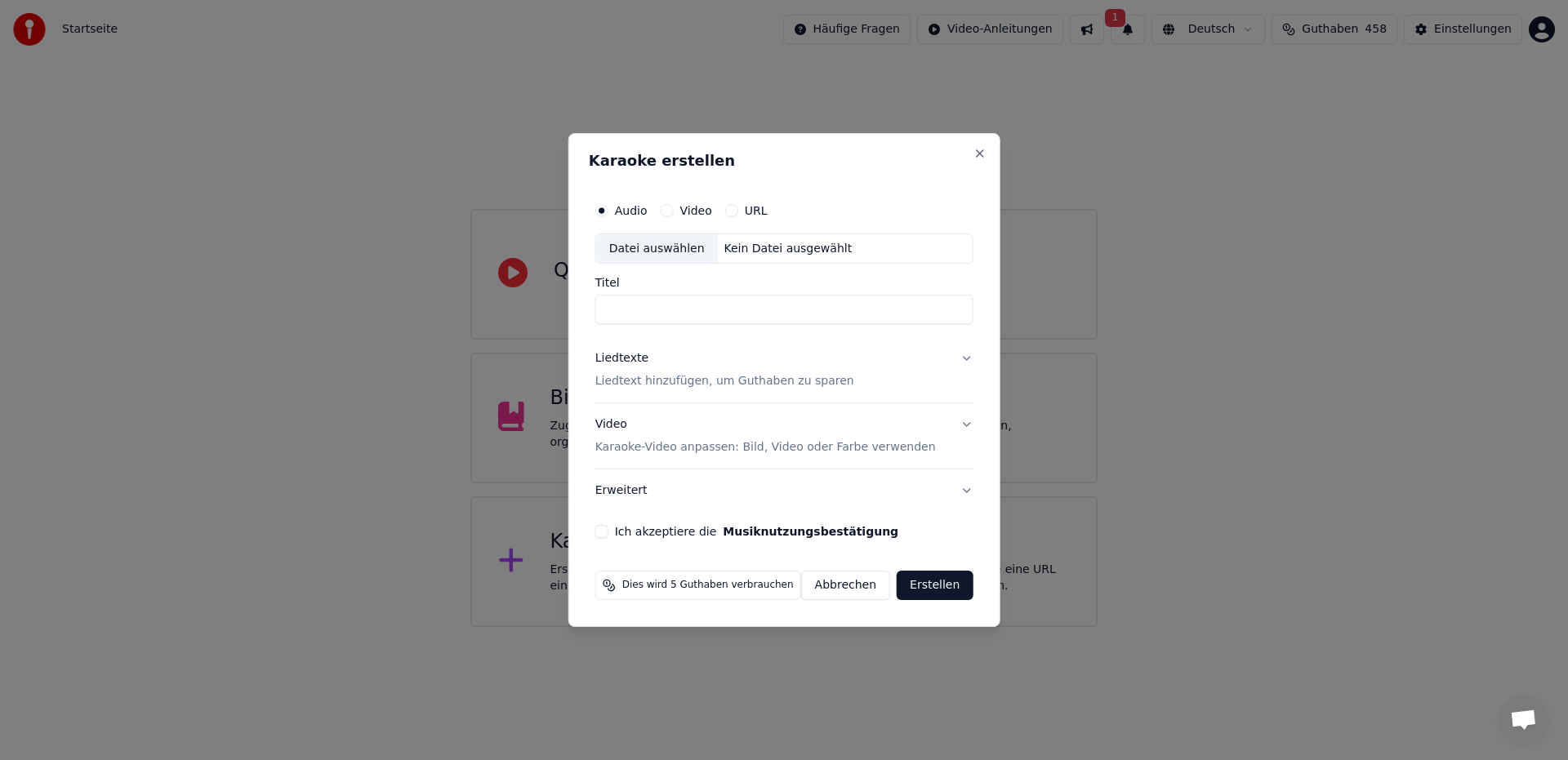
click at [688, 256] on div "Datei auswählen" at bounding box center [657, 249] width 122 height 29
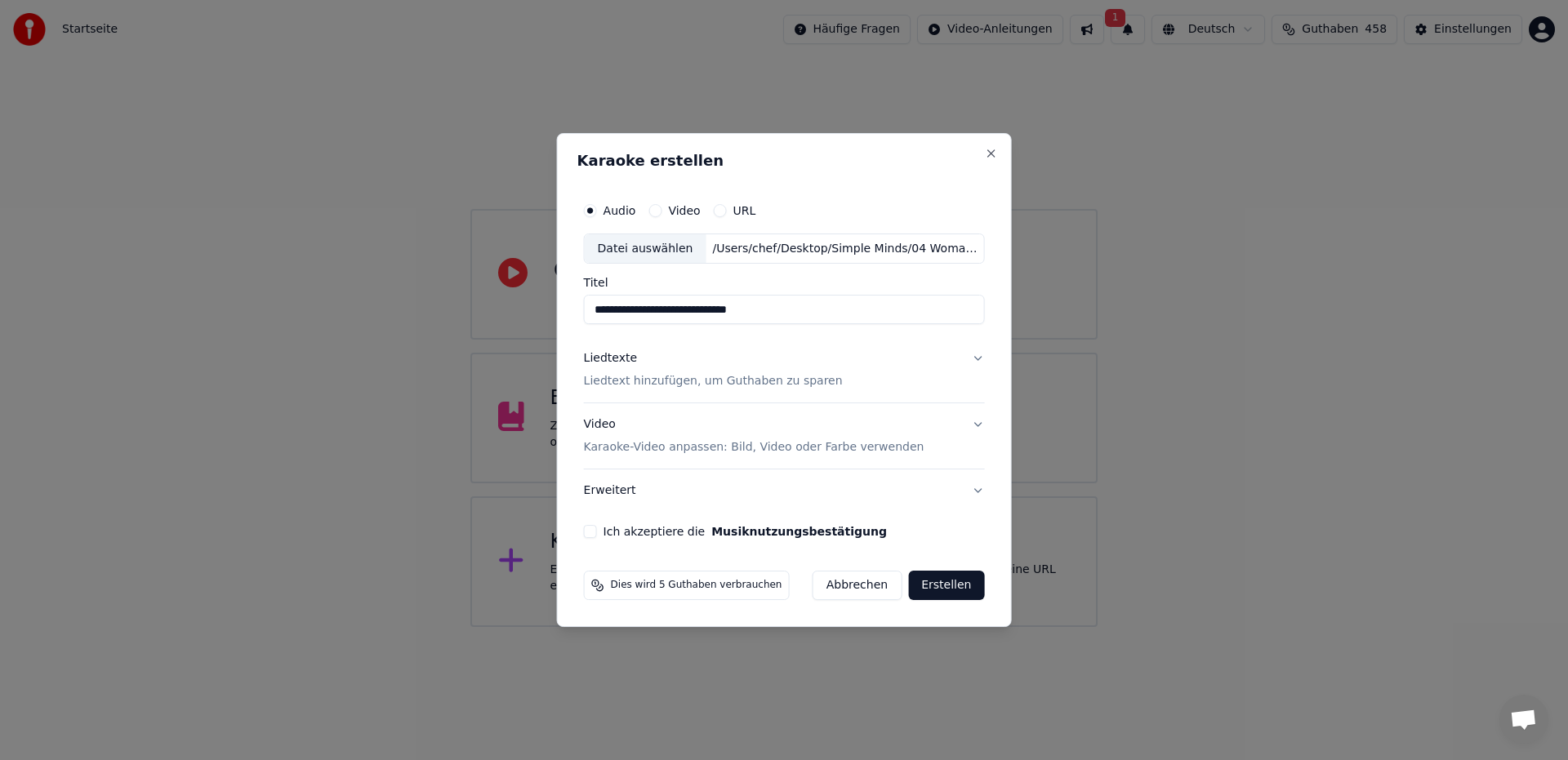
drag, startPoint x: 619, startPoint y: 312, endPoint x: 495, endPoint y: 299, distance: 124.7
click at [497, 303] on body "**********" at bounding box center [784, 314] width 1568 height 627
drag, startPoint x: 766, startPoint y: 312, endPoint x: 641, endPoint y: 314, distance: 125.0
click at [641, 314] on input "**********" at bounding box center [784, 310] width 401 height 29
type input "*****"
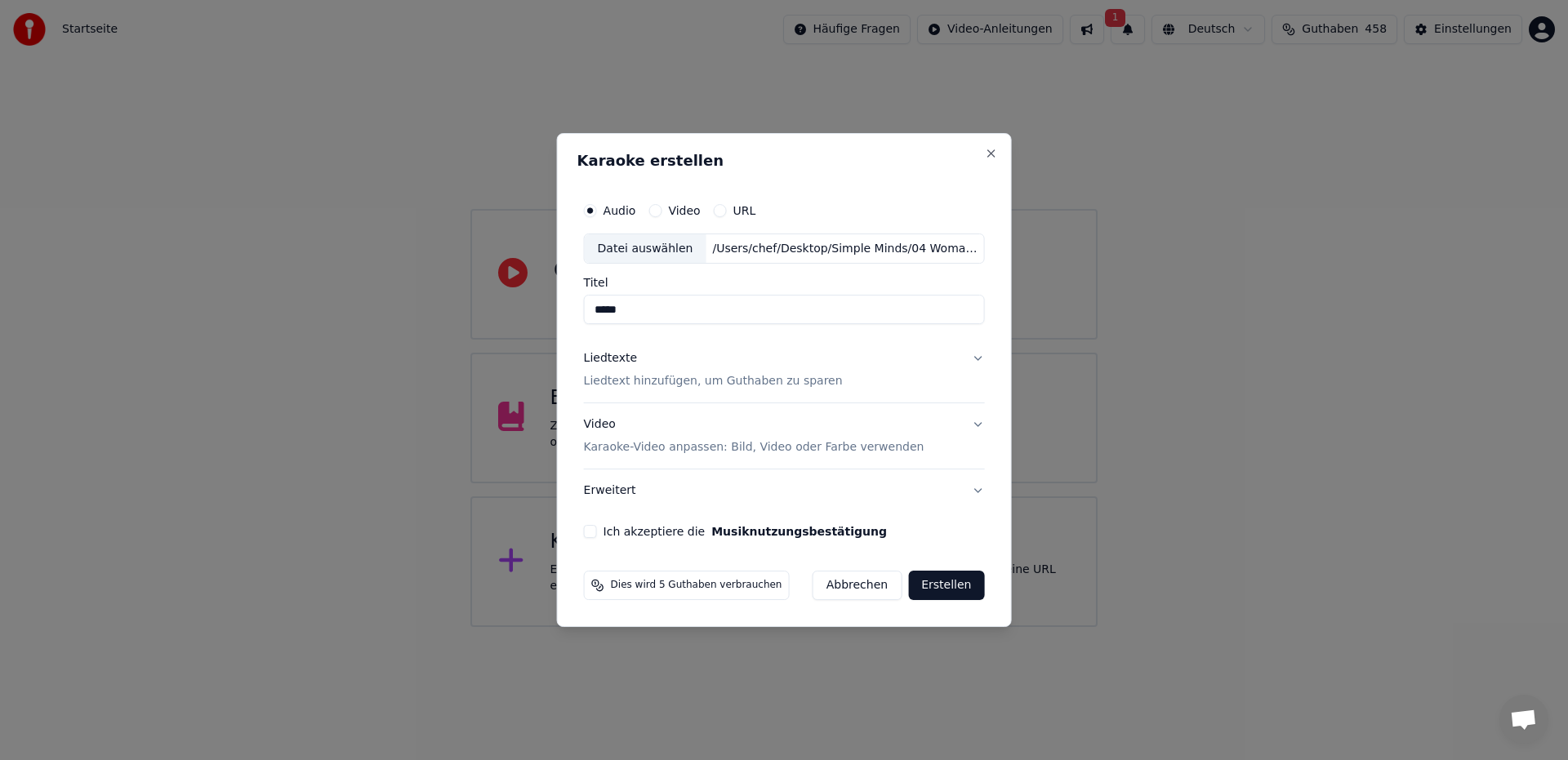
click at [973, 357] on button "Liedtexte Liedtext hinzufügen, um Guthaben zu sparen" at bounding box center [784, 370] width 401 height 66
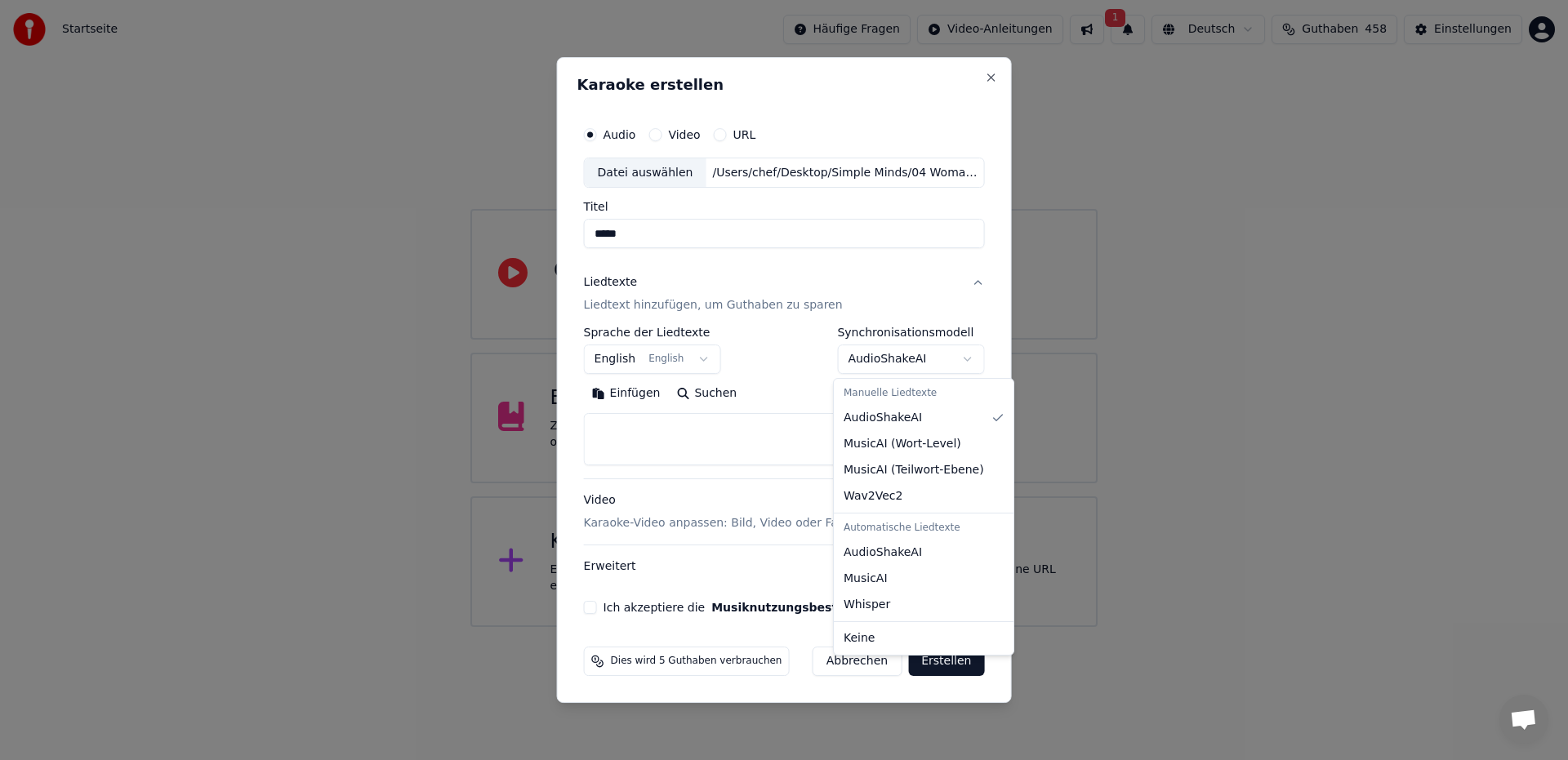
click at [961, 360] on body "**********" at bounding box center [784, 314] width 1568 height 627
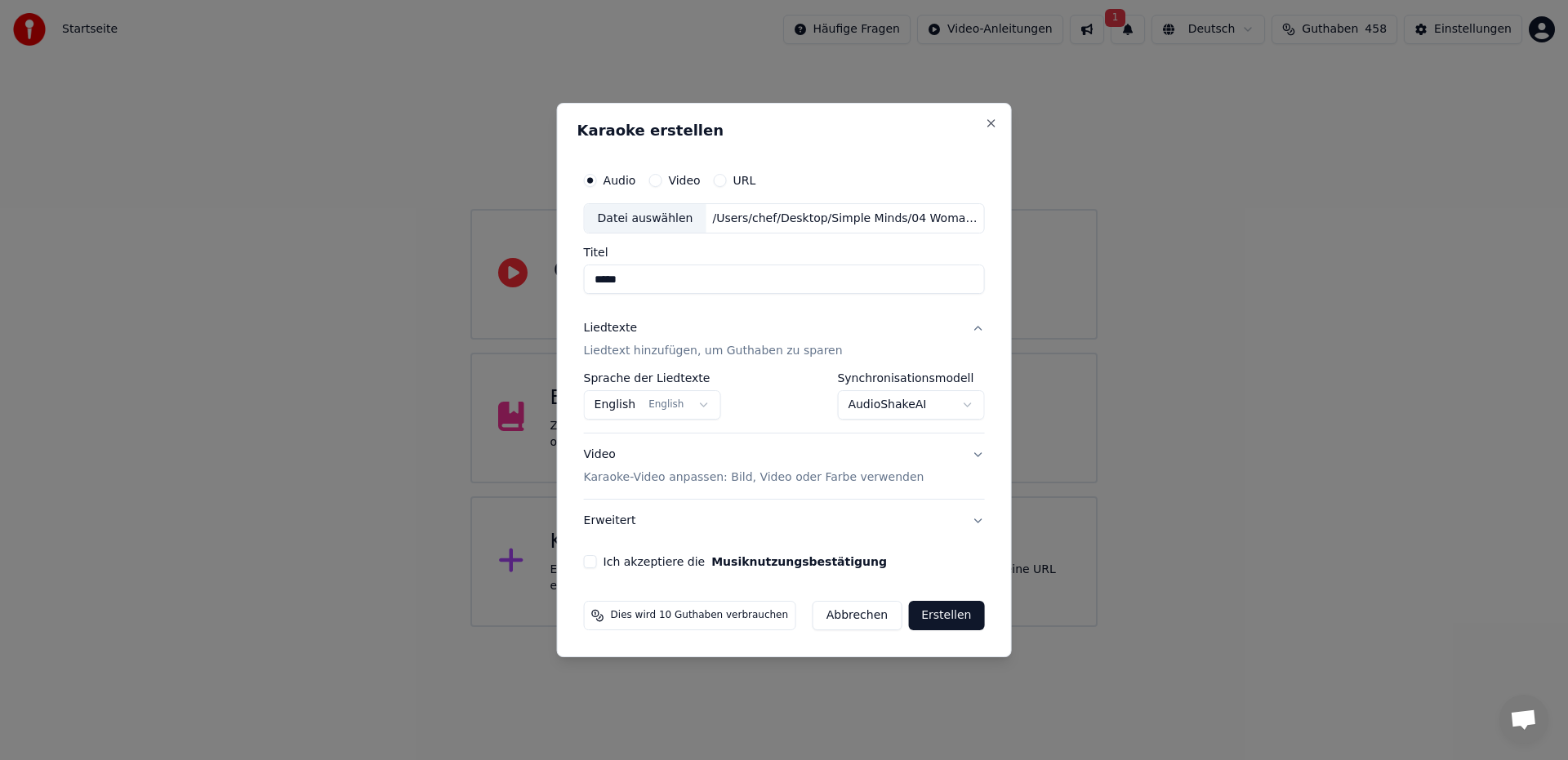
click at [594, 563] on button "Ich akzeptiere die Musiknutzungsbestätigung" at bounding box center [590, 561] width 13 height 13
click at [861, 622] on button "Abbrechen" at bounding box center [857, 615] width 89 height 29
select select "**********"
select select
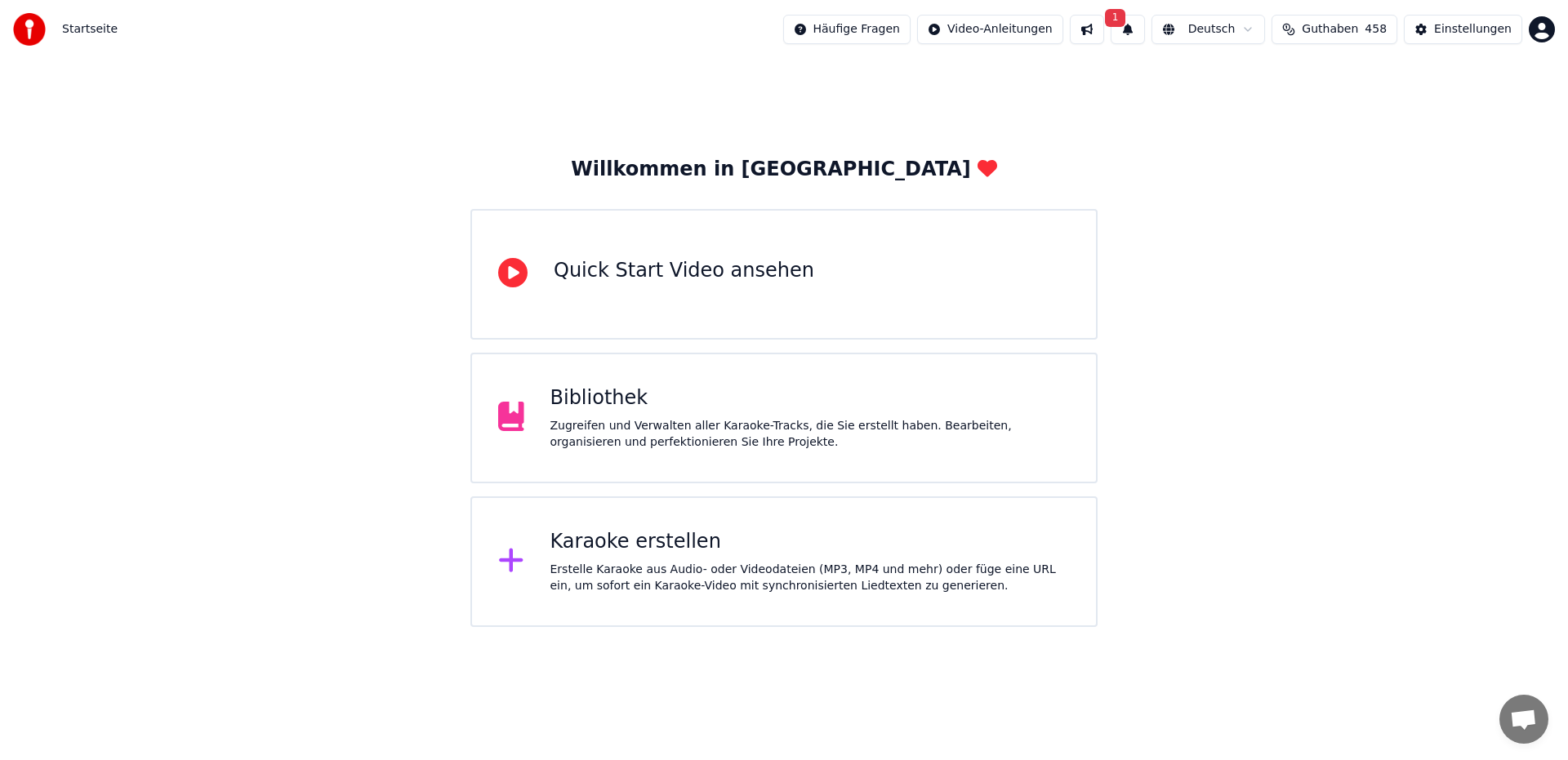
click at [740, 367] on div "Bibliothek Zugreifen und Verwalten aller Karaoke-Tracks, die Sie erstellt haben…" at bounding box center [784, 417] width 627 height 130
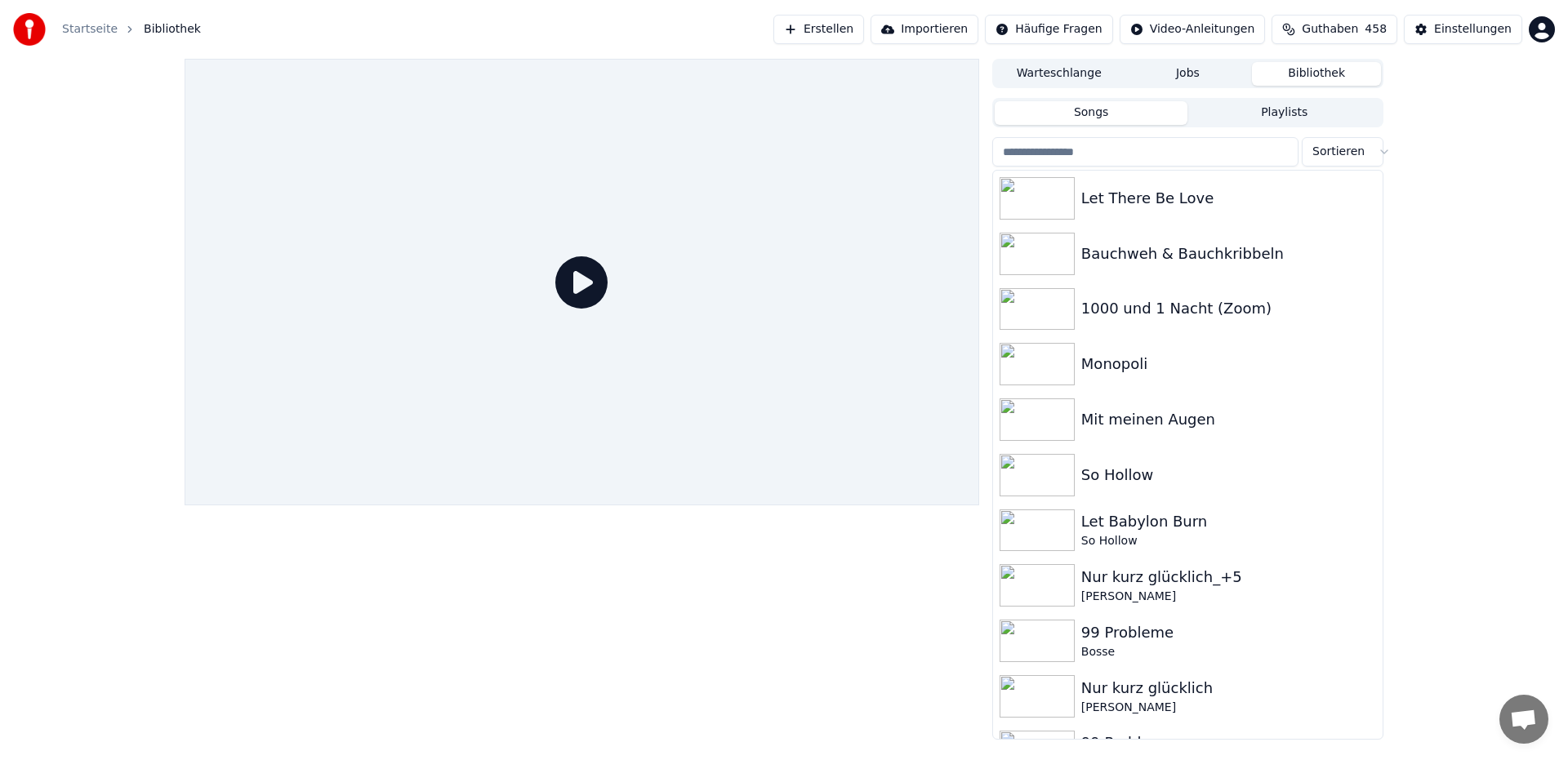
click at [75, 31] on link "Startseite" at bounding box center [89, 28] width 55 height 16
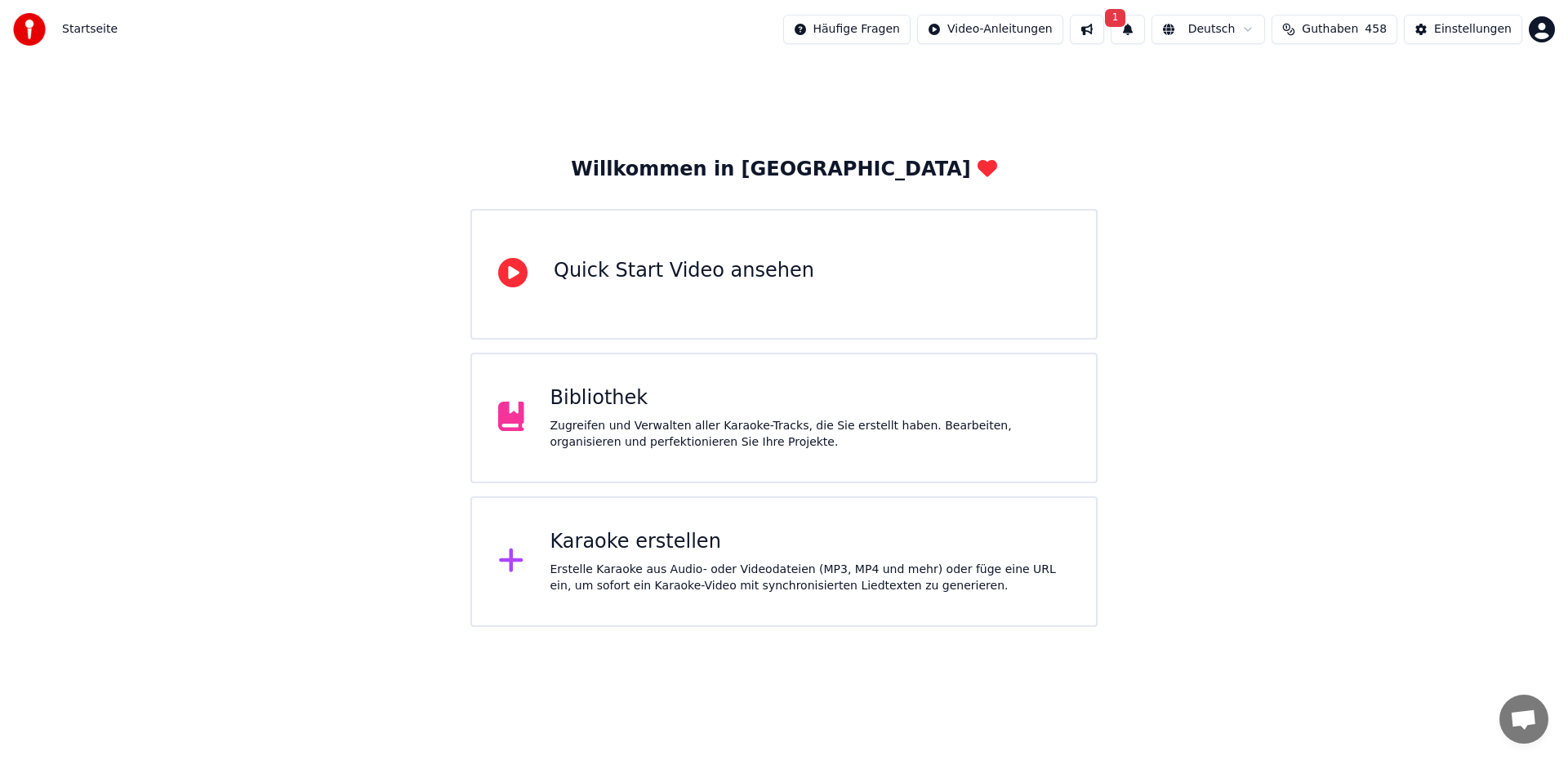
click at [630, 576] on div "Erstelle Karaoke aus Audio- oder Videodateien (MP3, MP4 und mehr) oder füge ein…" at bounding box center [810, 578] width 520 height 32
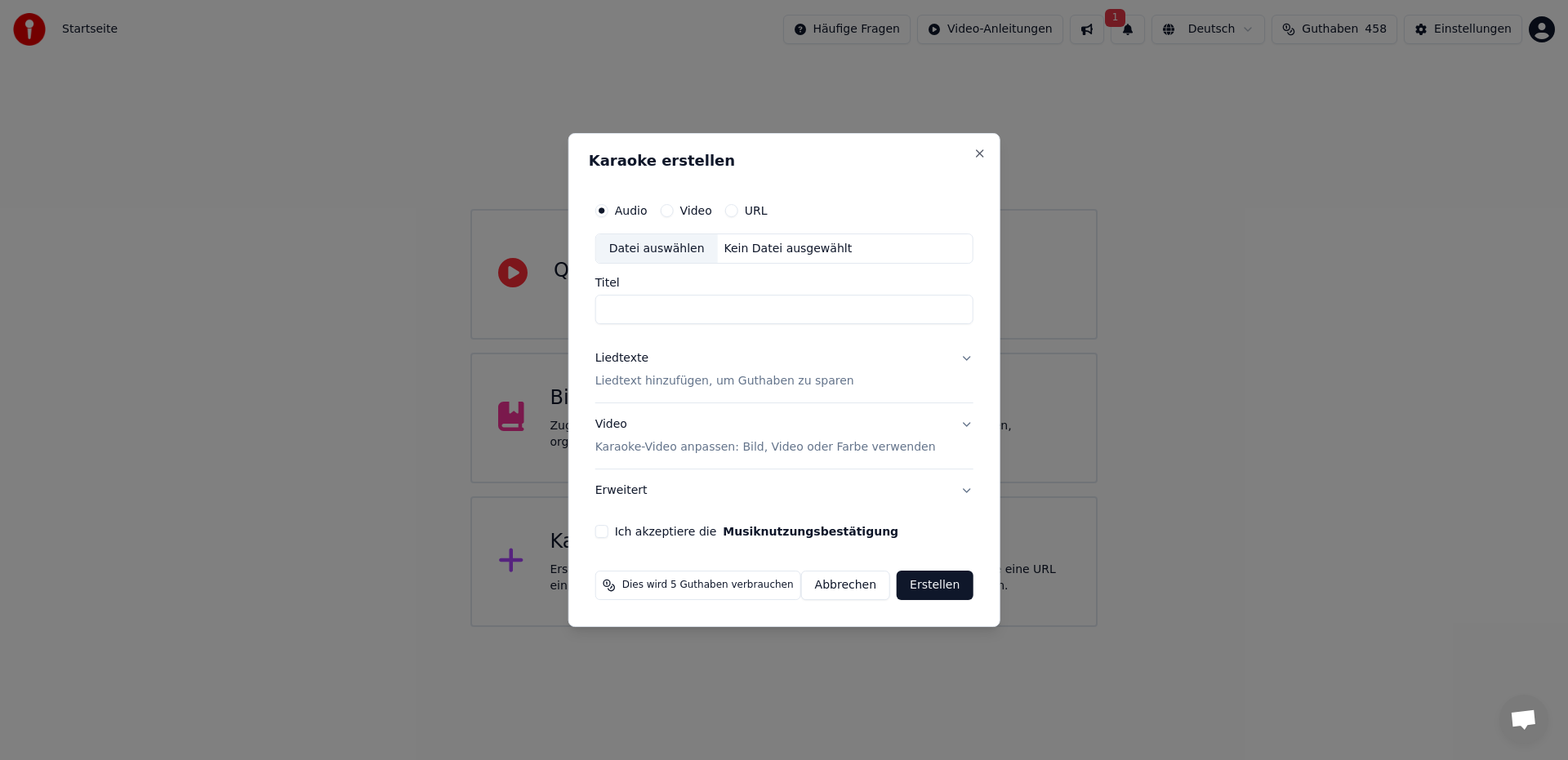
click at [667, 250] on div "Datei auswählen" at bounding box center [657, 249] width 122 height 29
type input "********"
click at [957, 357] on button "Liedtexte Liedtext hinzufügen, um Guthaben zu sparen" at bounding box center [784, 370] width 378 height 66
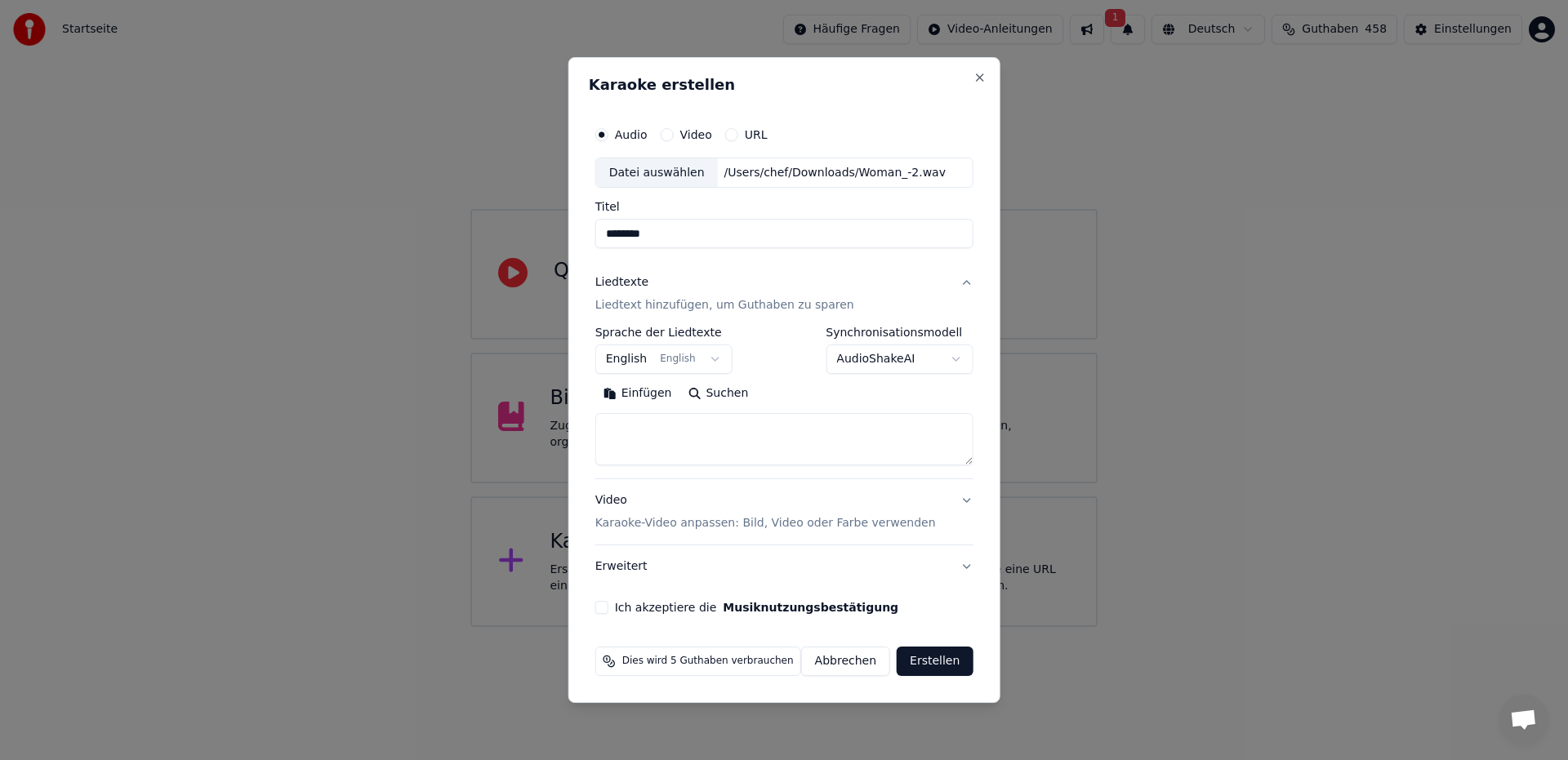
click at [950, 359] on body "**********" at bounding box center [784, 314] width 1568 height 627
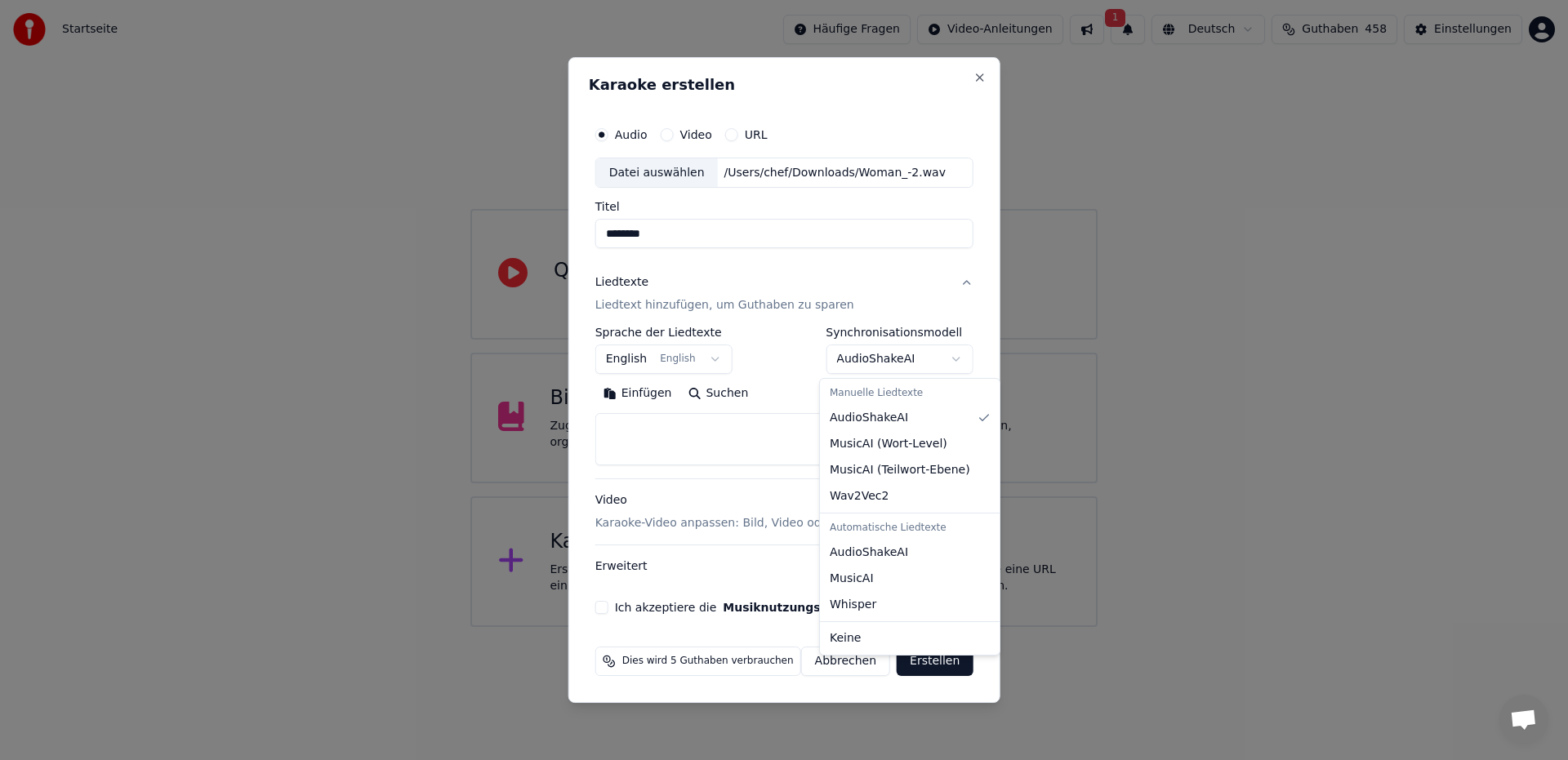
select select "**********"
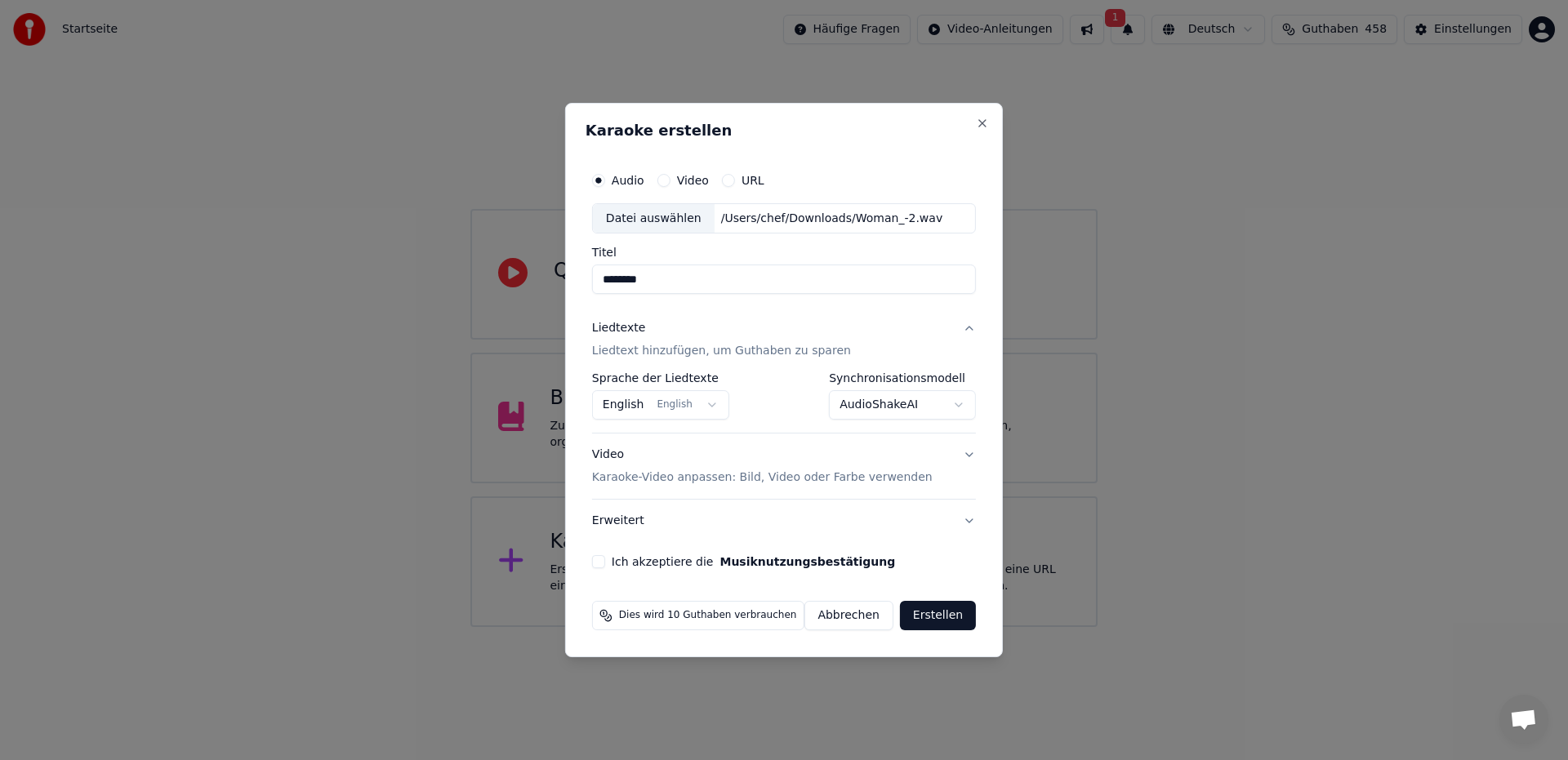
click at [605, 560] on button "Ich akzeptiere die Musiknutzungsbestätigung" at bounding box center [599, 561] width 13 height 13
click at [949, 618] on button "Erstellen" at bounding box center [938, 615] width 76 height 29
